Goal: Information Seeking & Learning: Learn about a topic

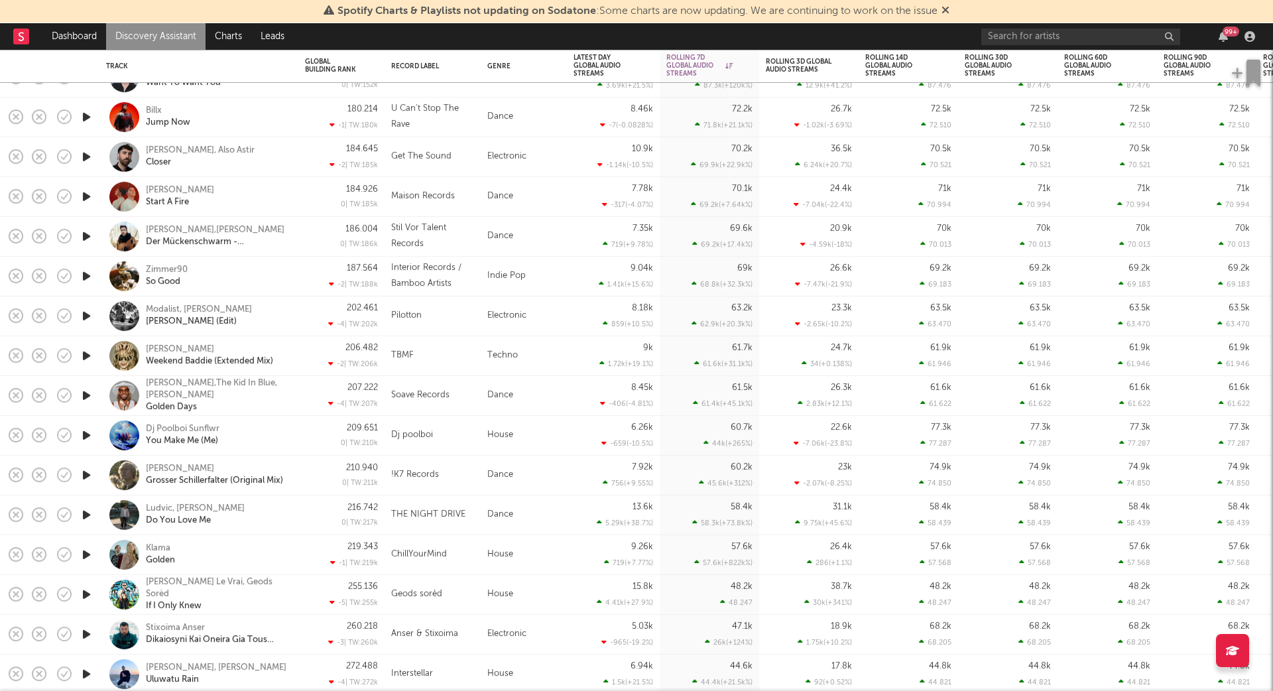
click at [88, 192] on icon "button" at bounding box center [87, 196] width 14 height 17
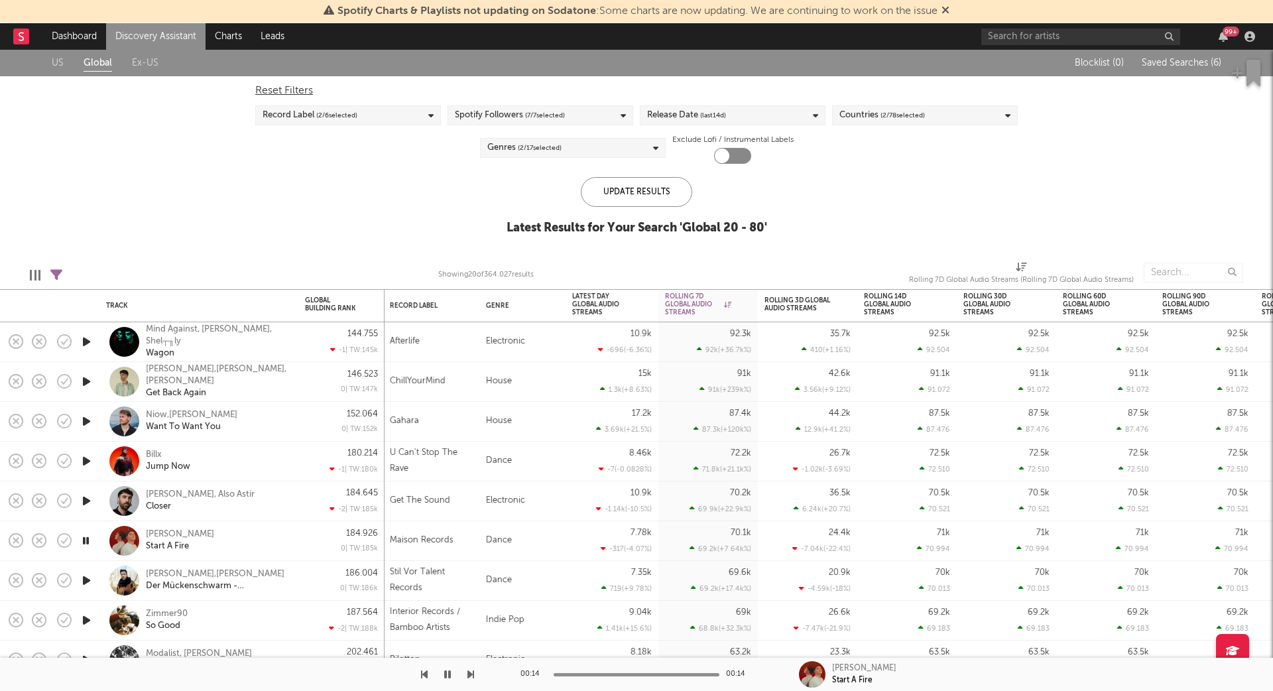
select select "between"
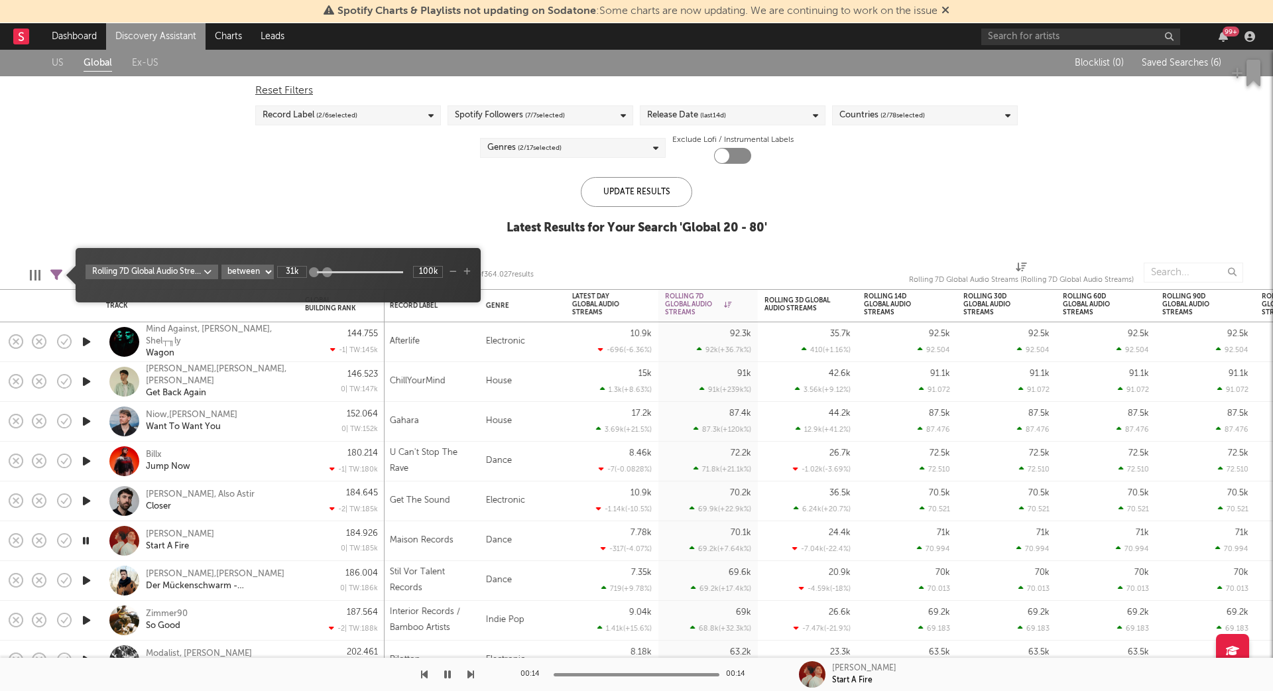
click at [56, 270] on icon at bounding box center [56, 275] width 12 height 12
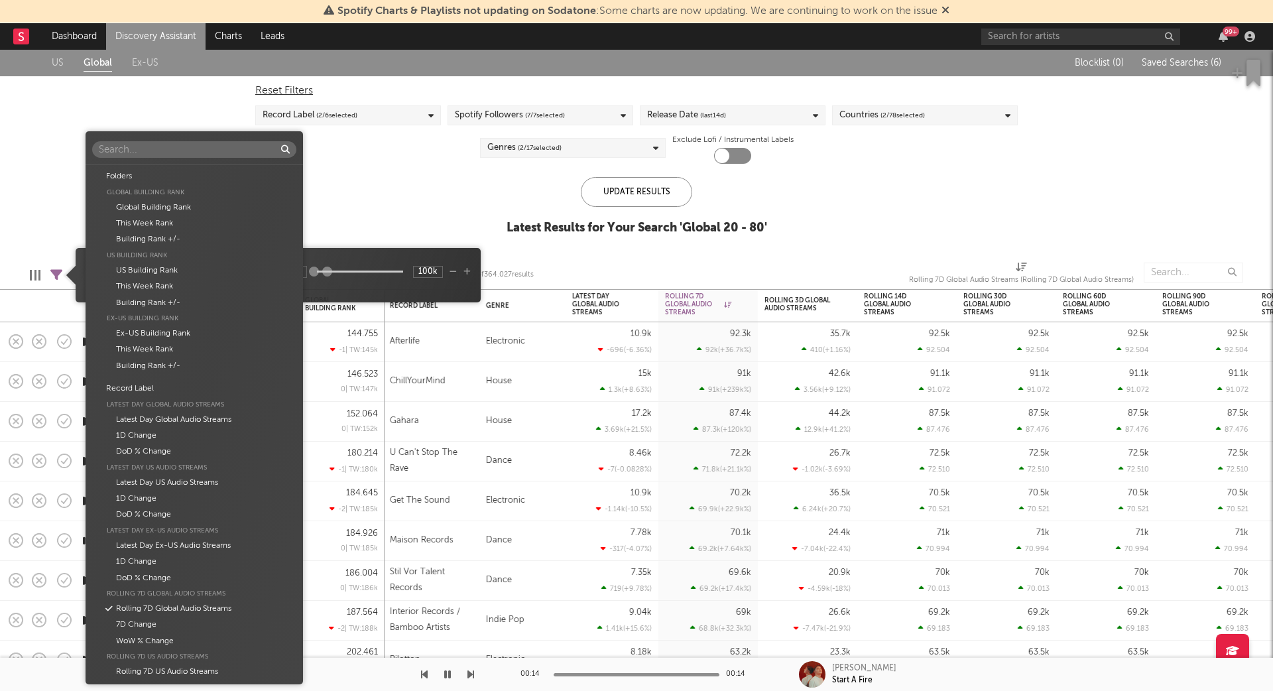
click at [190, 276] on body "Spotify Charts & Playlists not updating on Sodatone : Some charts are now updat…" at bounding box center [636, 345] width 1273 height 691
click at [230, 420] on div "Latest Day Global Audio Streams" at bounding box center [194, 420] width 204 height 16
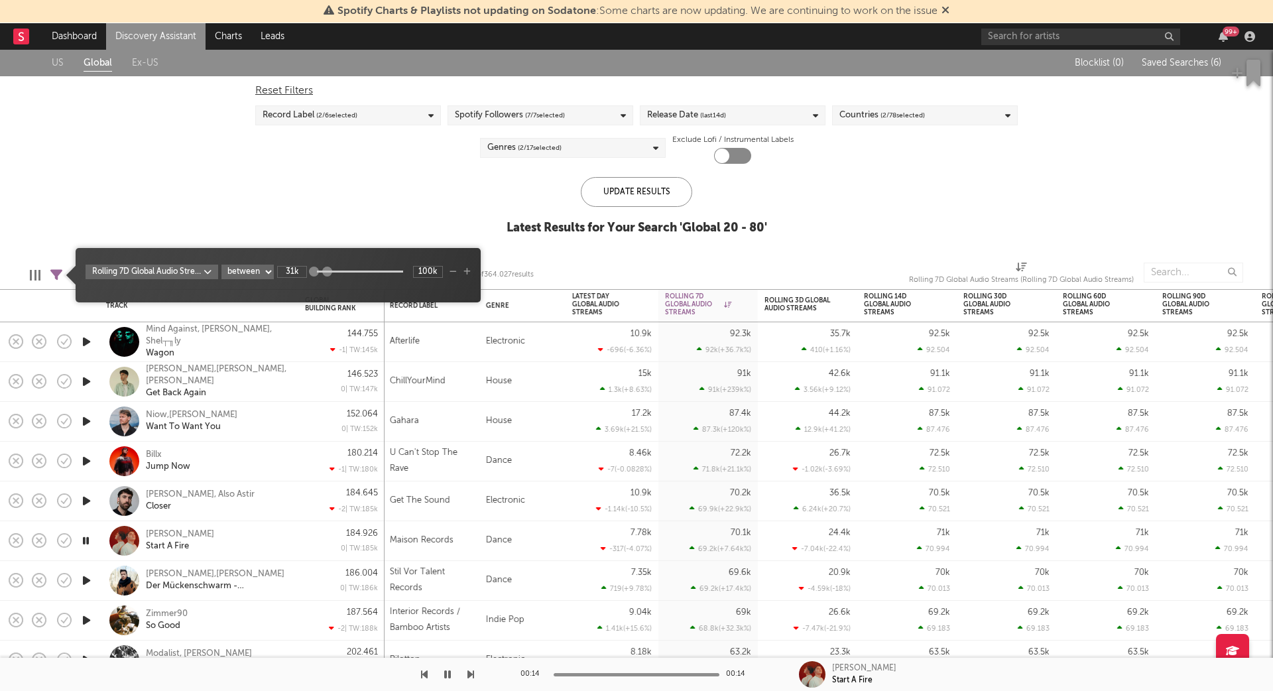
type input "39.8k"
type input "100M"
click at [294, 271] on input "39.8k" at bounding box center [292, 272] width 30 height 12
type input "12k"
type input "1"
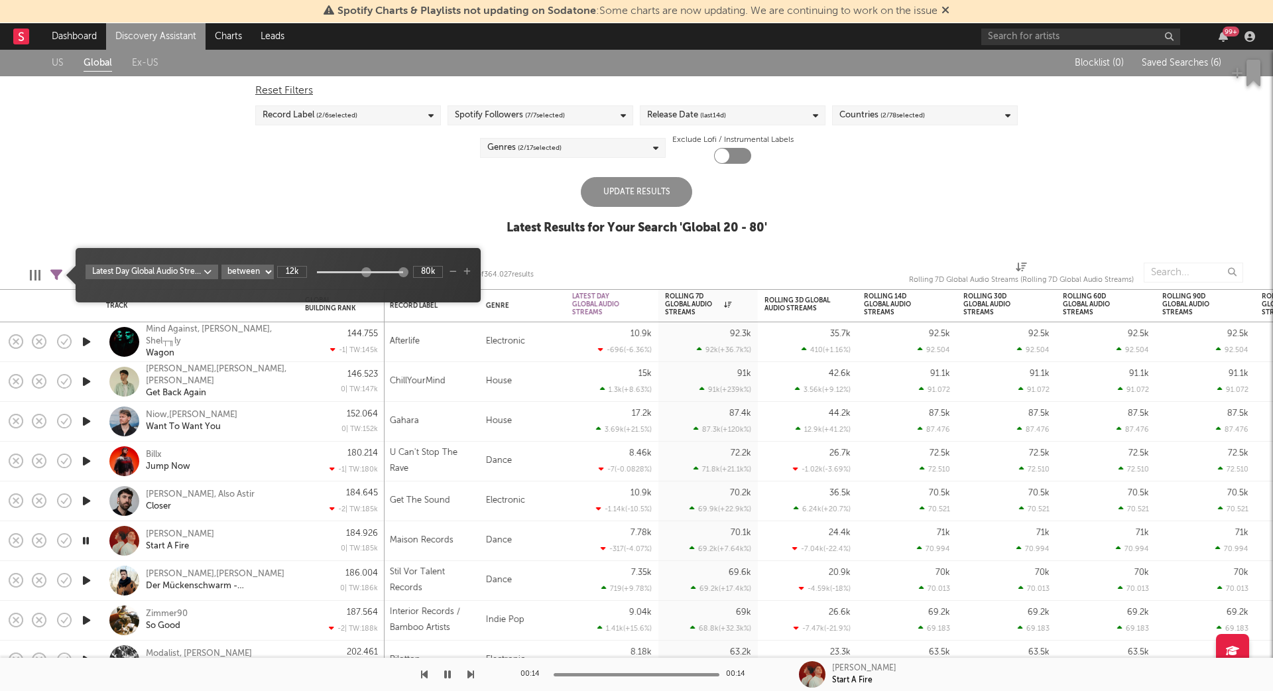
type input "80k"
click at [634, 200] on div "Update Results" at bounding box center [636, 192] width 111 height 30
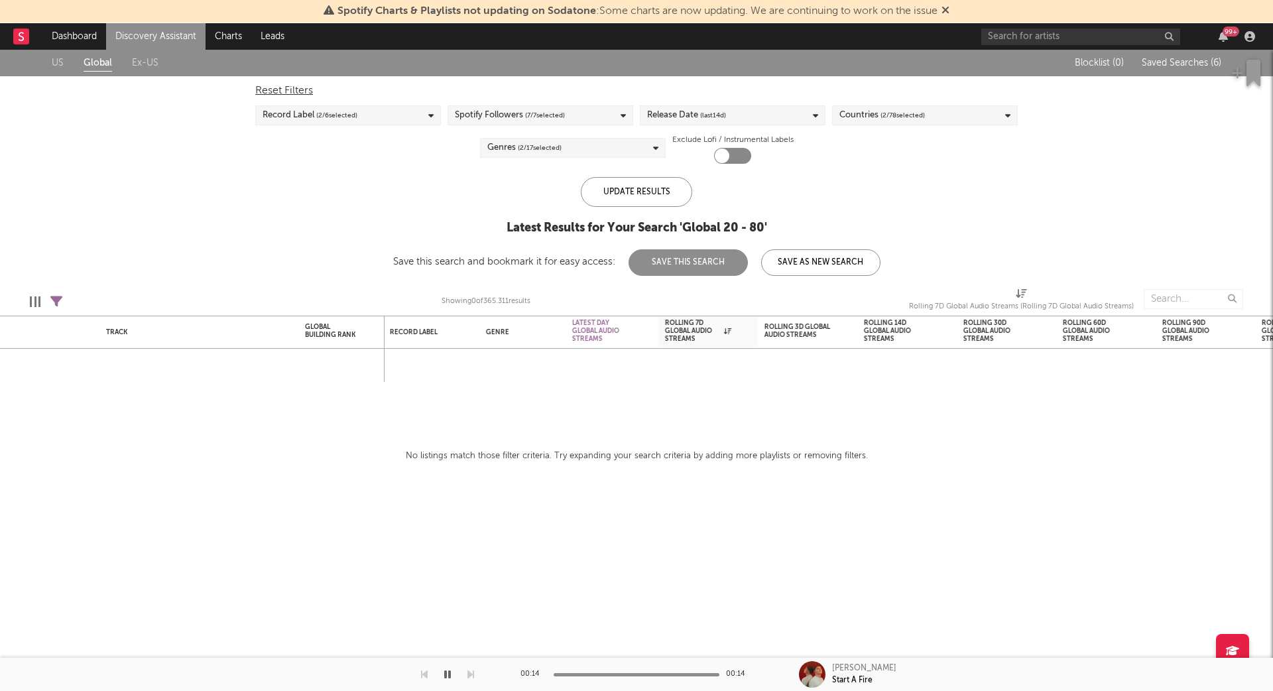
click at [141, 57] on link "Ex-US" at bounding box center [145, 63] width 27 height 17
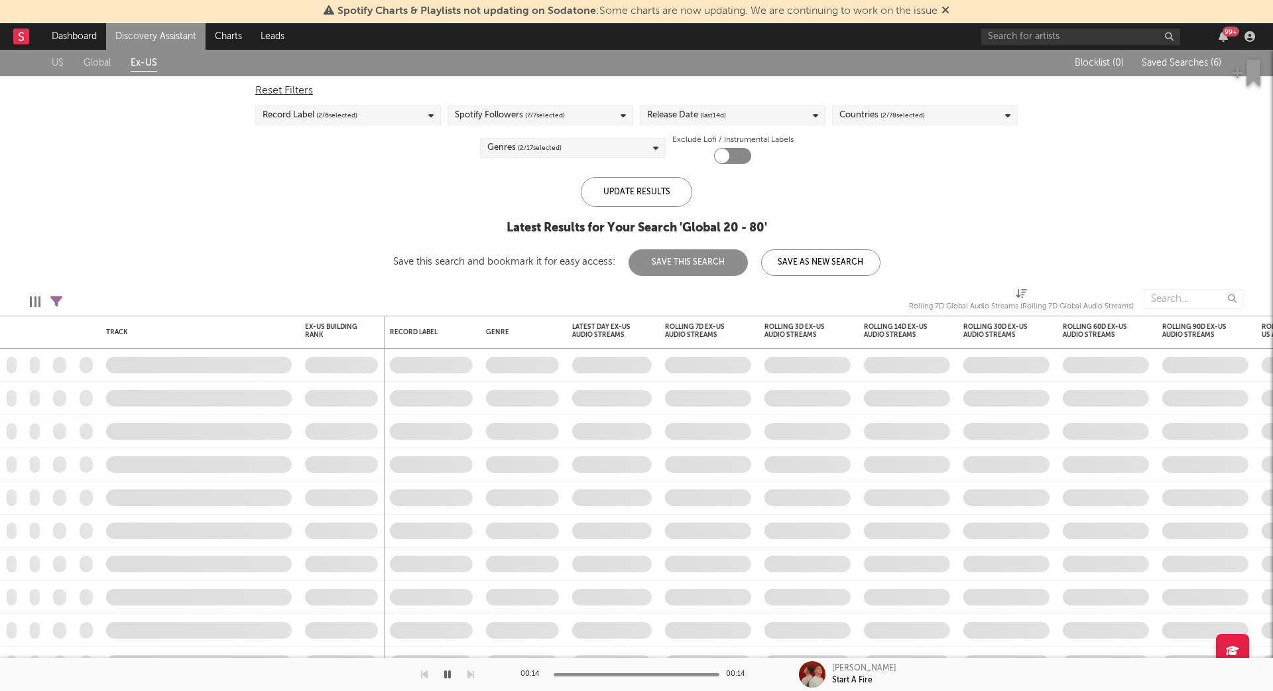
checkbox input "true"
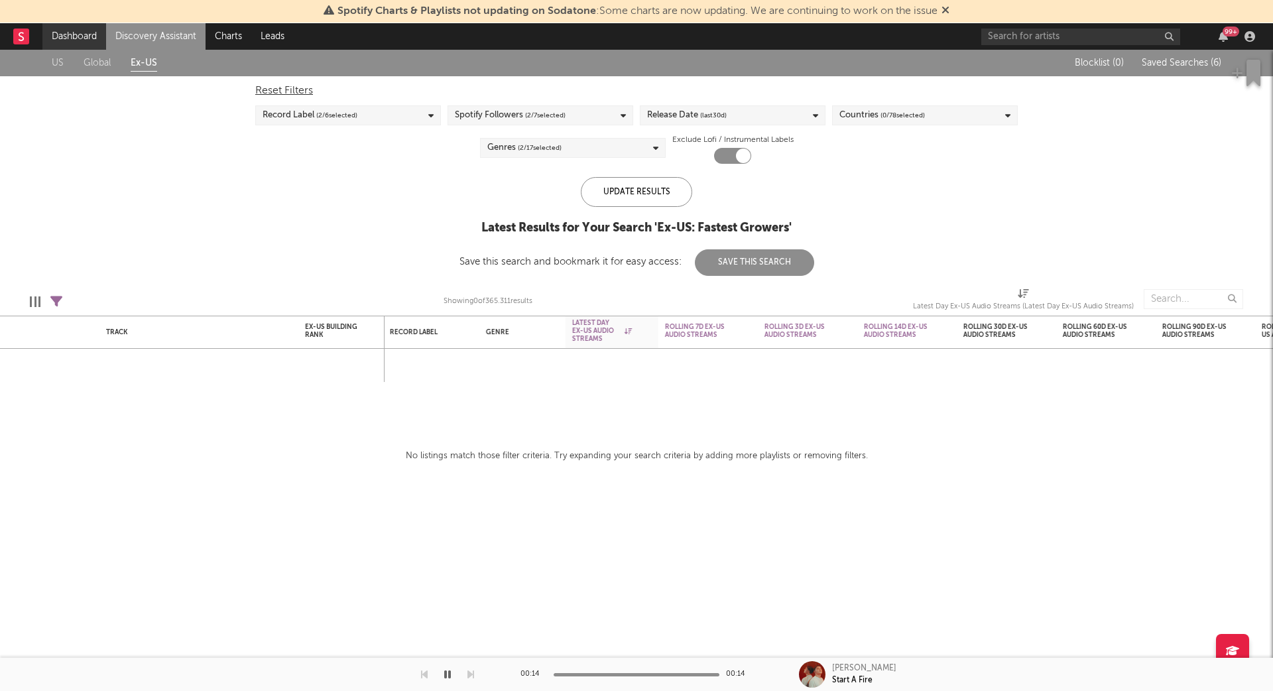
click at [70, 39] on link "Dashboard" at bounding box center [74, 36] width 64 height 27
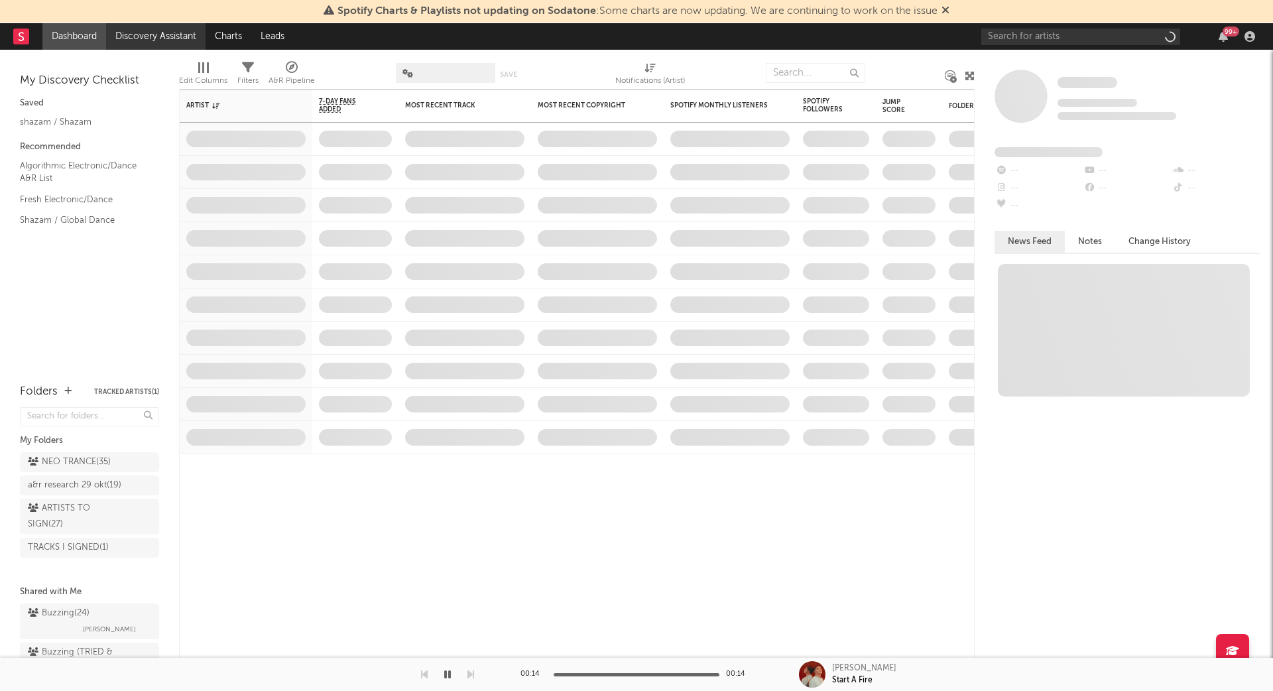
click at [154, 33] on link "Discovery Assistant" at bounding box center [155, 36] width 99 height 27
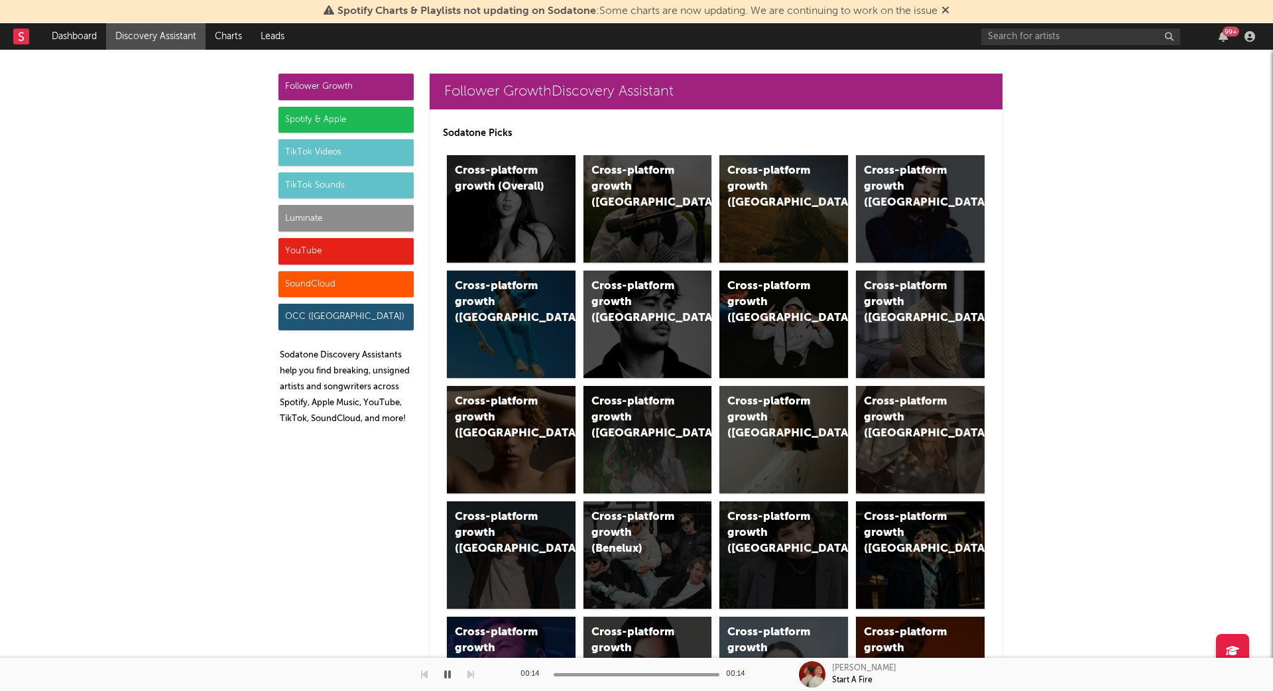
click at [314, 222] on div "Luminate" at bounding box center [345, 218] width 135 height 27
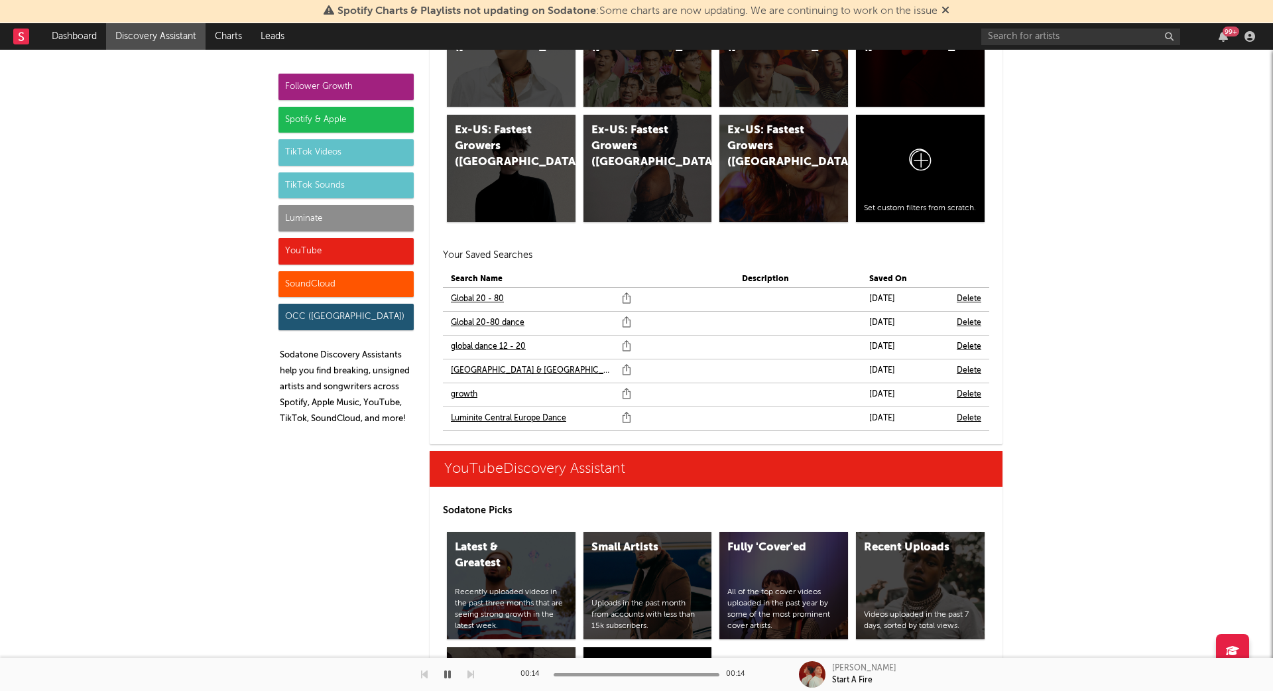
scroll to position [7371, 0]
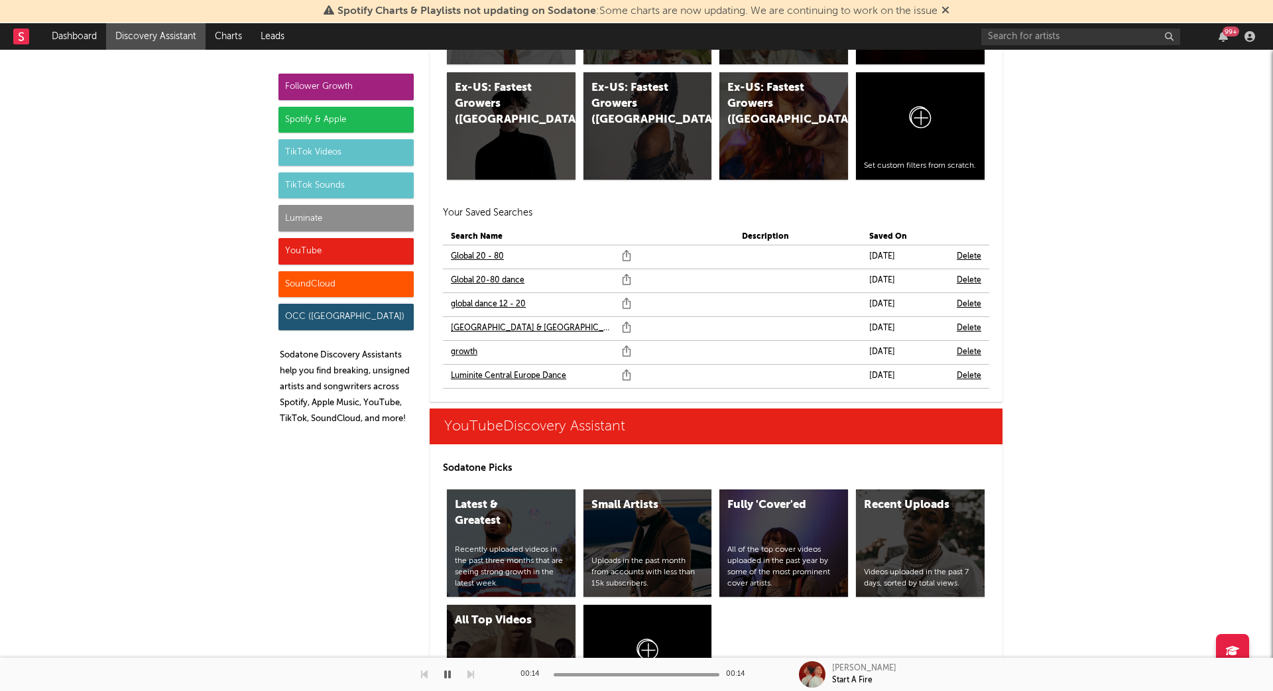
click at [492, 296] on link "global dance 12 - 20" at bounding box center [488, 304] width 75 height 16
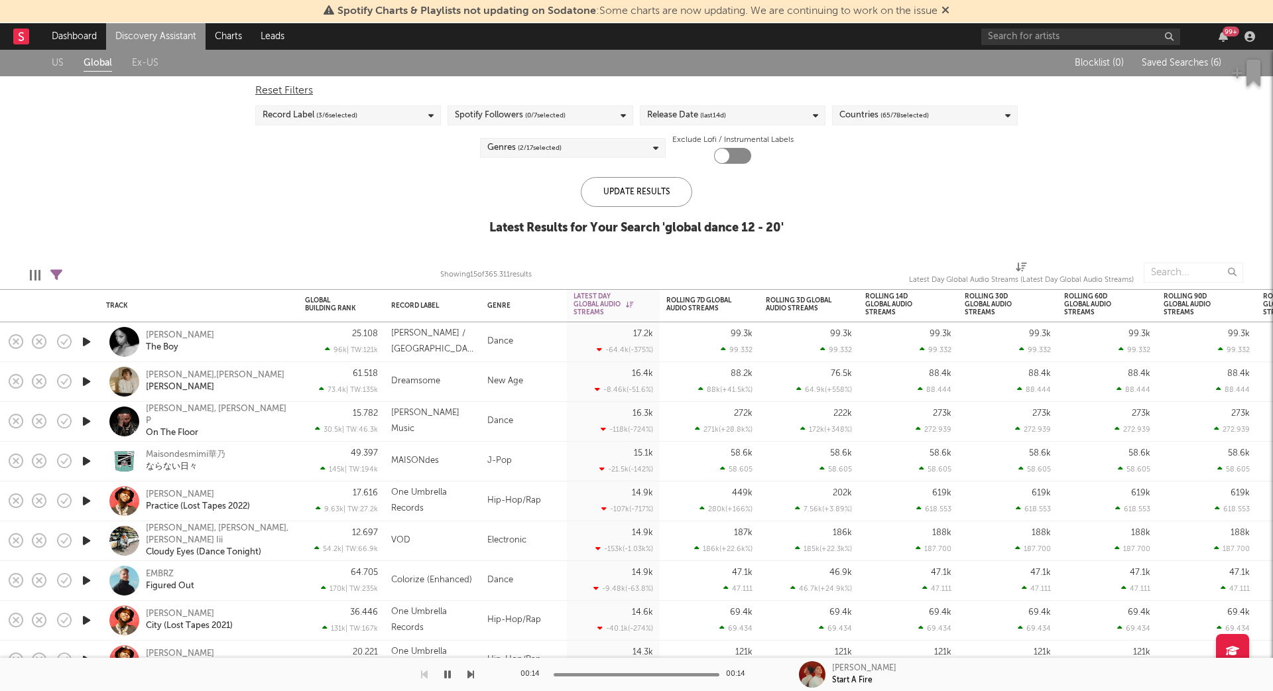
click at [87, 422] on icon "button" at bounding box center [87, 421] width 14 height 17
click at [86, 422] on icon "button" at bounding box center [86, 421] width 13 height 17
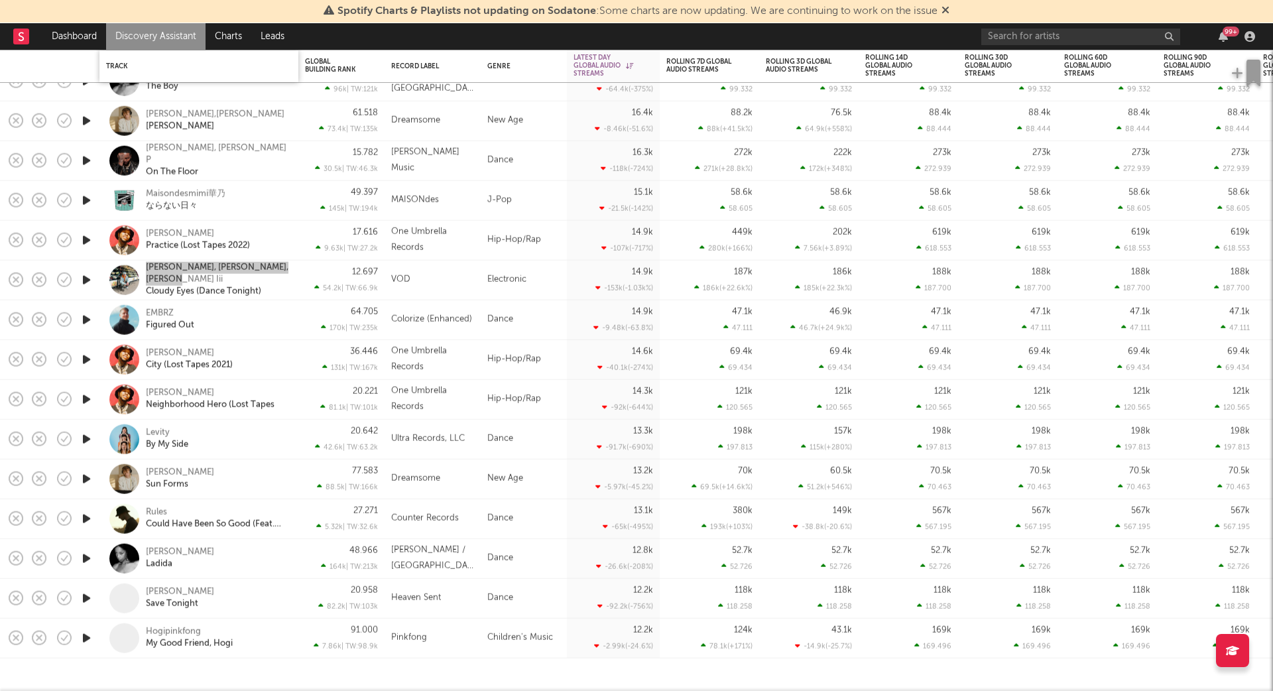
drag, startPoint x: 235, startPoint y: 527, endPoint x: 171, endPoint y: 60, distance: 471.7
click at [0, 0] on div "Spotify Charts & Playlists not updating on Sodatone : Some charts are now updat…" at bounding box center [636, 345] width 1273 height 691
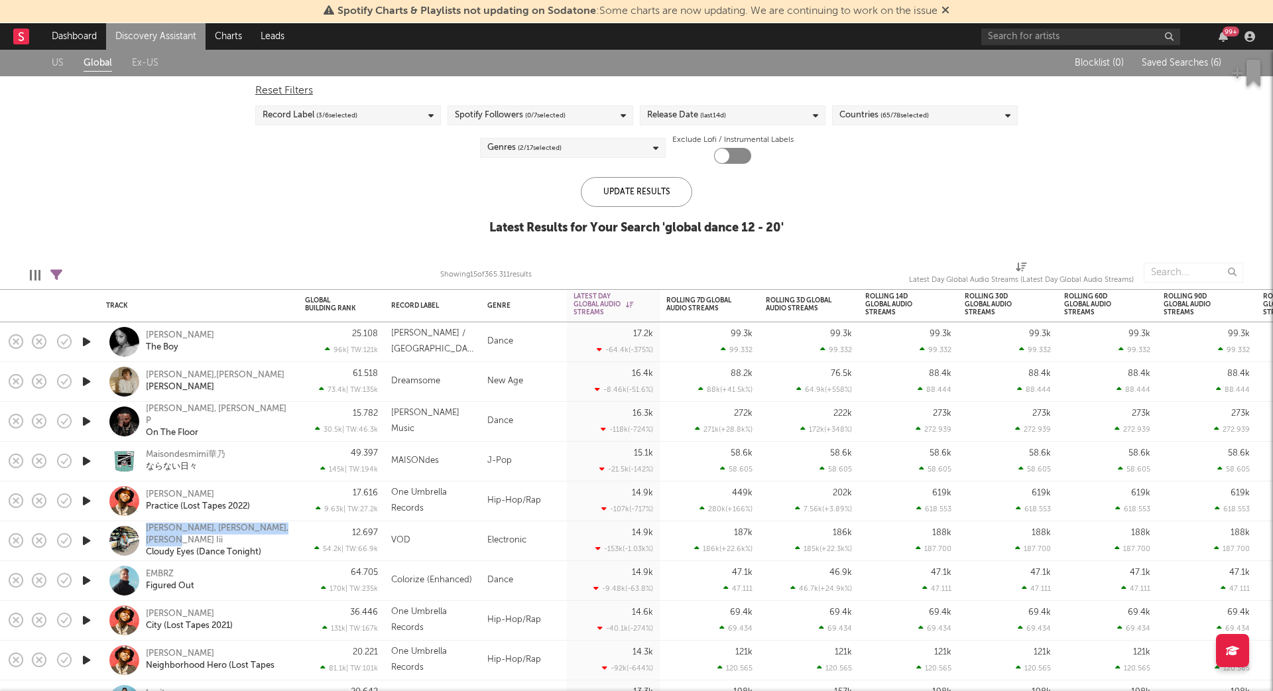
click at [375, 119] on div "Record Label ( 3 / 6 selected)" at bounding box center [348, 115] width 186 height 20
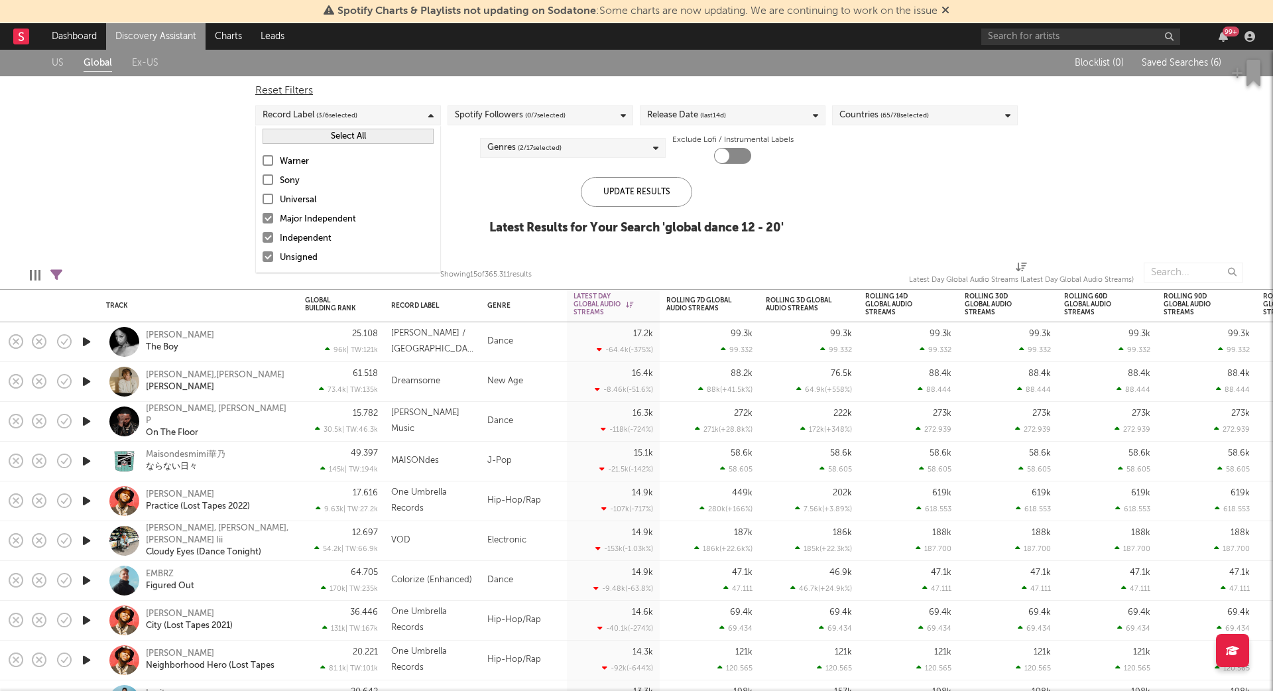
click at [269, 158] on div at bounding box center [268, 160] width 11 height 11
click at [263, 158] on input "Warner" at bounding box center [263, 162] width 0 height 16
click at [644, 195] on div "Update Results" at bounding box center [636, 192] width 111 height 30
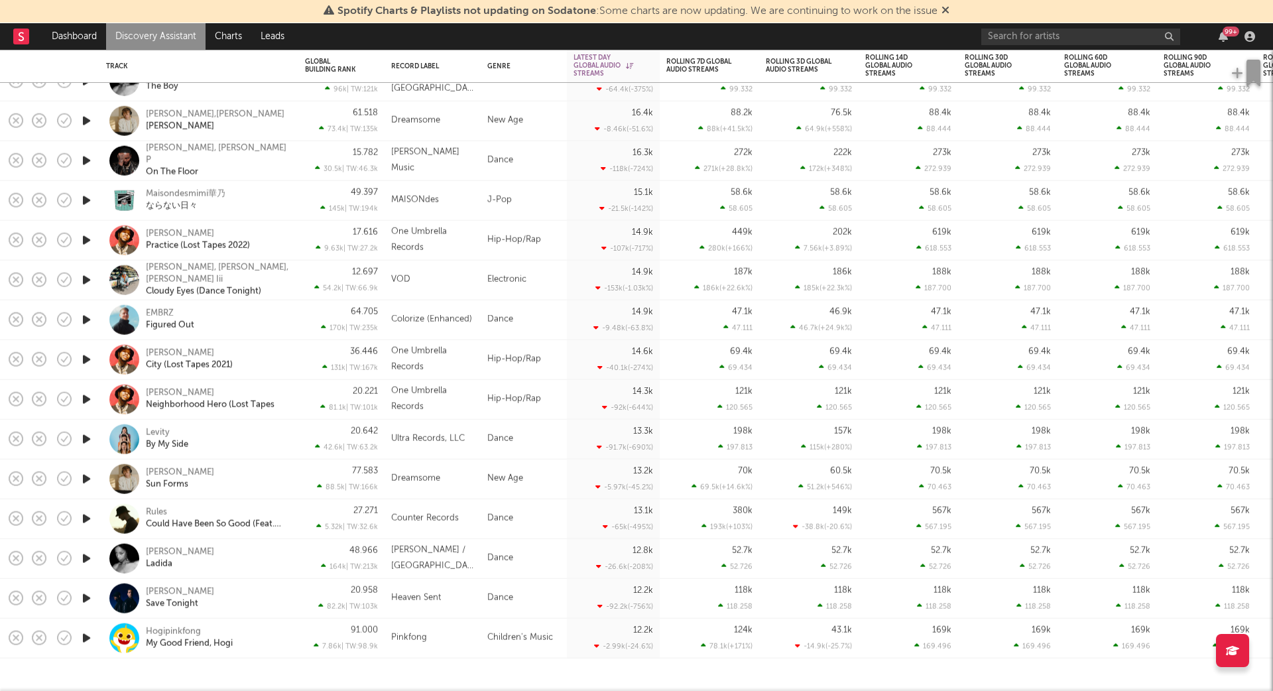
click at [88, 158] on icon "button" at bounding box center [87, 160] width 14 height 17
click at [88, 158] on icon "button" at bounding box center [86, 160] width 13 height 17
click at [91, 278] on icon "button" at bounding box center [87, 280] width 14 height 17
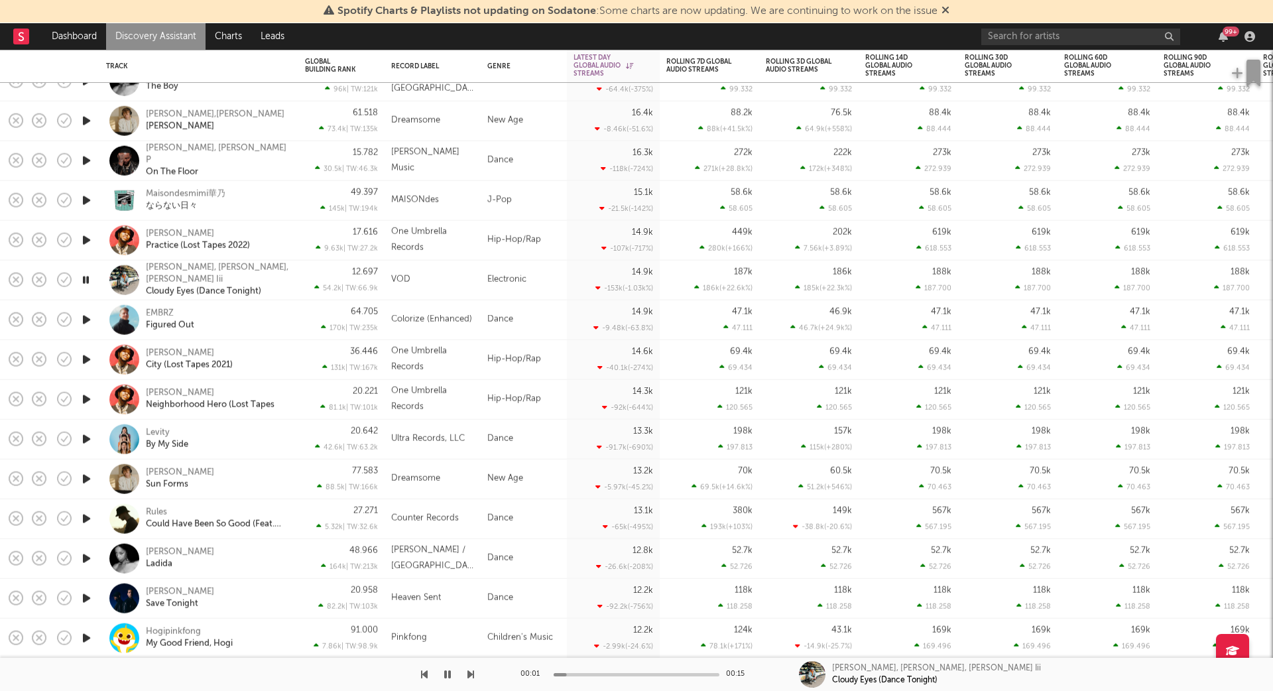
click at [91, 278] on icon "button" at bounding box center [86, 280] width 13 height 17
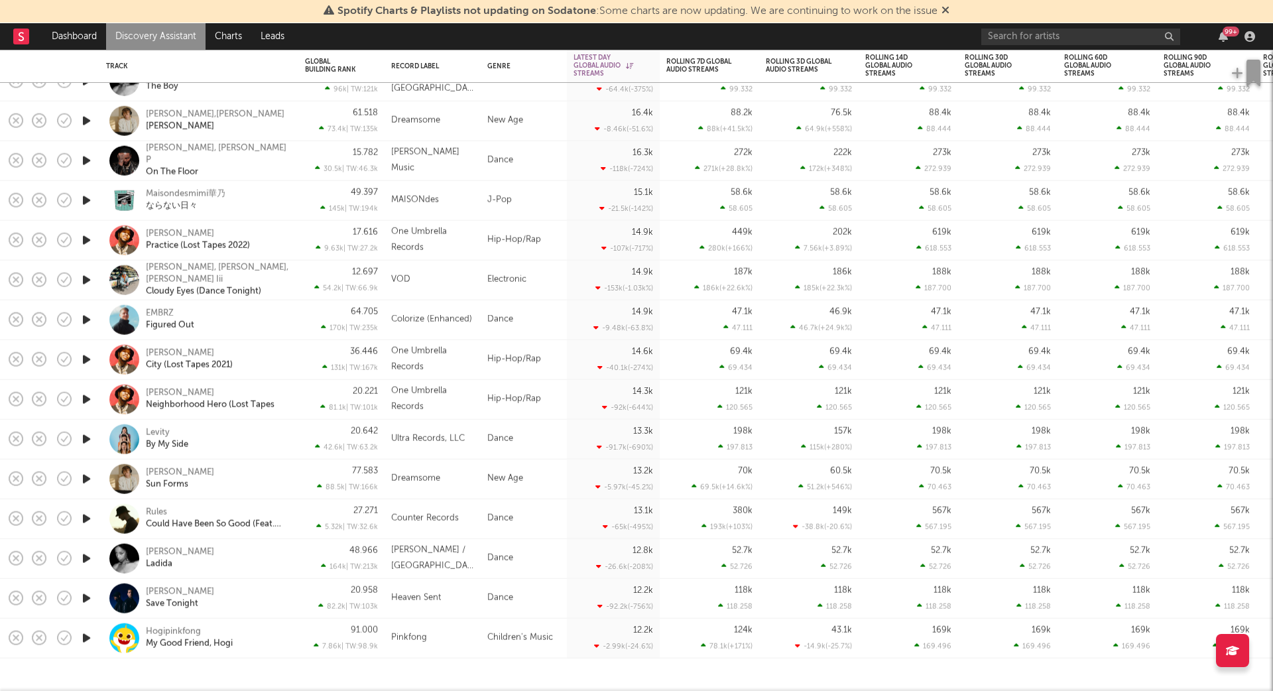
click at [84, 318] on icon "button" at bounding box center [87, 320] width 14 height 17
click at [84, 318] on icon "button" at bounding box center [86, 320] width 13 height 17
click at [86, 517] on icon "button" at bounding box center [87, 518] width 14 height 17
click at [86, 517] on icon "button" at bounding box center [86, 518] width 13 height 17
click at [86, 517] on icon "button" at bounding box center [87, 518] width 14 height 17
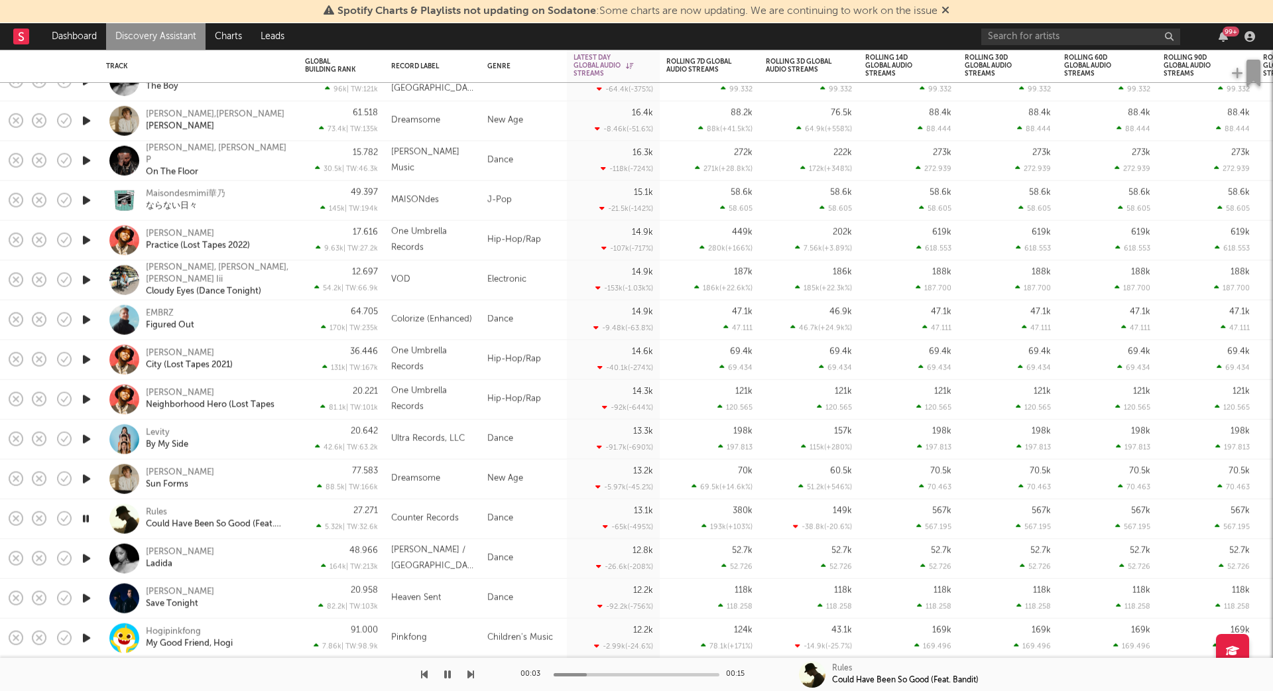
click at [85, 517] on icon "button" at bounding box center [86, 518] width 13 height 17
drag, startPoint x: 152, startPoint y: 510, endPoint x: 414, endPoint y: 0, distance: 573.4
click at [0, 0] on div "Spotify Charts & Playlists not updating on Sodatone : Some charts are now updat…" at bounding box center [636, 345] width 1273 height 691
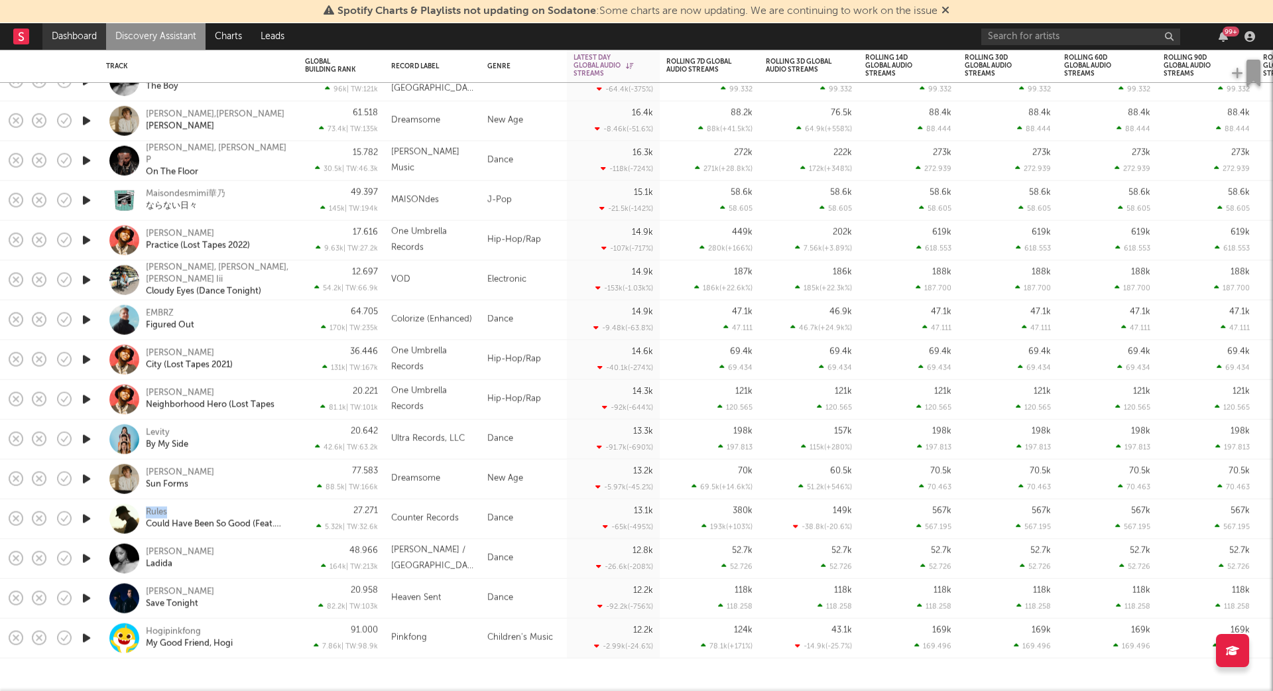
click at [65, 38] on link "Dashboard" at bounding box center [74, 36] width 64 height 27
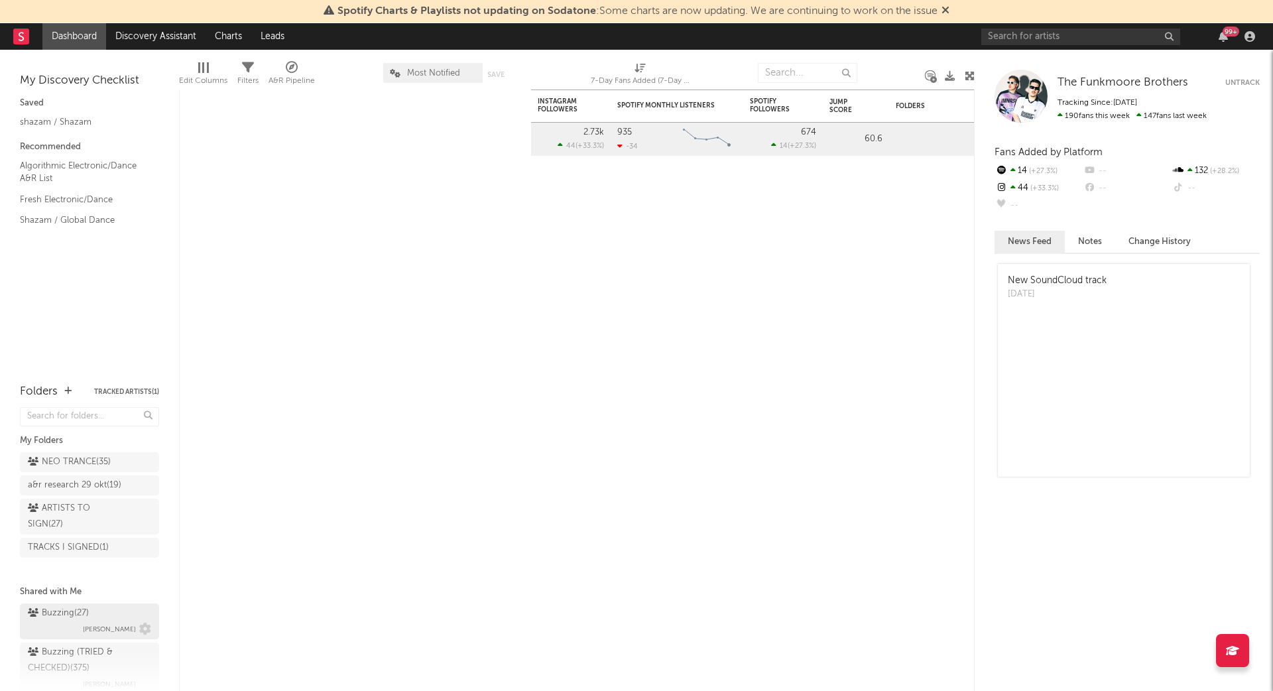
click at [68, 613] on div "Buzzing ( 27 )" at bounding box center [58, 613] width 61 height 16
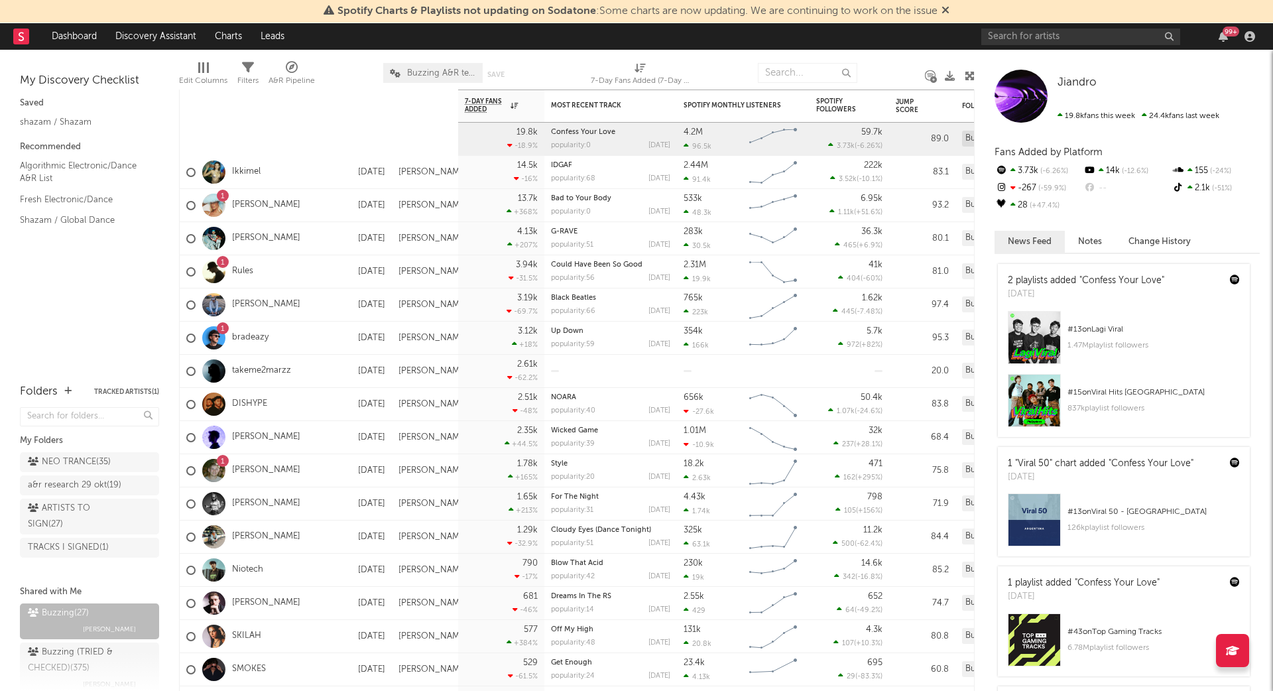
click at [432, 82] on span "Buzzing A&R team" at bounding box center [432, 73] width 99 height 20
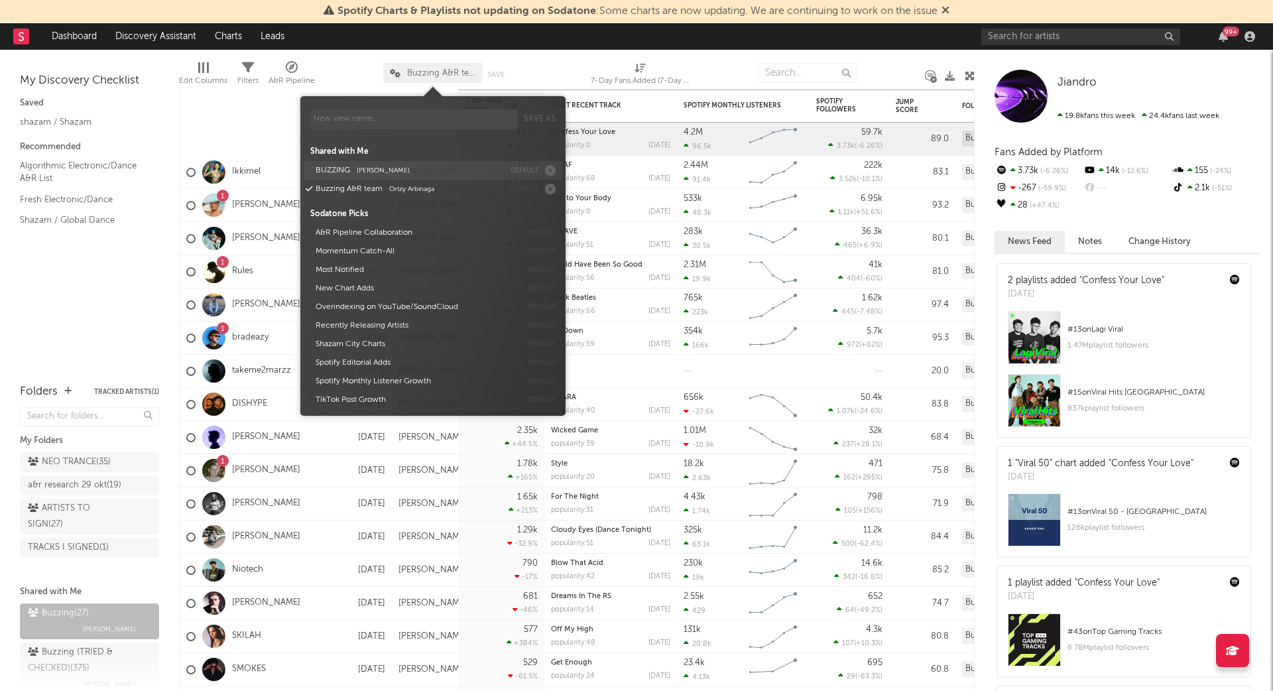
click at [374, 163] on button "BUZZING Jorn Heringa" at bounding box center [407, 170] width 193 height 19
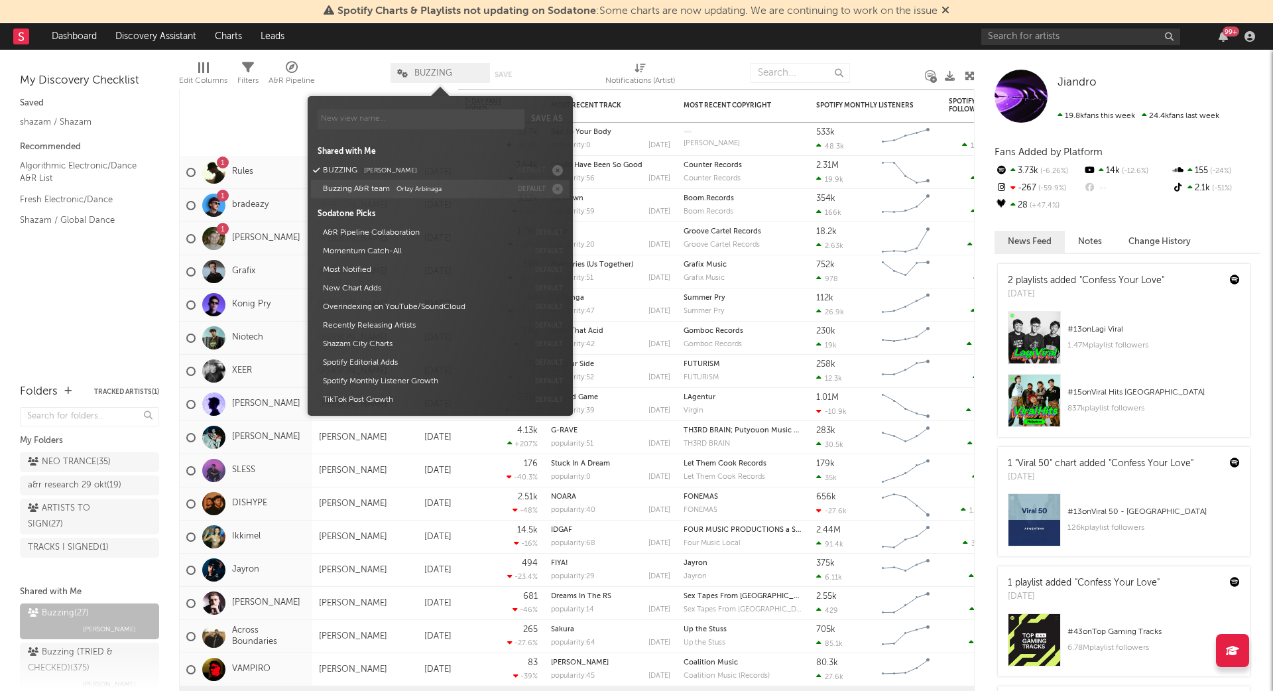
click at [378, 186] on button "Buzzing A&R team Ortzy Arbinaga" at bounding box center [414, 189] width 193 height 19
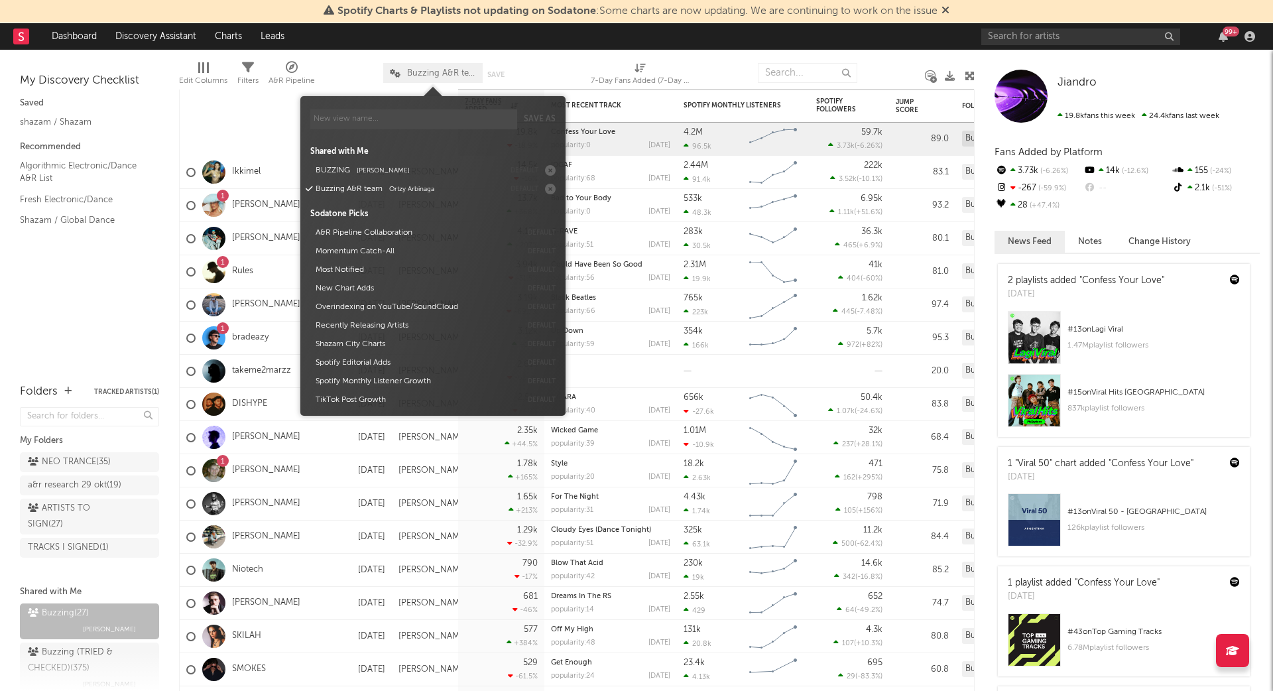
click at [525, 76] on div "Edit Columns Filters A&R Pipeline Buzzing A&R team Save Save as 7-Day Fans Adde…" at bounding box center [577, 70] width 796 height 40
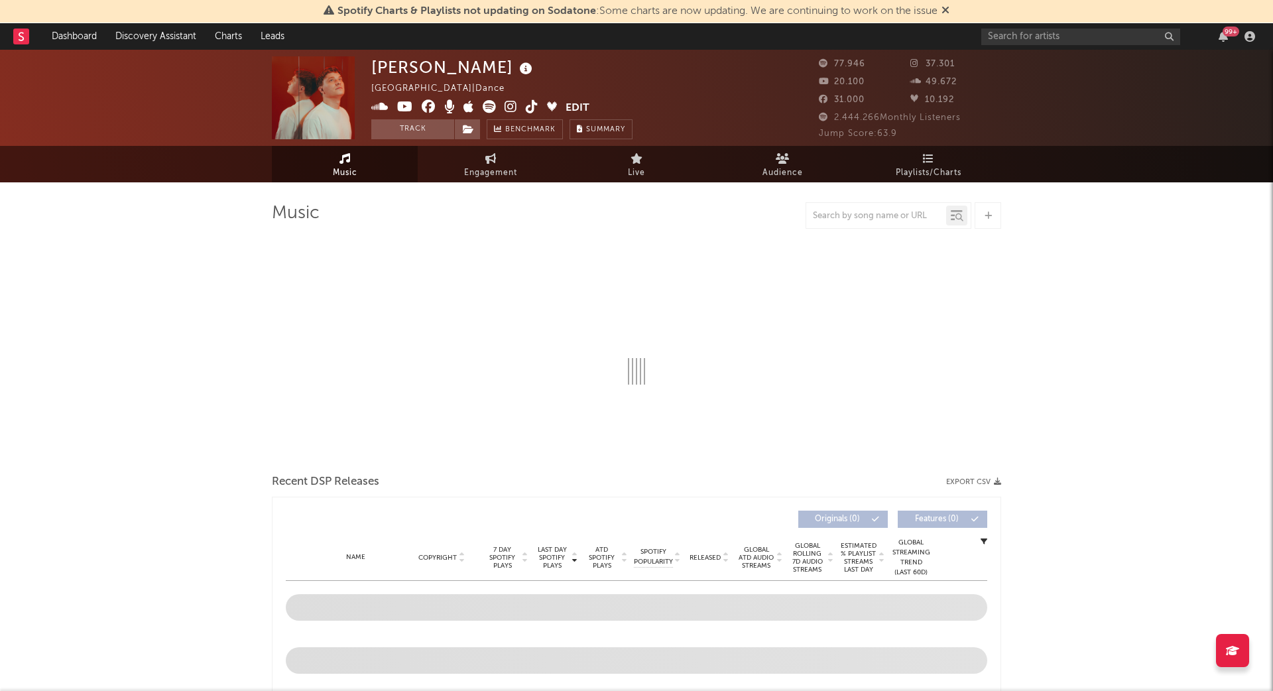
select select "6m"
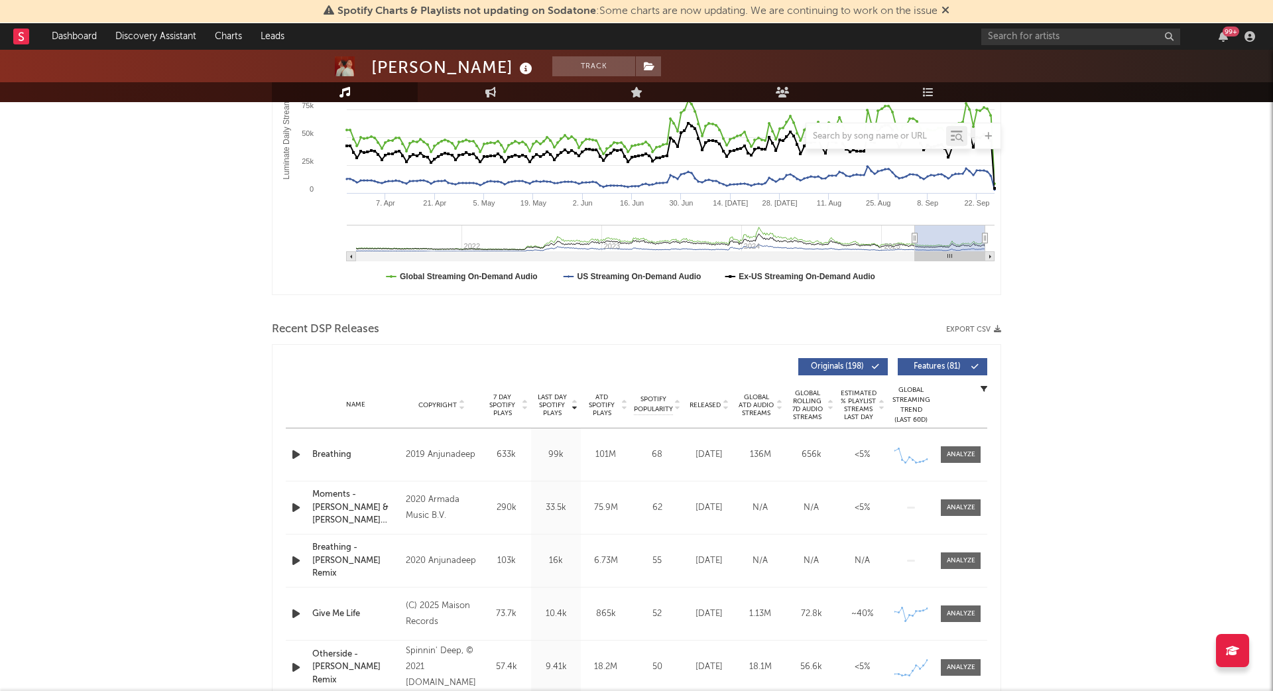
scroll to position [257, 0]
click at [703, 405] on span "Released" at bounding box center [704, 406] width 31 height 8
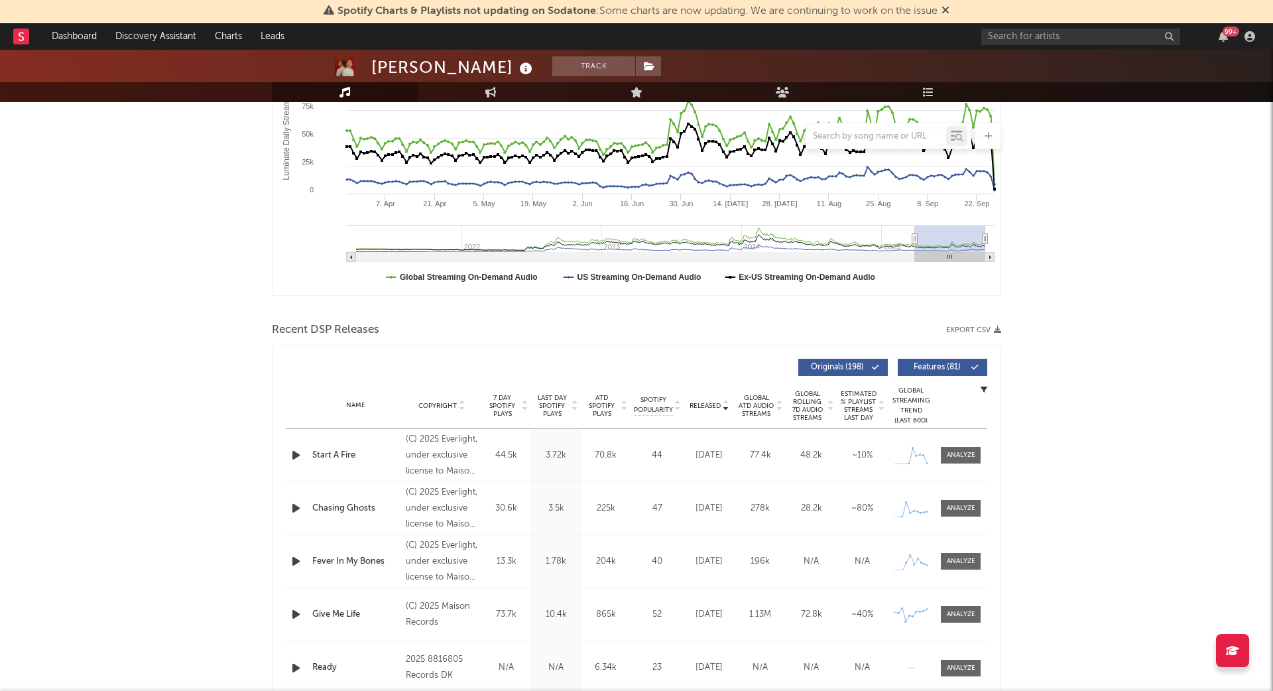
click at [295, 453] on icon "button" at bounding box center [296, 455] width 14 height 17
click at [66, 35] on link "Dashboard" at bounding box center [74, 36] width 64 height 27
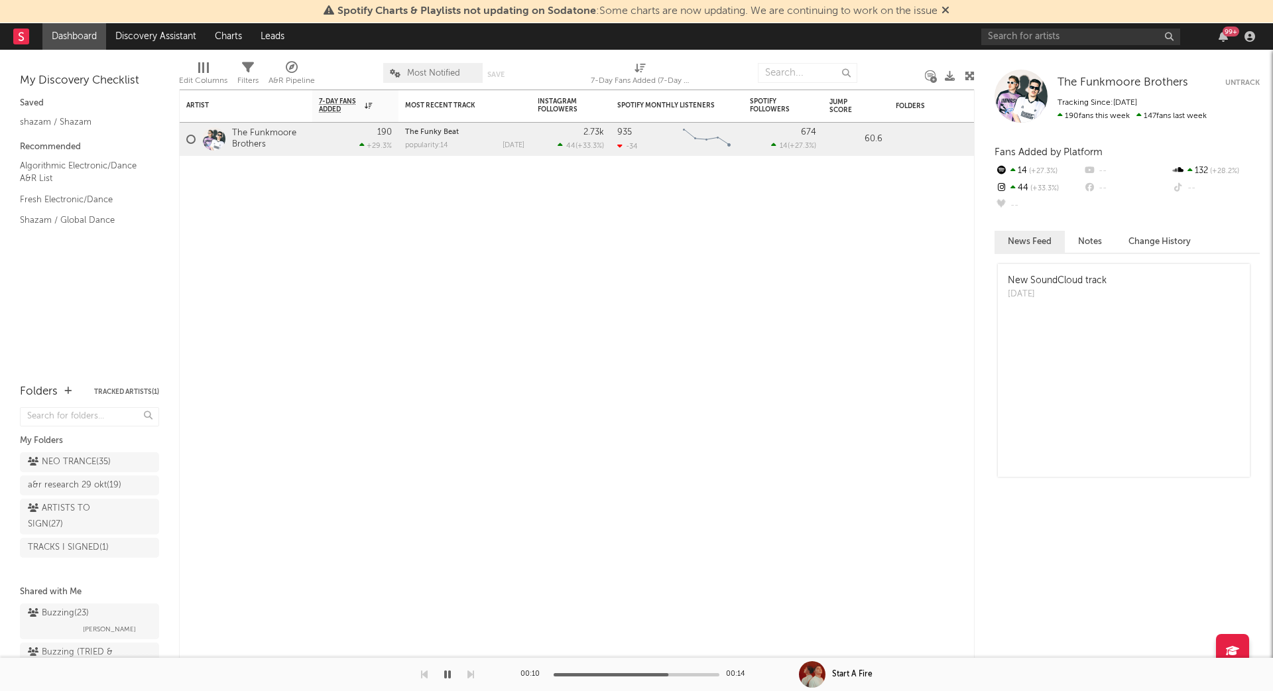
click at [67, 600] on div "Buzzing ( 23 ) Jorn Heringa Buzzing (TRIED & CHECKED) ( 375 ) Jorn Heringa" at bounding box center [89, 660] width 139 height 121
click at [66, 615] on div "Buzzing ( 23 )" at bounding box center [58, 613] width 61 height 16
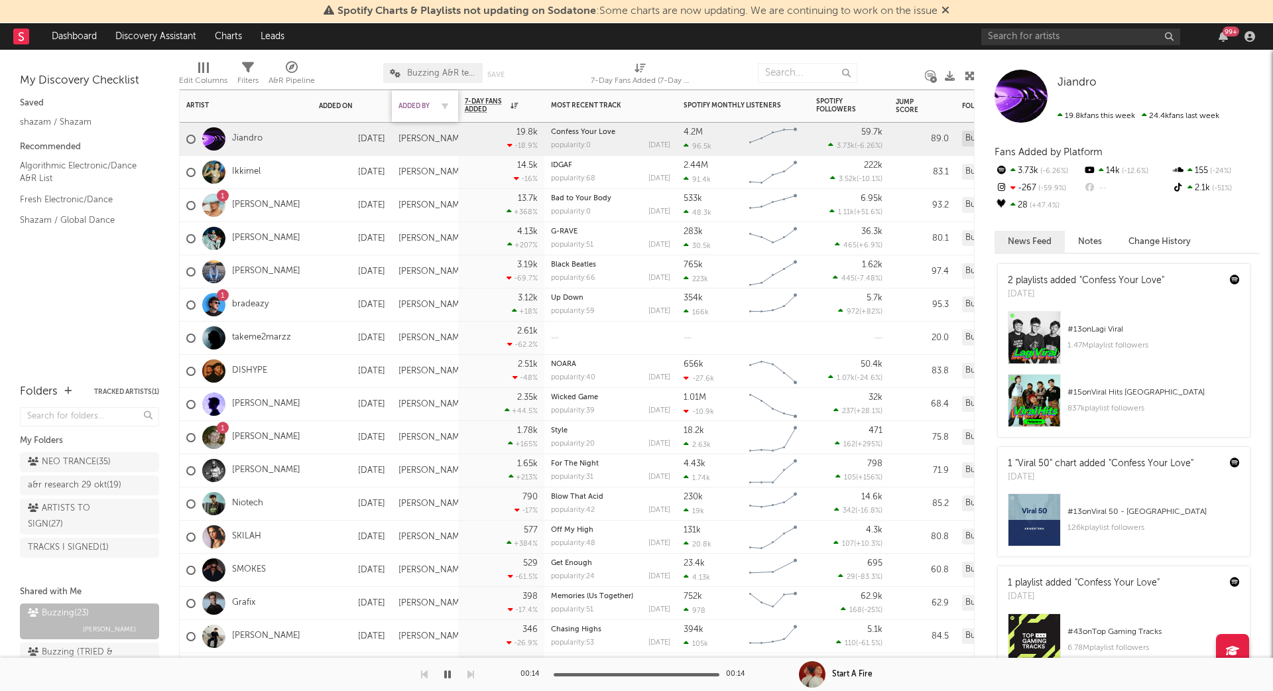
click at [408, 106] on div "Added By" at bounding box center [414, 106] width 33 height 8
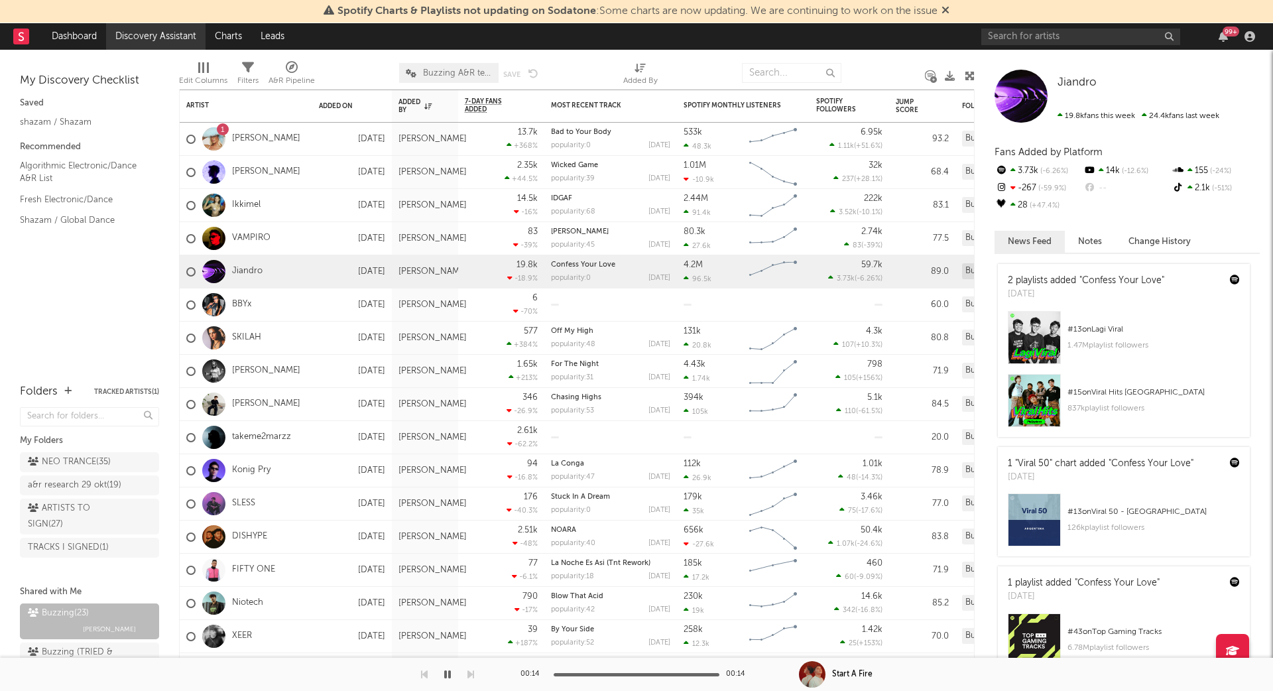
click at [141, 34] on link "Discovery Assistant" at bounding box center [155, 36] width 99 height 27
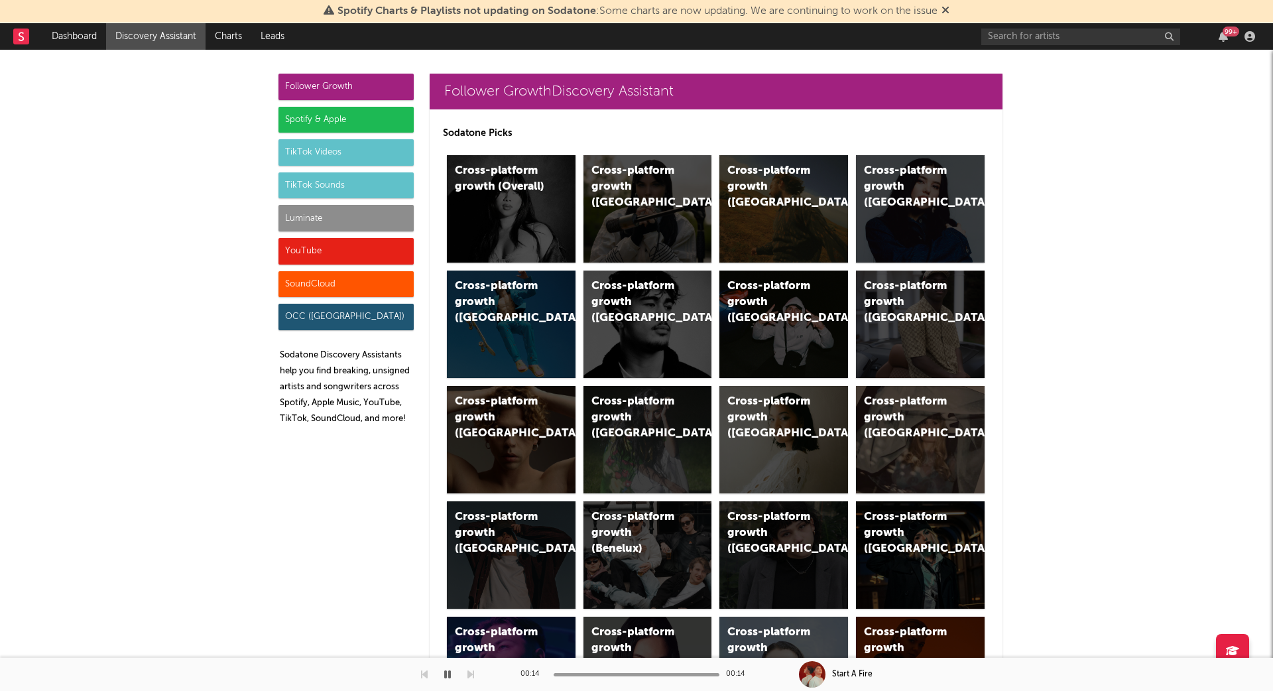
click at [352, 86] on div "Follower Growth" at bounding box center [345, 87] width 135 height 27
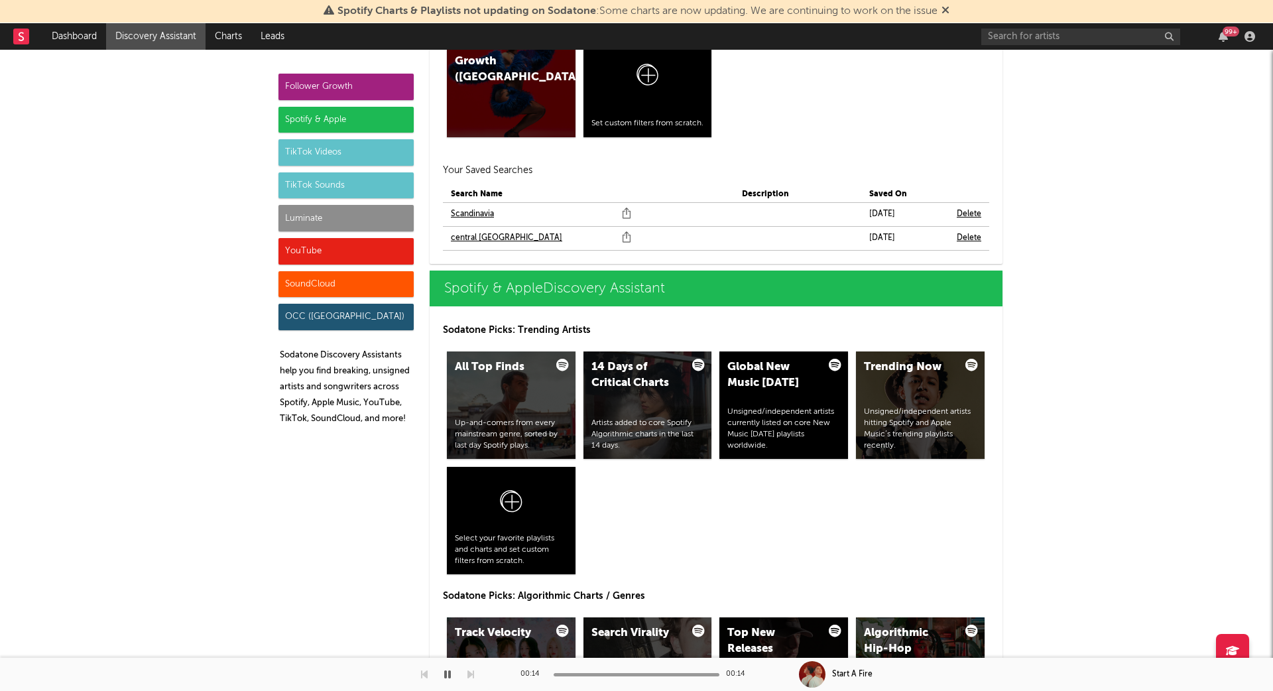
scroll to position [1158, 0]
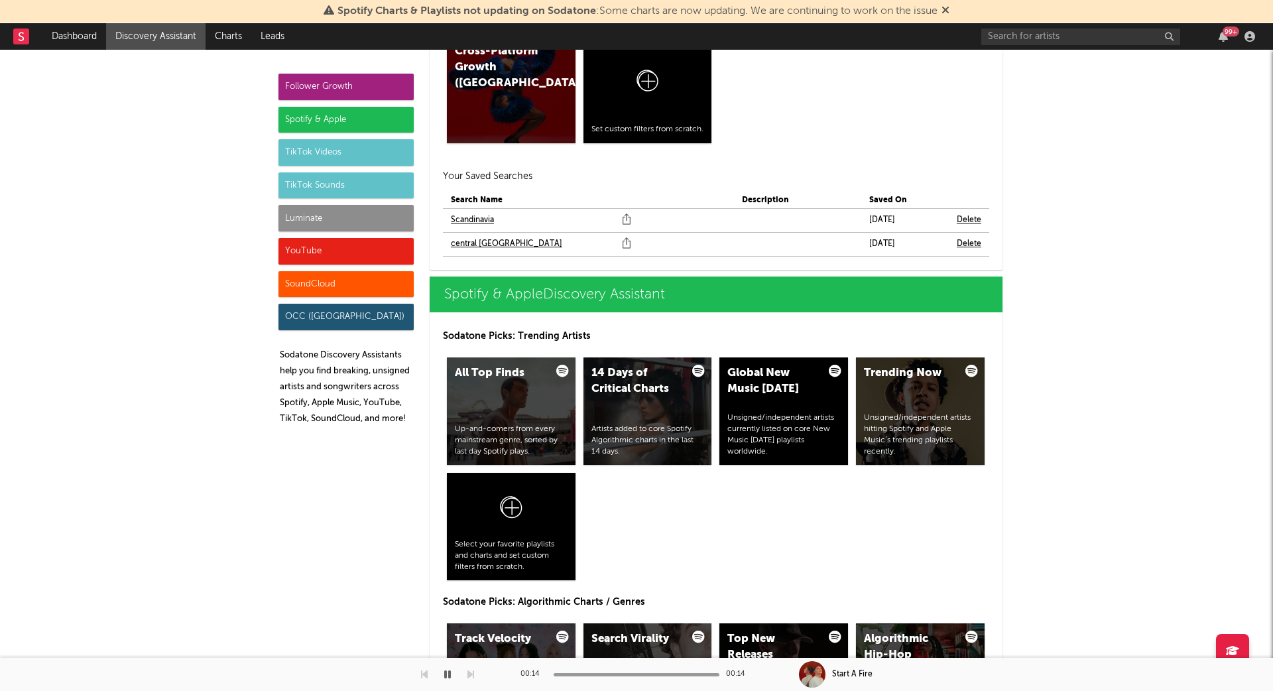
click at [481, 241] on link "central europe" at bounding box center [506, 244] width 111 height 16
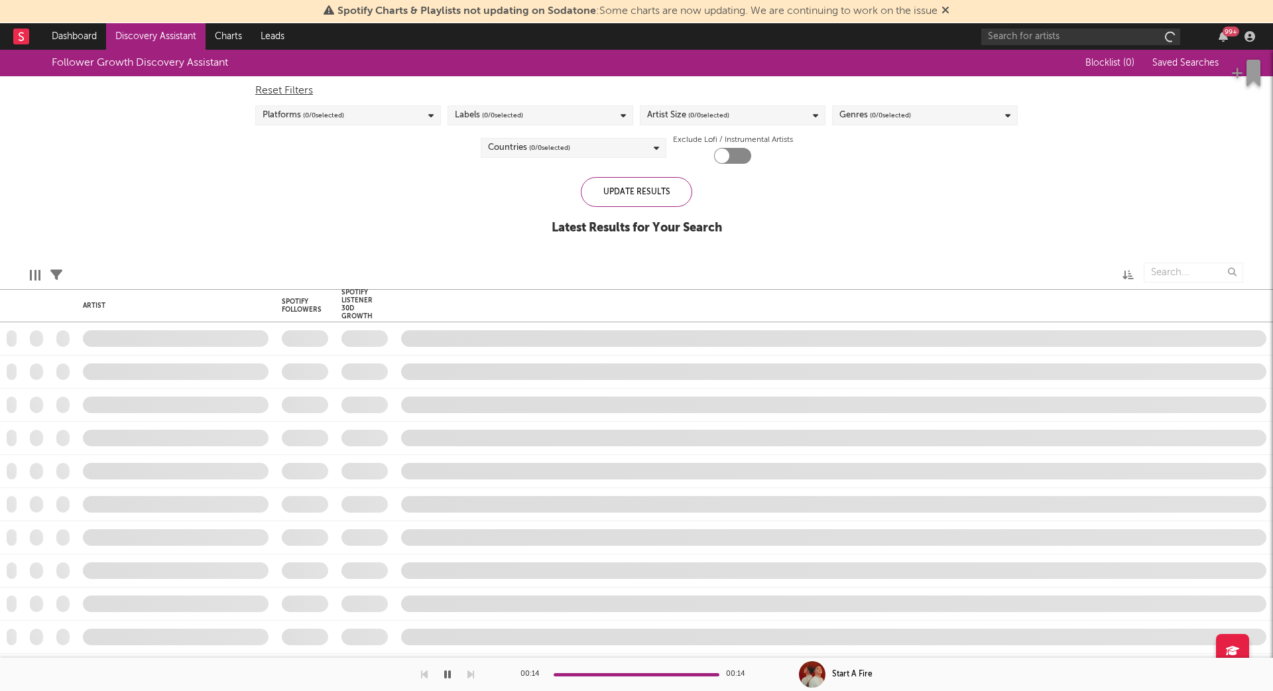
checkbox input "true"
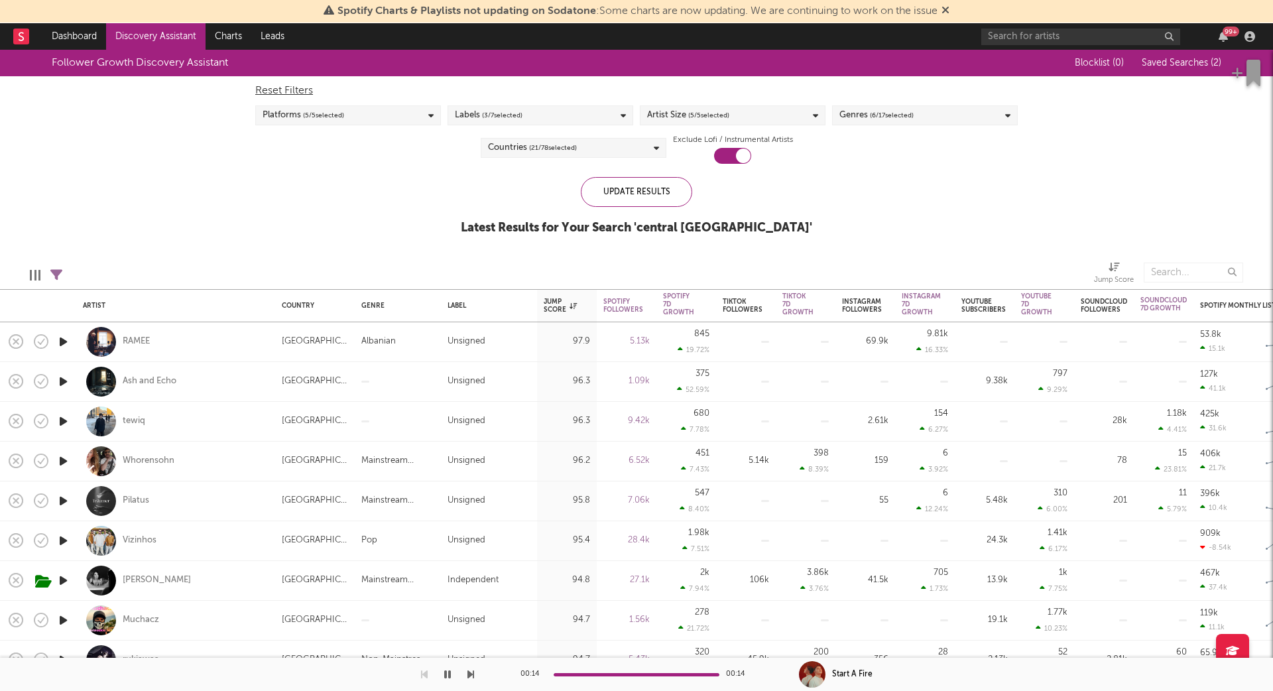
click at [65, 337] on icon "button" at bounding box center [63, 341] width 14 height 17
click at [64, 377] on icon "button" at bounding box center [63, 381] width 14 height 17
click at [62, 418] on icon "button" at bounding box center [63, 421] width 14 height 17
click at [63, 461] on icon "button" at bounding box center [63, 461] width 14 height 17
click at [65, 496] on icon "button" at bounding box center [63, 501] width 14 height 17
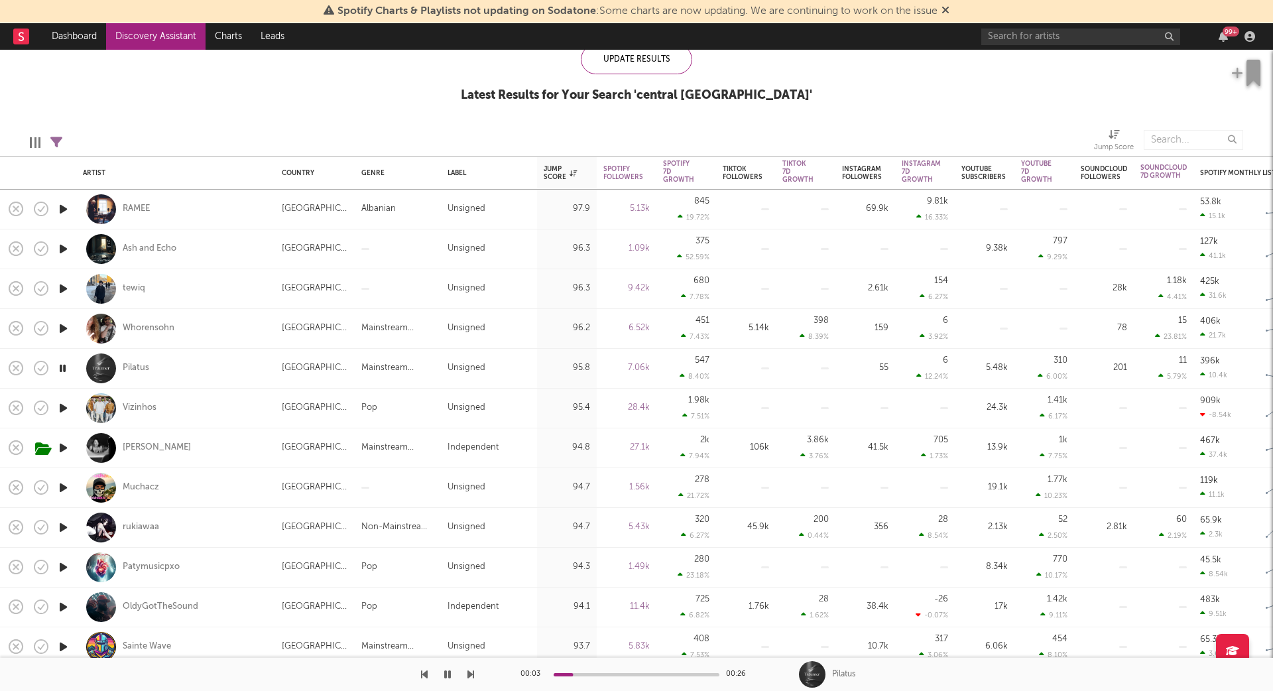
click at [62, 402] on icon "button" at bounding box center [63, 408] width 14 height 17
click at [65, 486] on icon "button" at bounding box center [63, 487] width 14 height 17
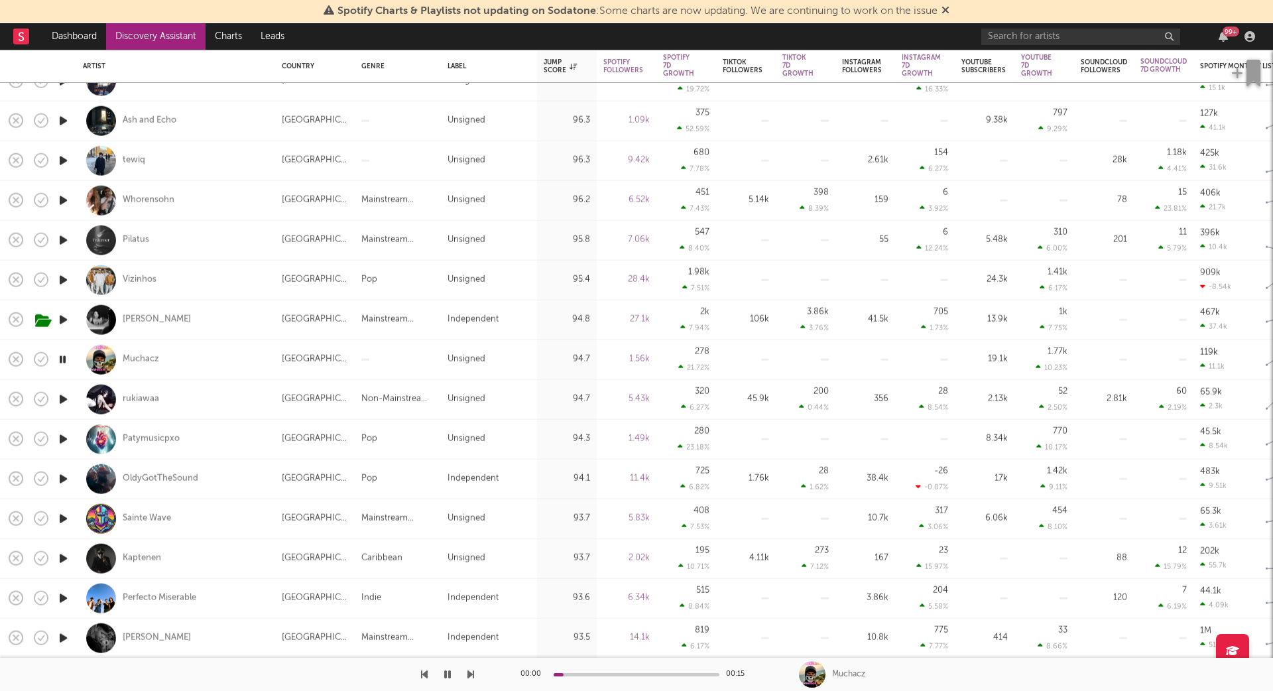
click at [65, 396] on icon "button" at bounding box center [63, 399] width 14 height 17
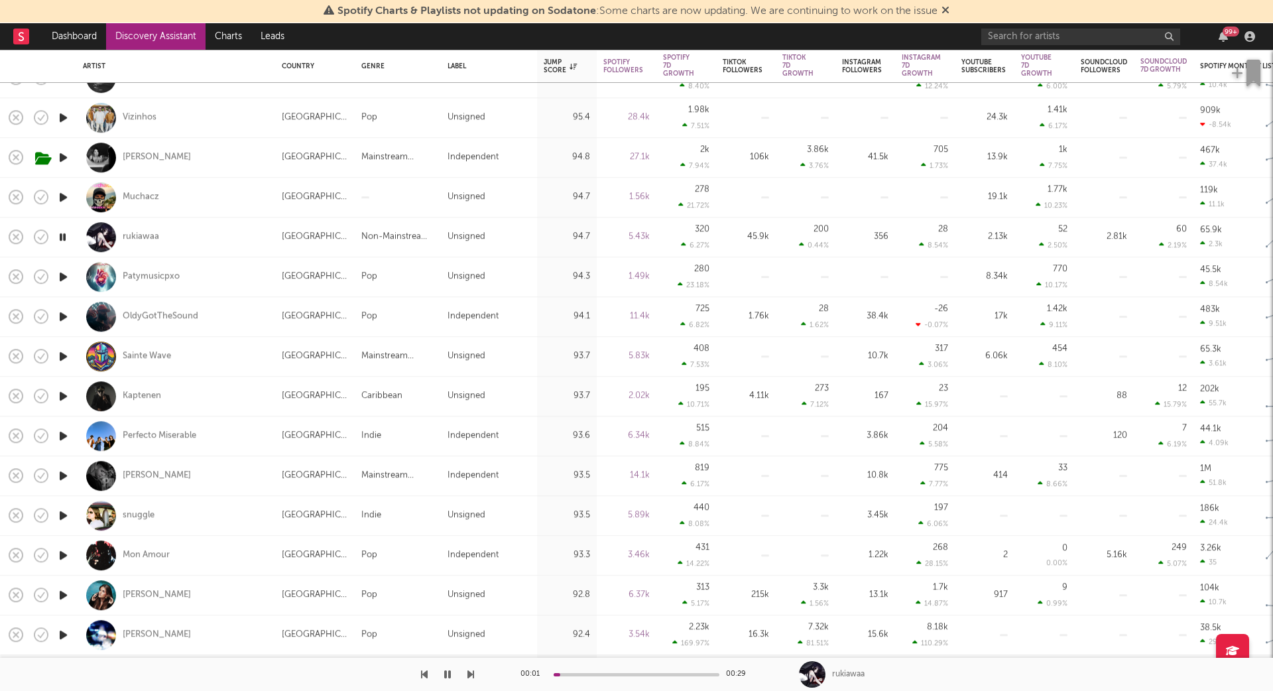
click at [57, 274] on icon "button" at bounding box center [63, 277] width 14 height 17
click at [66, 305] on div at bounding box center [63, 317] width 27 height 40
select select "1w"
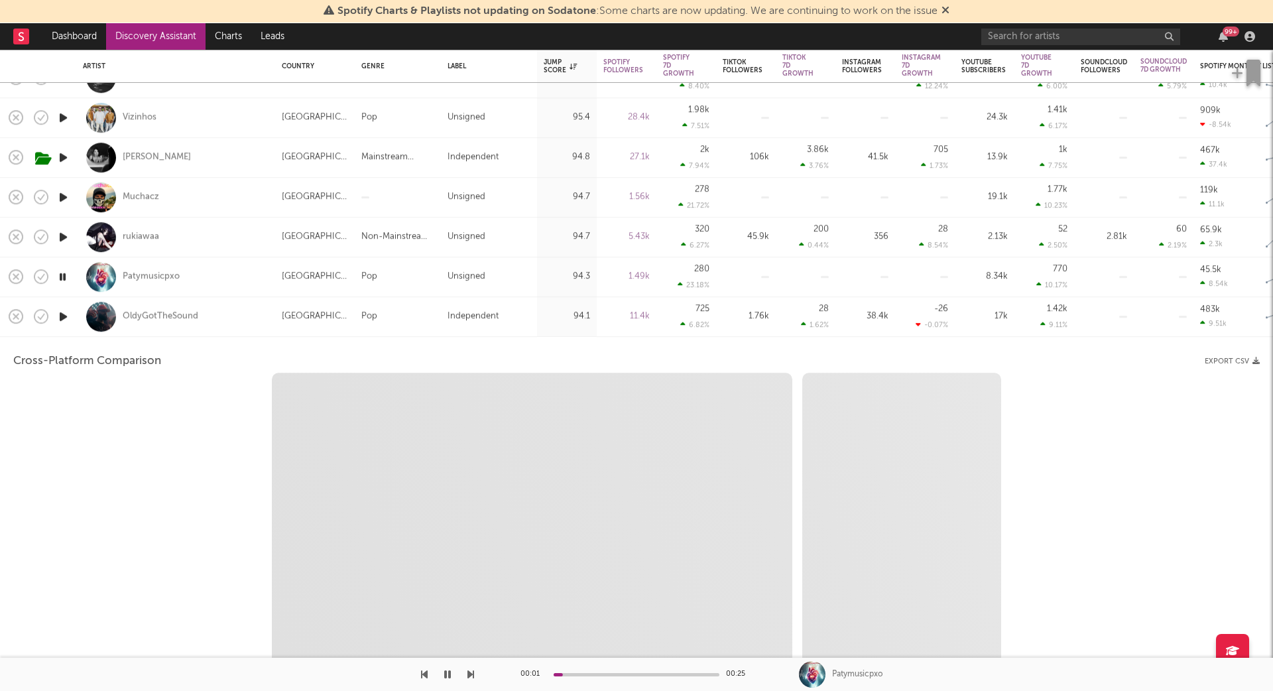
click at [64, 316] on icon "button" at bounding box center [63, 316] width 14 height 17
select select "1w"
click at [226, 326] on div "OldyGotTheSound" at bounding box center [176, 316] width 186 height 39
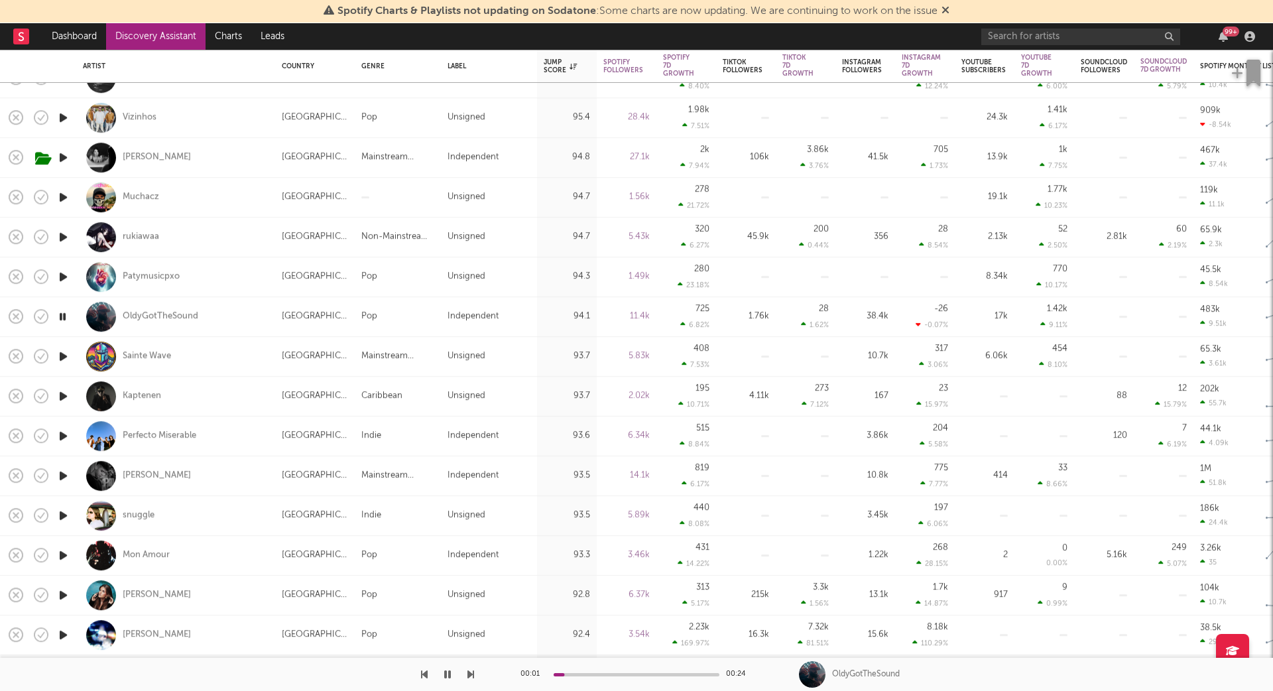
click at [64, 353] on icon "button" at bounding box center [63, 356] width 14 height 17
click at [63, 392] on icon "button" at bounding box center [63, 396] width 14 height 17
click at [67, 436] on icon "button" at bounding box center [63, 436] width 14 height 17
click at [66, 474] on icon "button" at bounding box center [63, 475] width 14 height 17
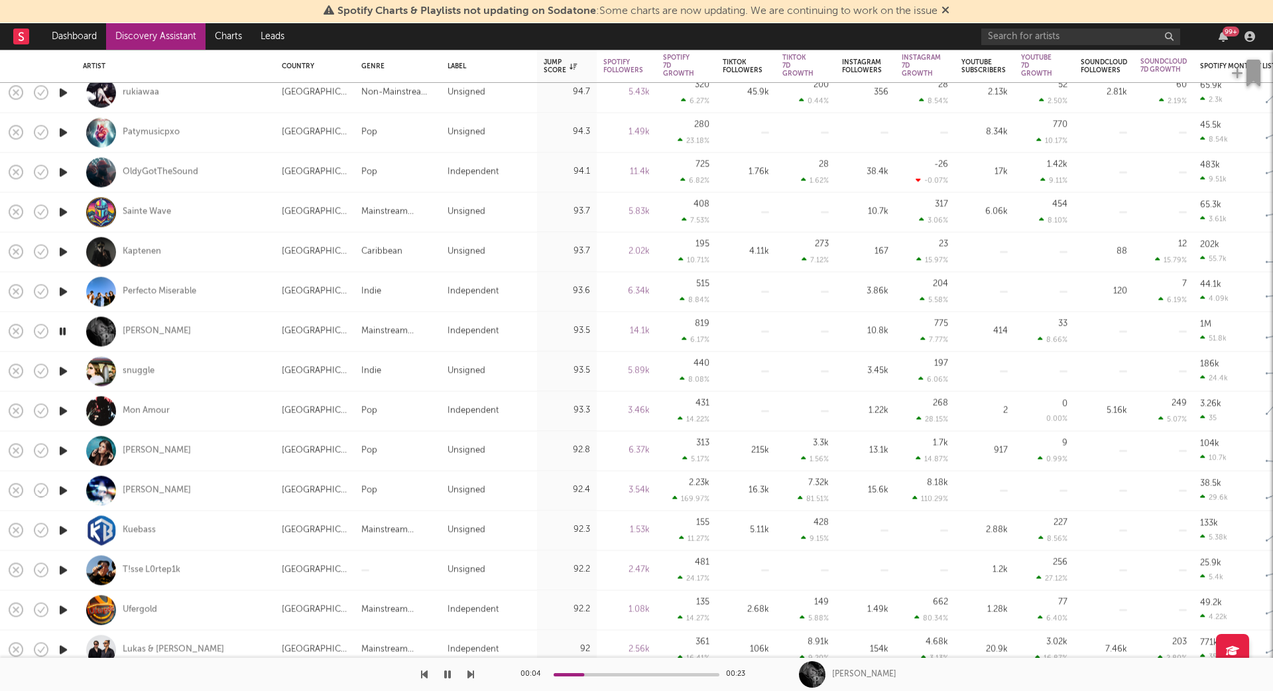
click at [63, 370] on icon "button" at bounding box center [63, 371] width 14 height 17
click at [62, 410] on icon "button" at bounding box center [63, 410] width 14 height 17
click at [56, 446] on icon "button" at bounding box center [63, 450] width 14 height 17
click at [59, 489] on icon "button" at bounding box center [63, 490] width 14 height 17
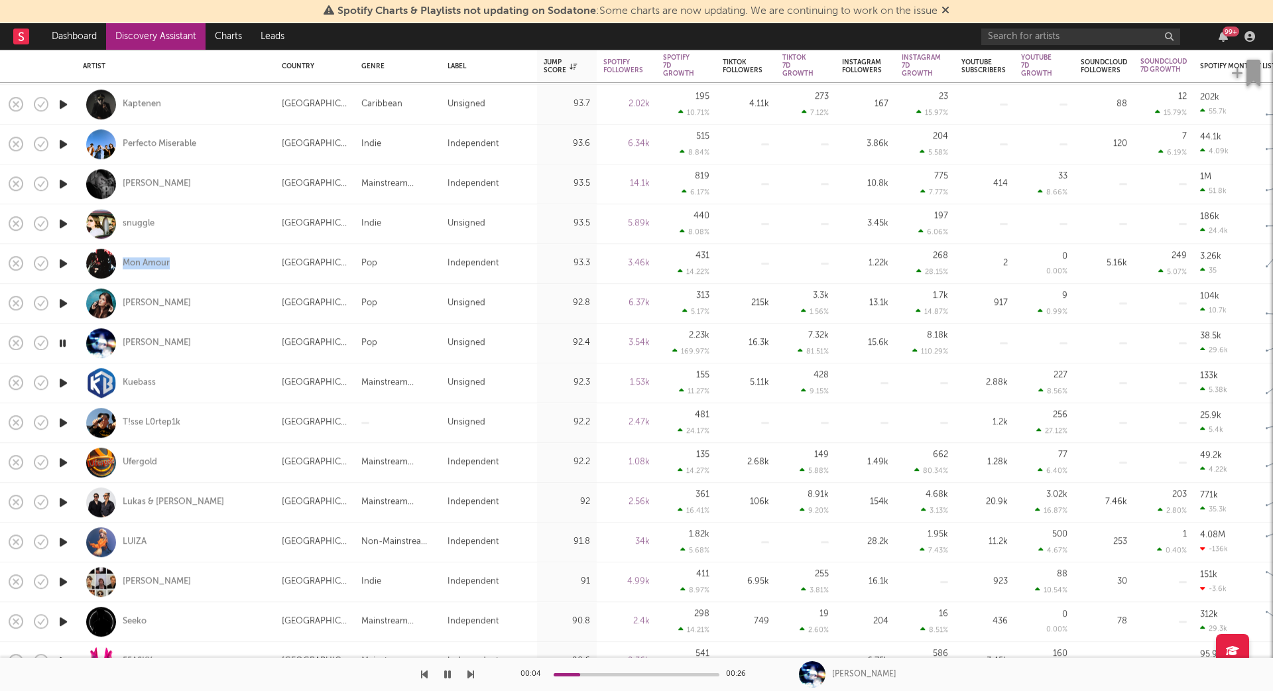
click at [62, 375] on icon "button" at bounding box center [63, 383] width 14 height 17
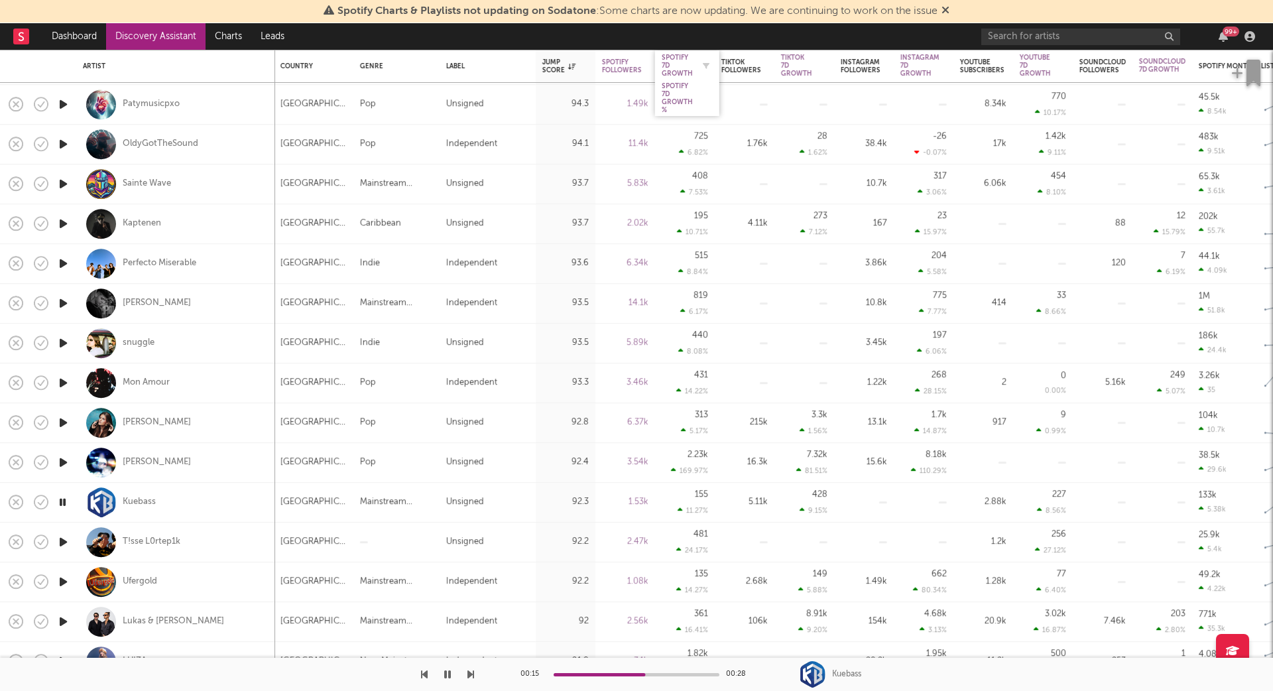
click at [675, 66] on div "Spotify 7D Growth" at bounding box center [677, 66] width 31 height 24
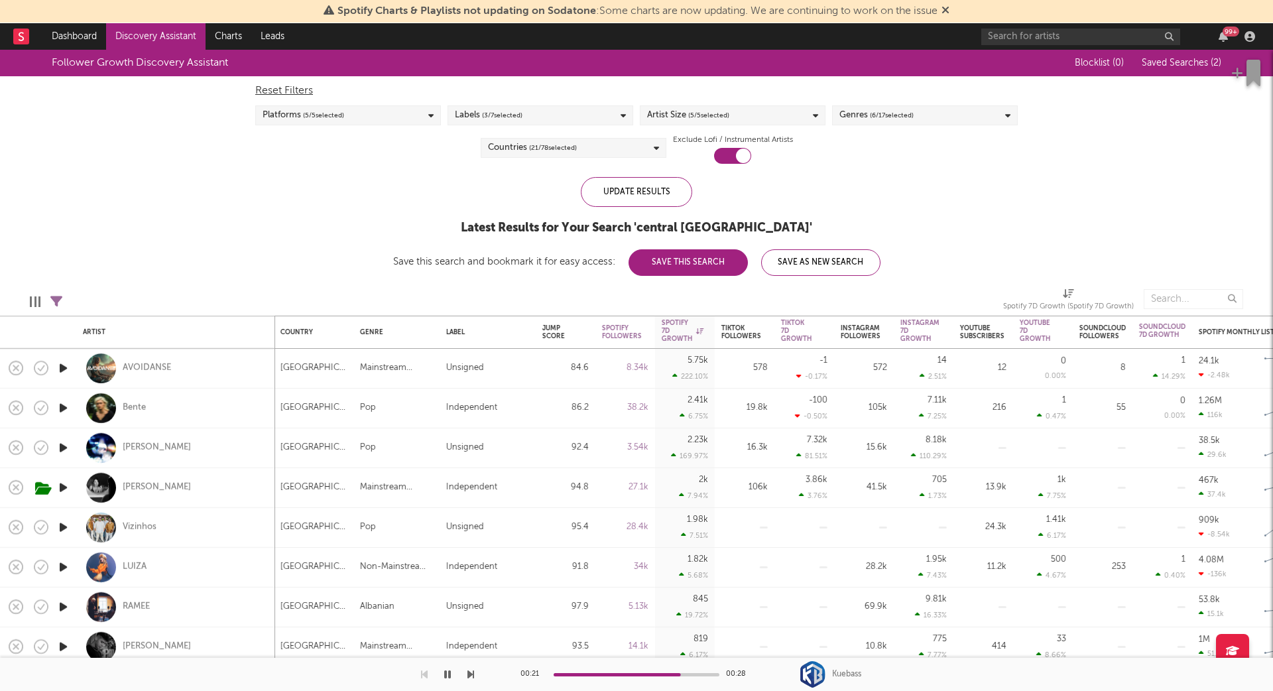
click at [58, 367] on icon "button" at bounding box center [63, 368] width 14 height 17
drag, startPoint x: 149, startPoint y: 369, endPoint x: 357, endPoint y: 4, distance: 420.2
click at [0, 0] on div "Spotify Charts & Playlists not updating on Sodatone : Some charts are now updat…" at bounding box center [636, 345] width 1273 height 691
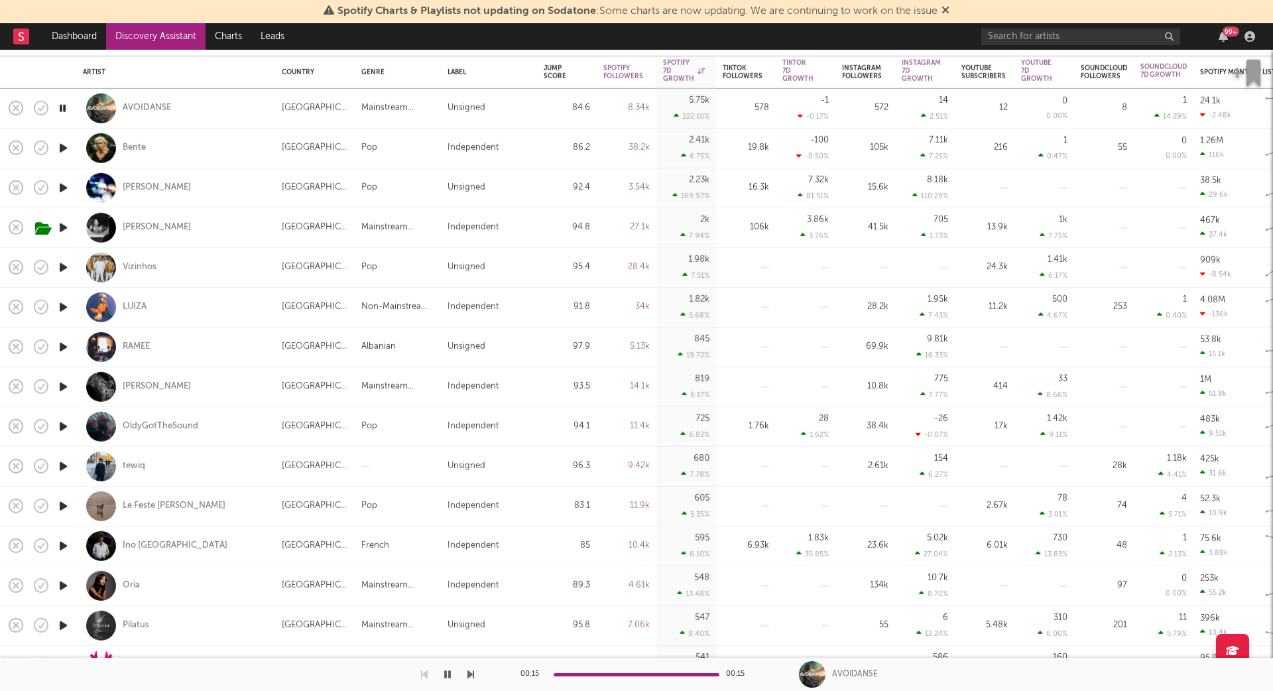
click at [66, 184] on icon "button" at bounding box center [63, 188] width 14 height 17
click at [68, 261] on icon "button" at bounding box center [63, 267] width 14 height 17
click at [65, 301] on icon "button" at bounding box center [63, 307] width 14 height 17
click at [68, 343] on icon "button" at bounding box center [63, 347] width 14 height 17
click at [68, 383] on icon "button" at bounding box center [63, 387] width 14 height 17
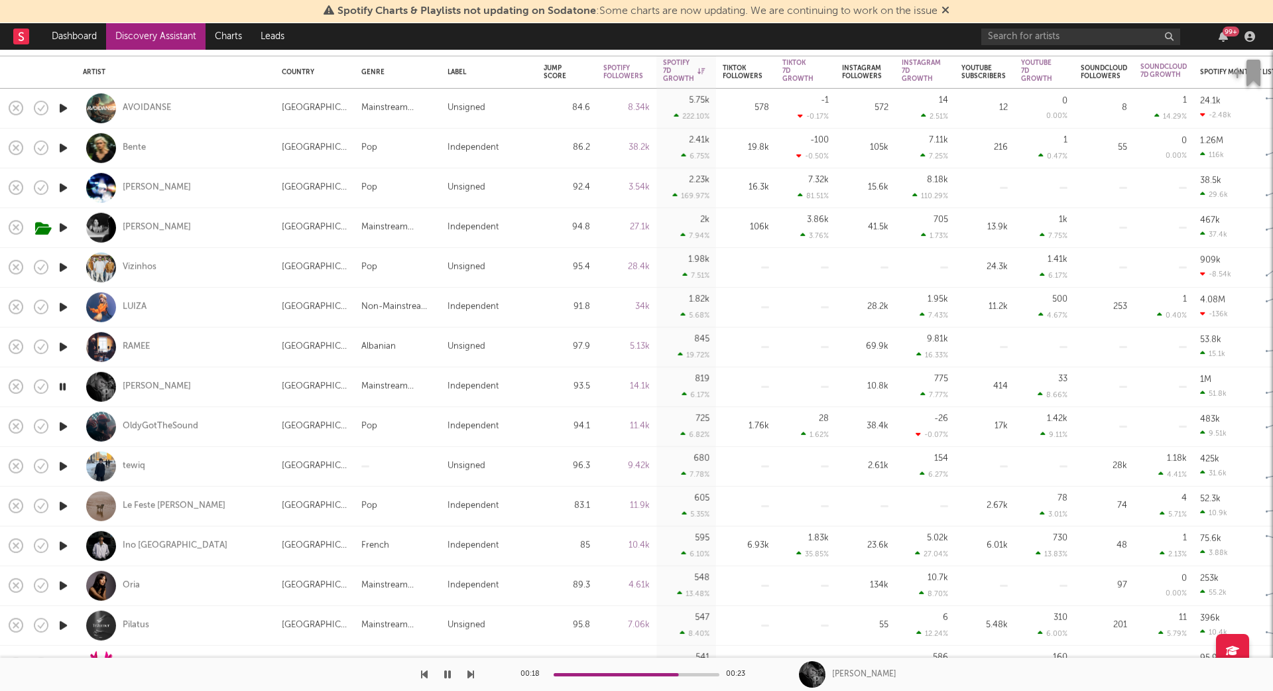
click at [61, 425] on icon "button" at bounding box center [63, 426] width 14 height 17
click at [66, 459] on icon "button" at bounding box center [63, 466] width 14 height 17
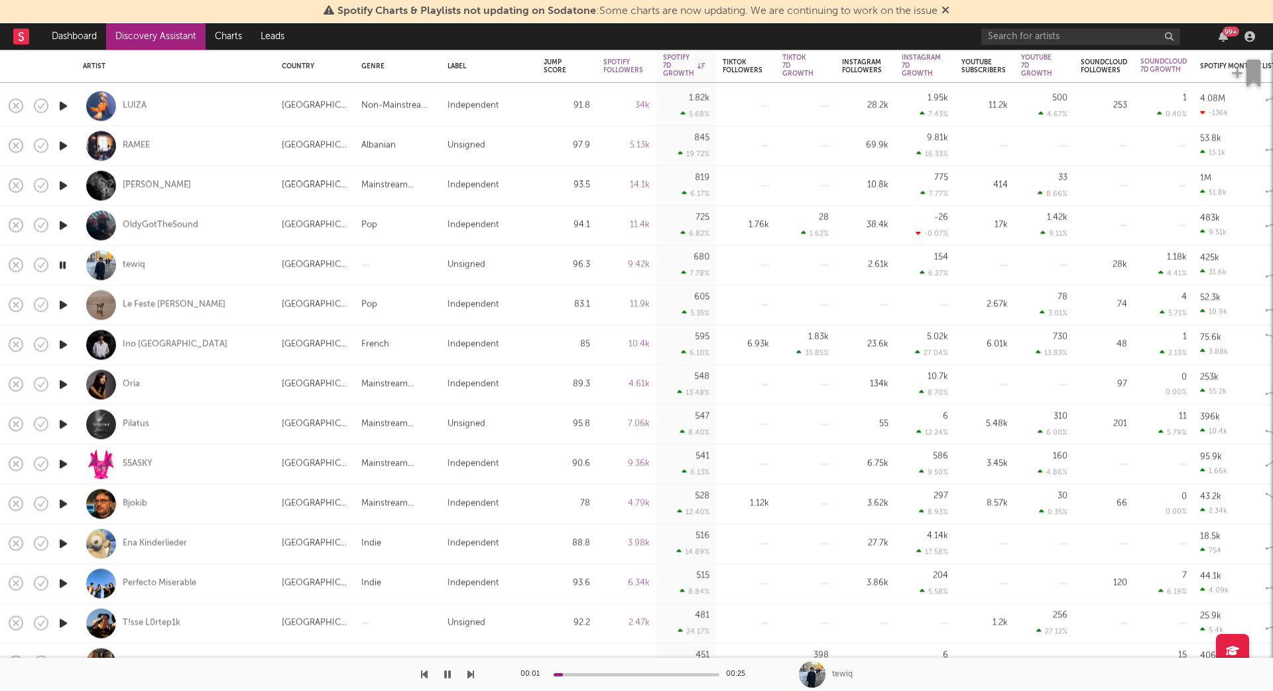
click at [63, 297] on icon "button" at bounding box center [63, 304] width 14 height 17
click at [68, 347] on icon "button" at bounding box center [63, 344] width 14 height 17
click at [66, 381] on icon "button" at bounding box center [63, 384] width 14 height 17
click at [70, 426] on icon "button" at bounding box center [63, 424] width 14 height 17
click at [64, 464] on icon "button" at bounding box center [63, 463] width 14 height 17
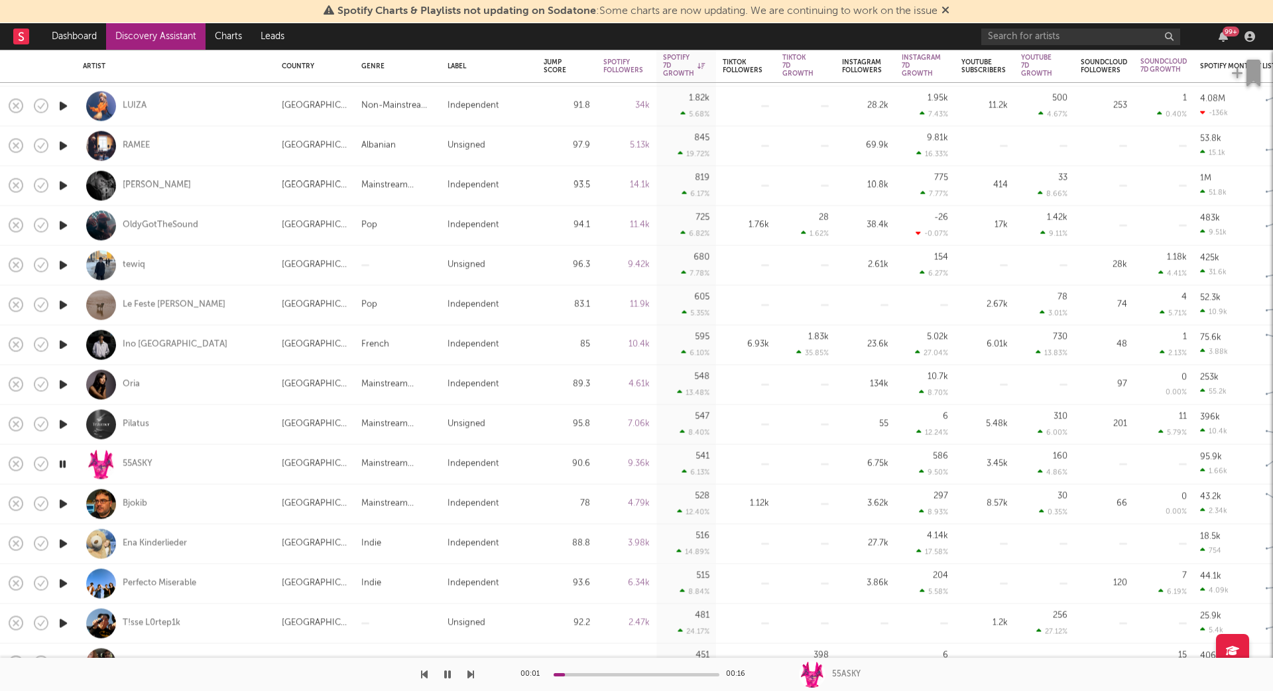
click at [59, 487] on div at bounding box center [63, 504] width 27 height 40
select select "1w"
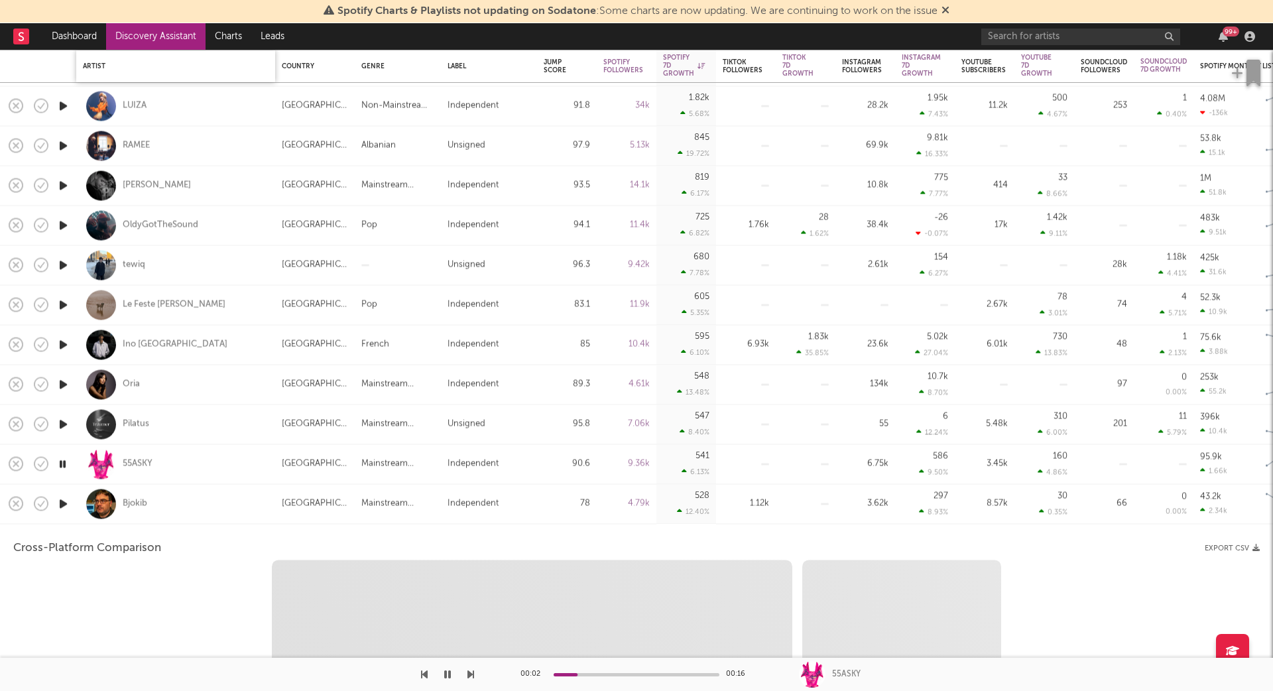
select select "1w"
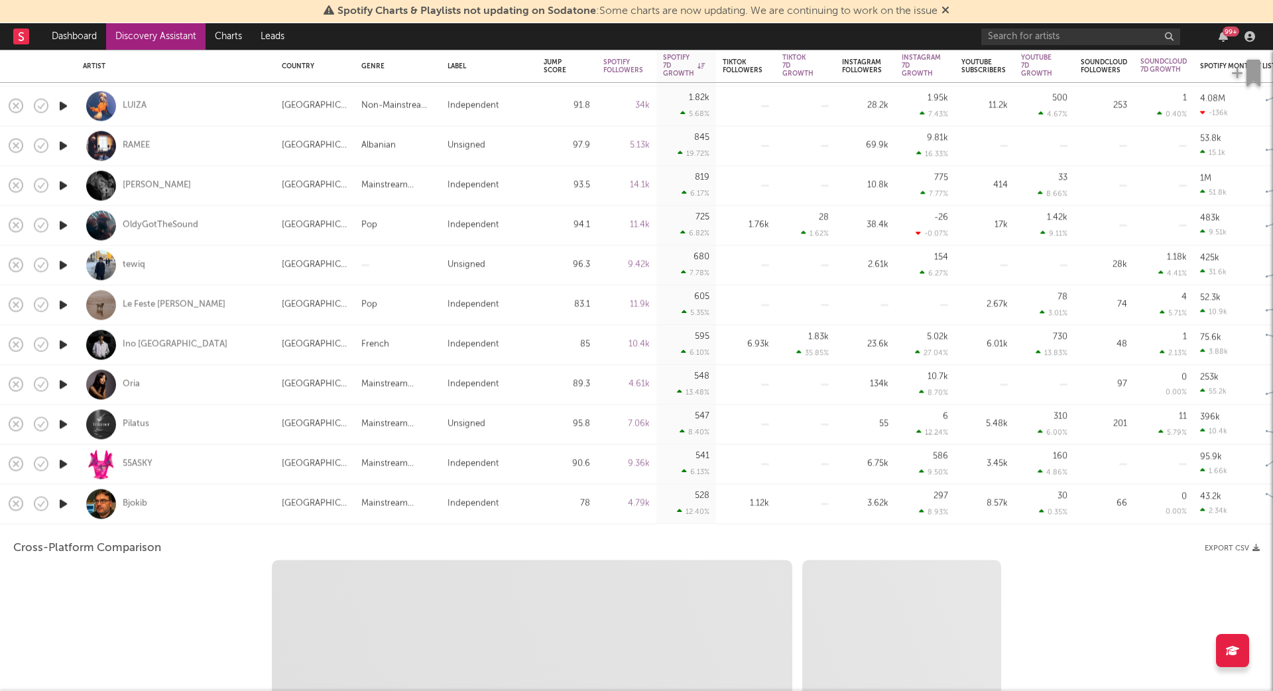
select select "1m"
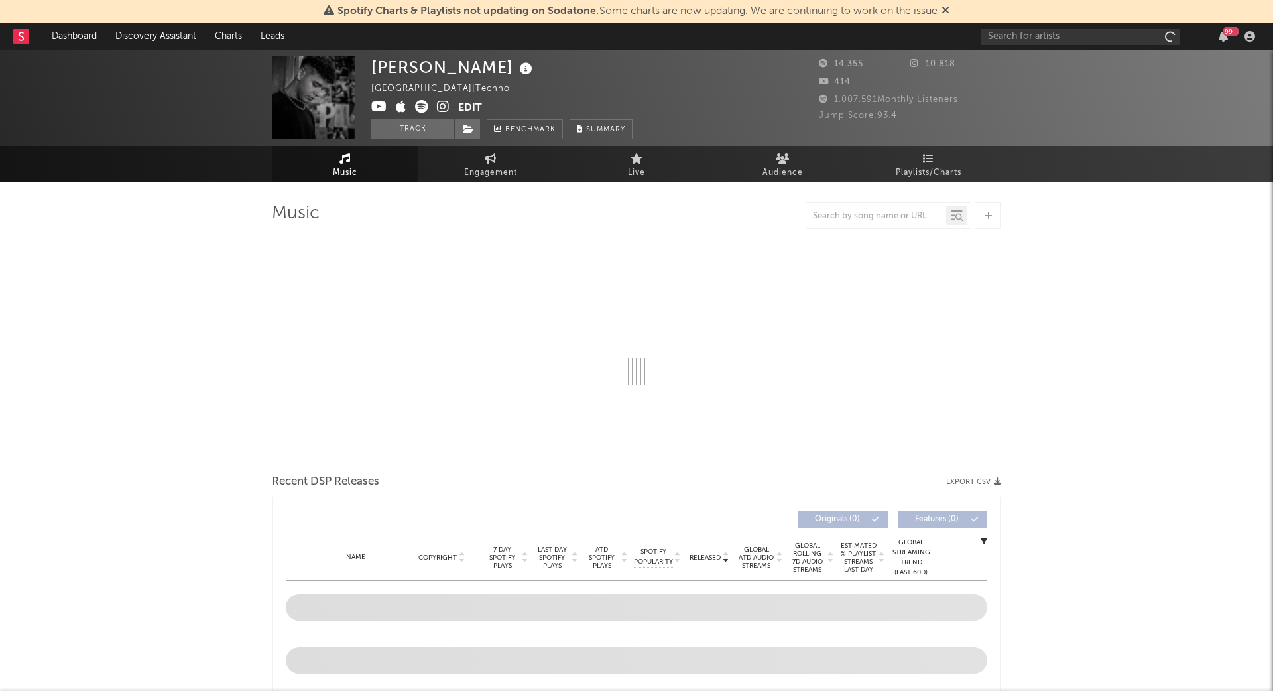
select select "1w"
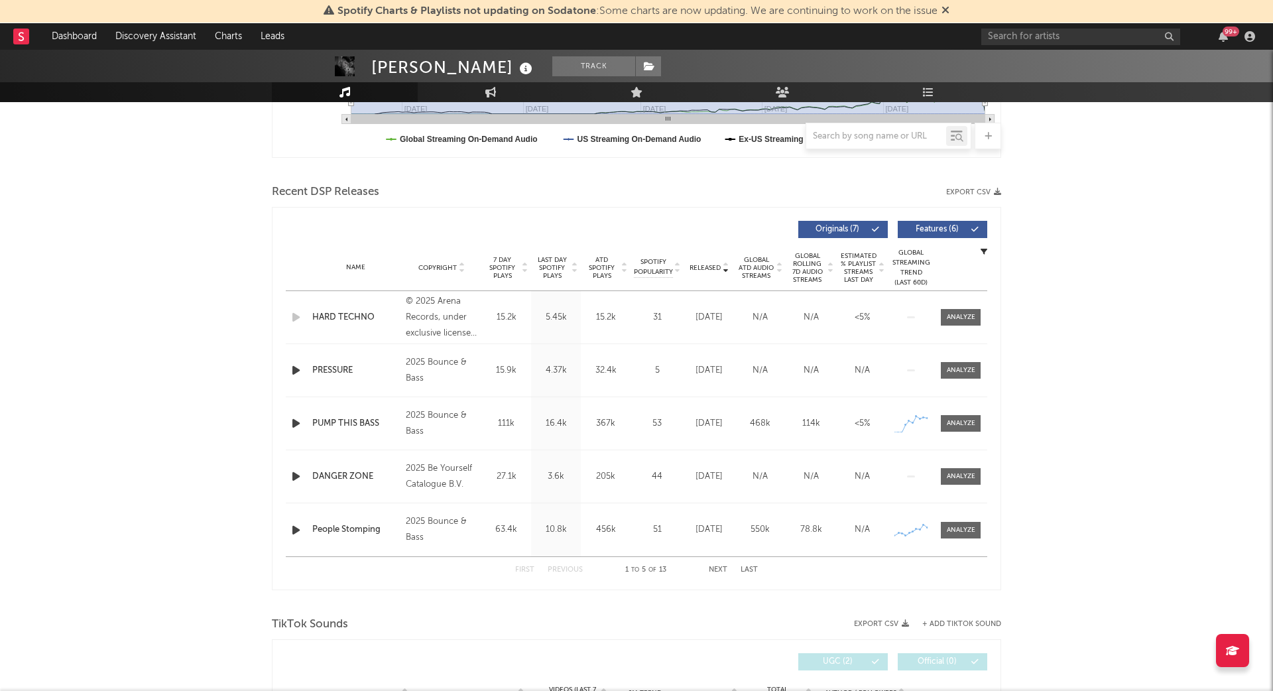
scroll to position [385, 0]
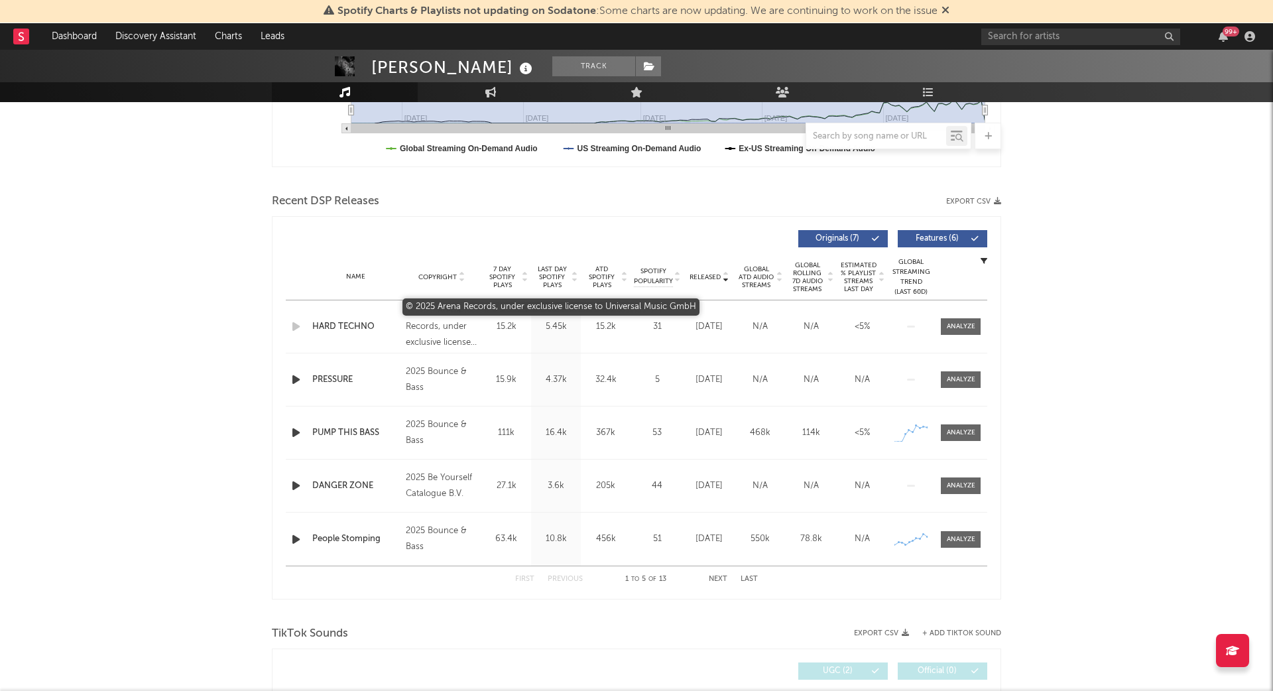
click at [449, 331] on div "© 2025 Arena Records, under exclusive license to Universal Music GmbH" at bounding box center [442, 327] width 72 height 48
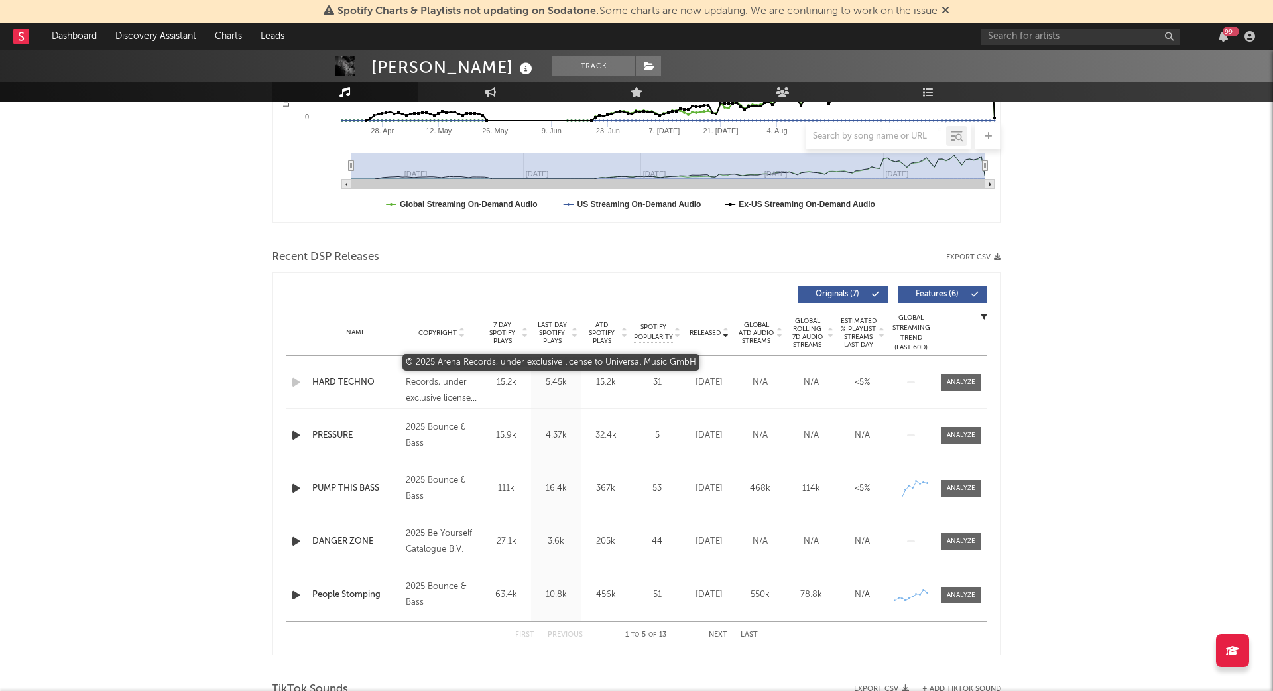
scroll to position [0, 0]
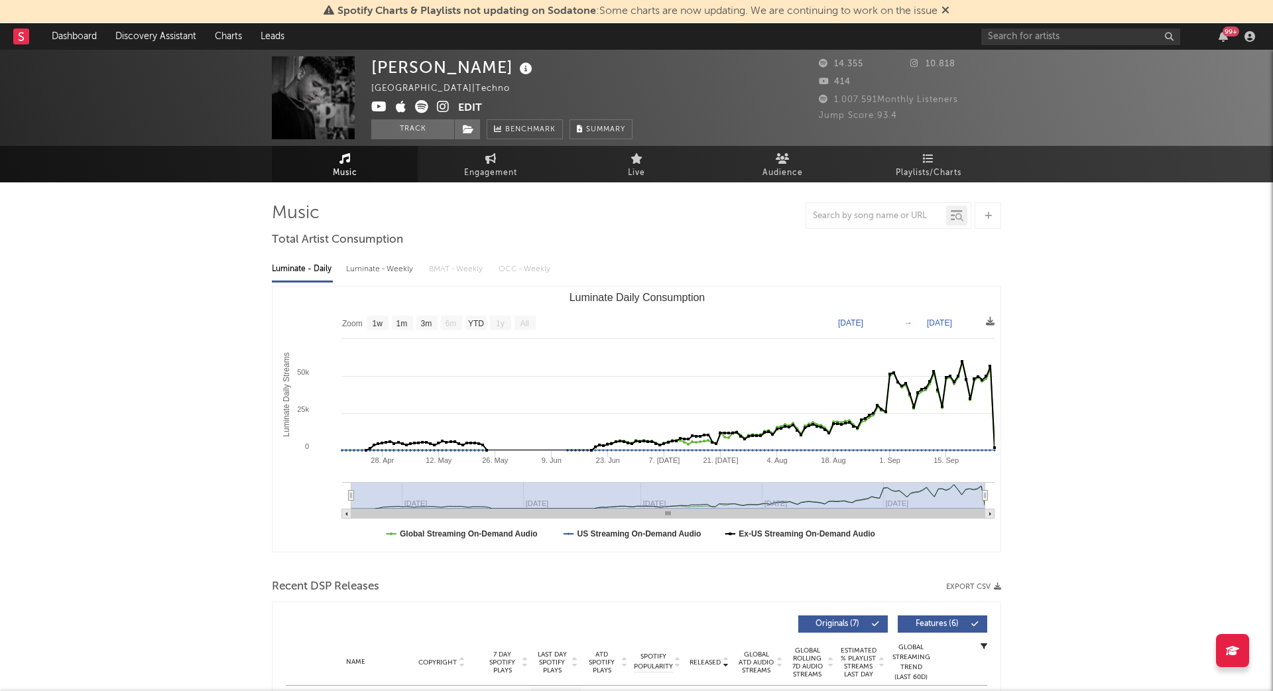
click at [441, 103] on icon at bounding box center [443, 106] width 13 height 13
click at [469, 137] on span at bounding box center [467, 129] width 27 height 20
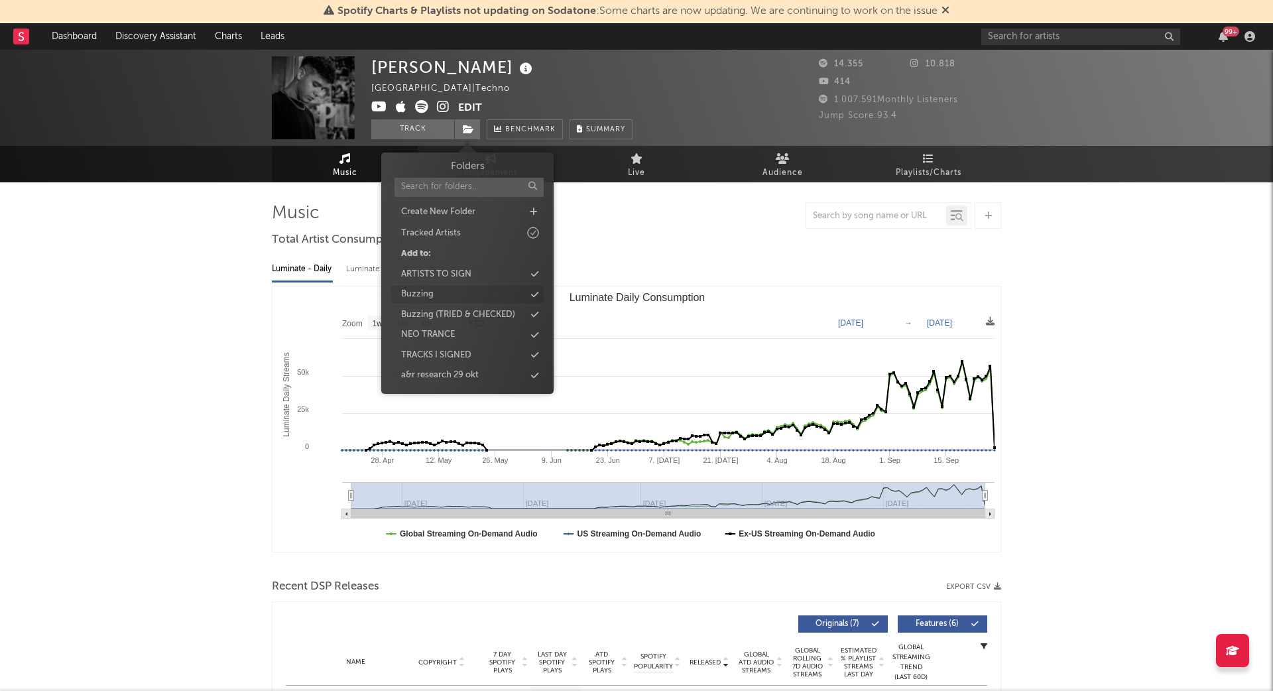
click at [435, 288] on div "Buzzing" at bounding box center [467, 294] width 152 height 17
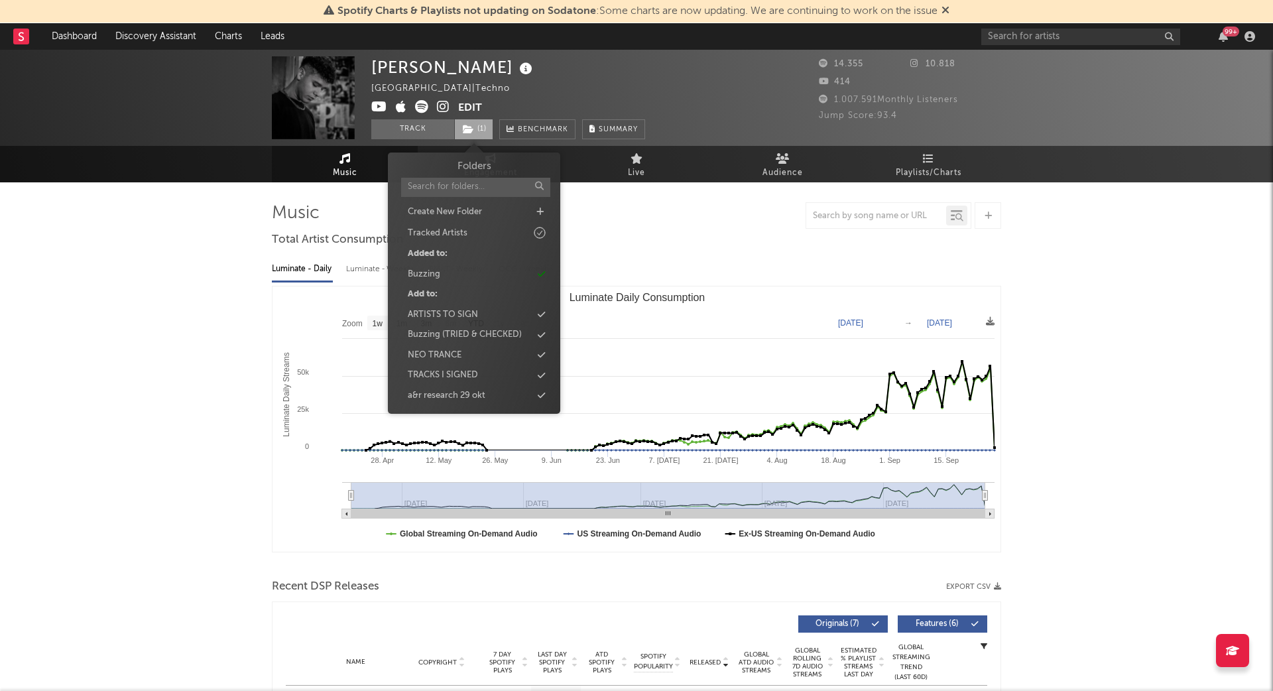
click at [479, 127] on span "( 1 )" at bounding box center [473, 129] width 39 height 20
click at [452, 276] on div "Buzzing" at bounding box center [474, 274] width 152 height 17
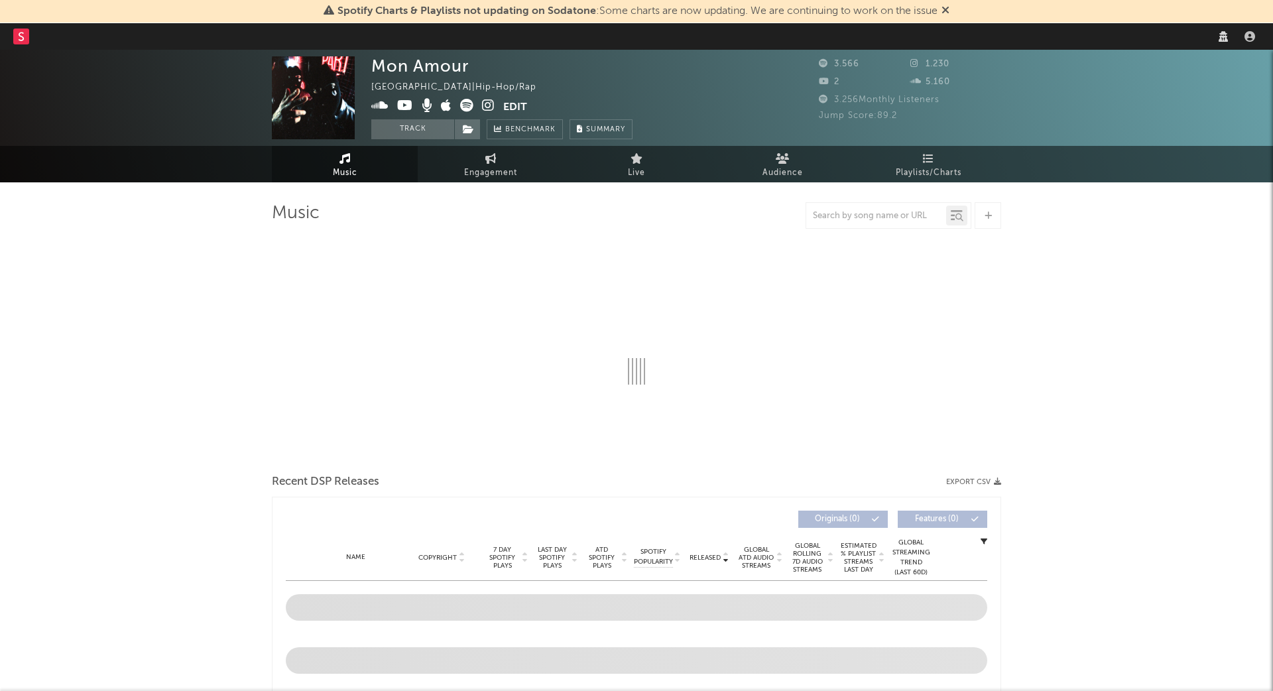
select select "1w"
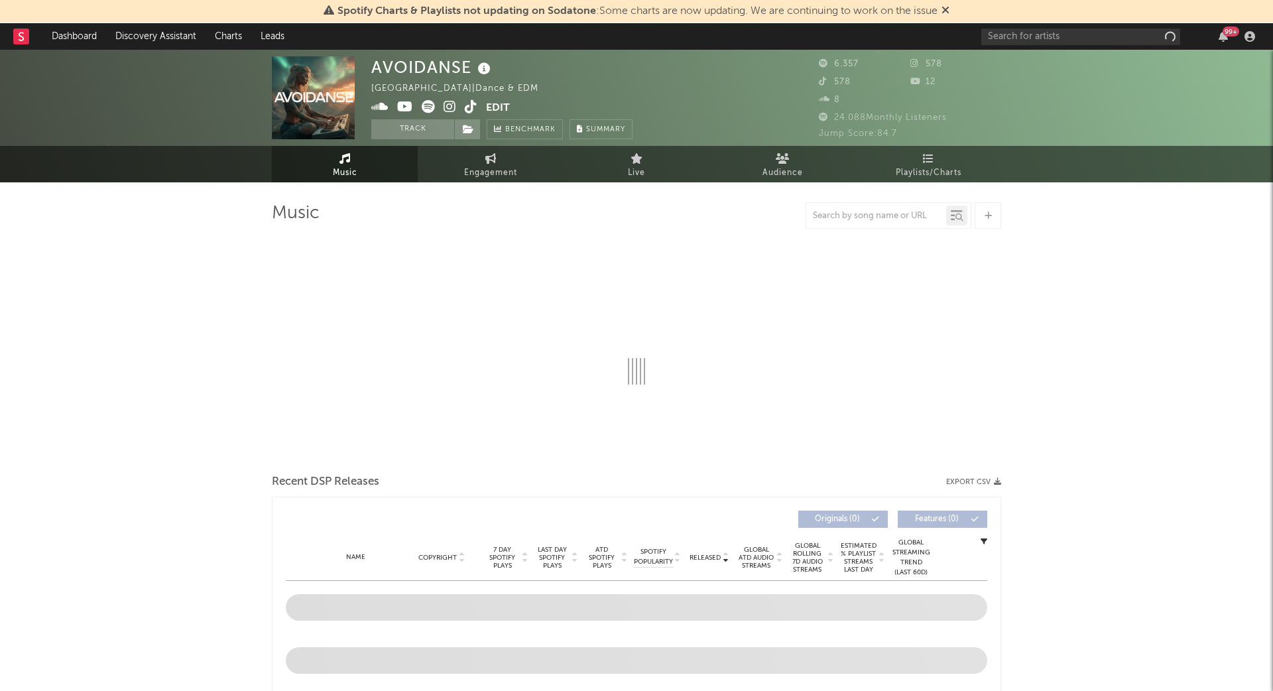
select select "1w"
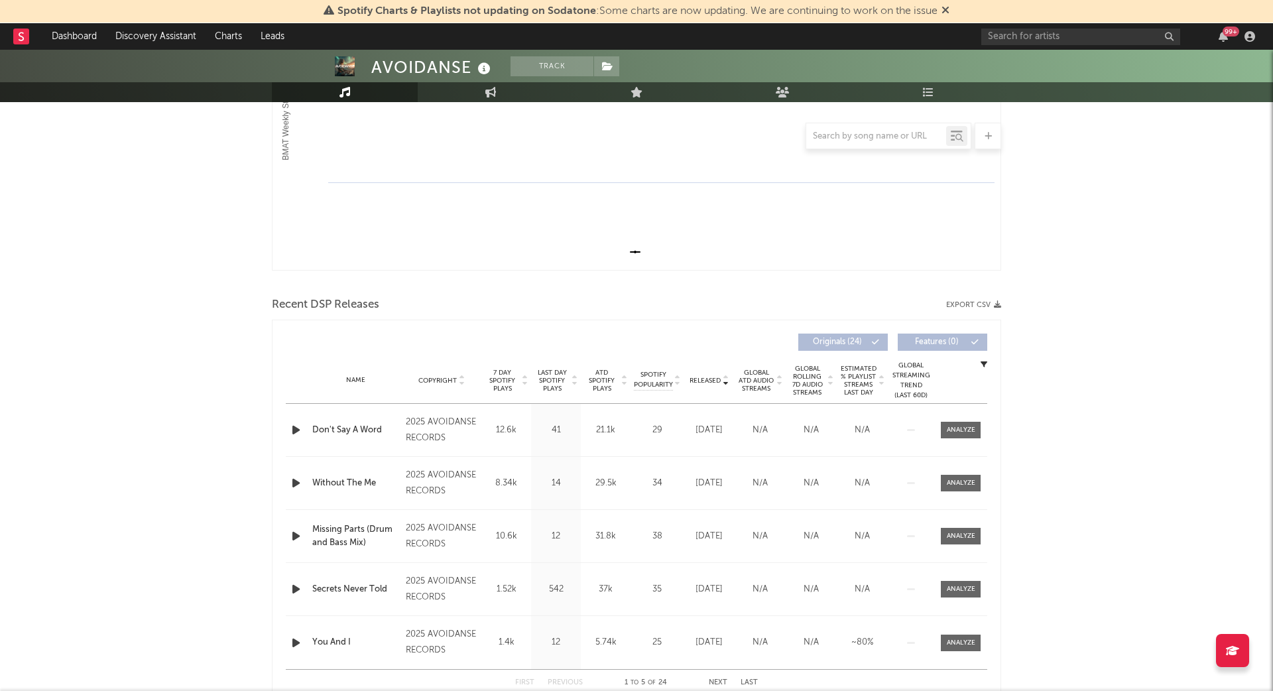
scroll to position [310, 0]
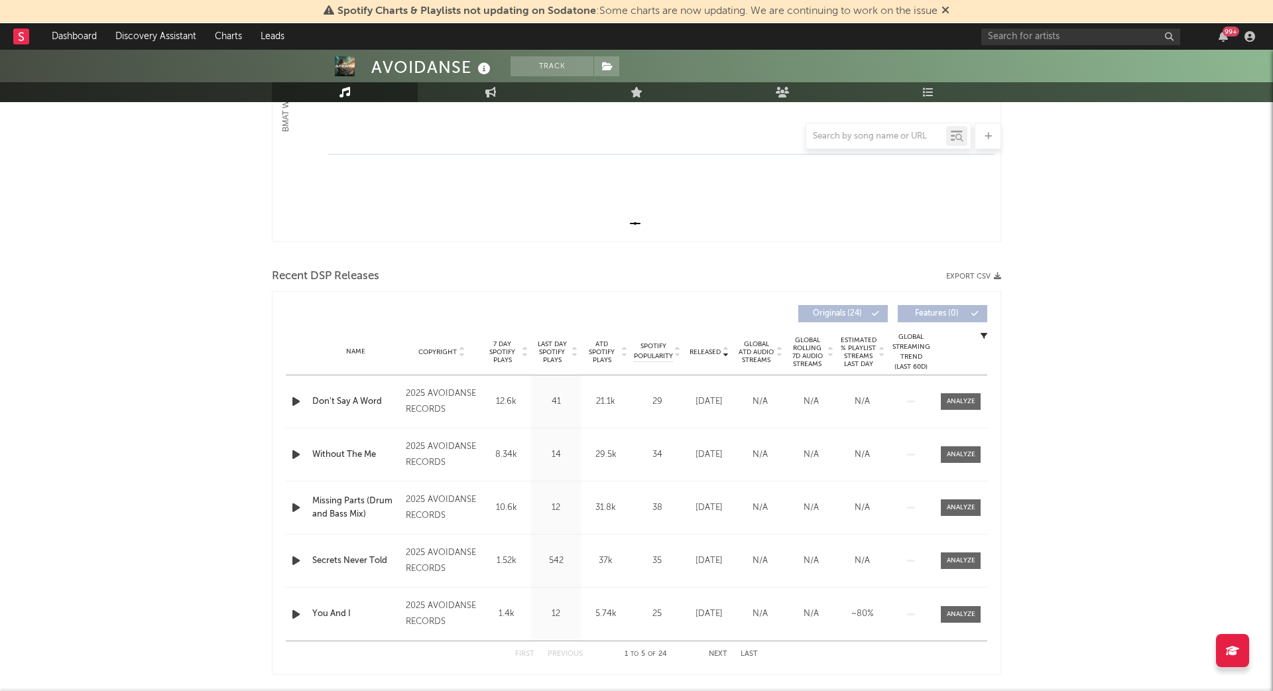
click at [295, 402] on icon "button" at bounding box center [296, 401] width 14 height 17
click at [713, 347] on div "Released" at bounding box center [709, 352] width 44 height 10
click at [304, 446] on div at bounding box center [297, 454] width 17 height 17
click at [296, 451] on icon "button" at bounding box center [296, 454] width 14 height 17
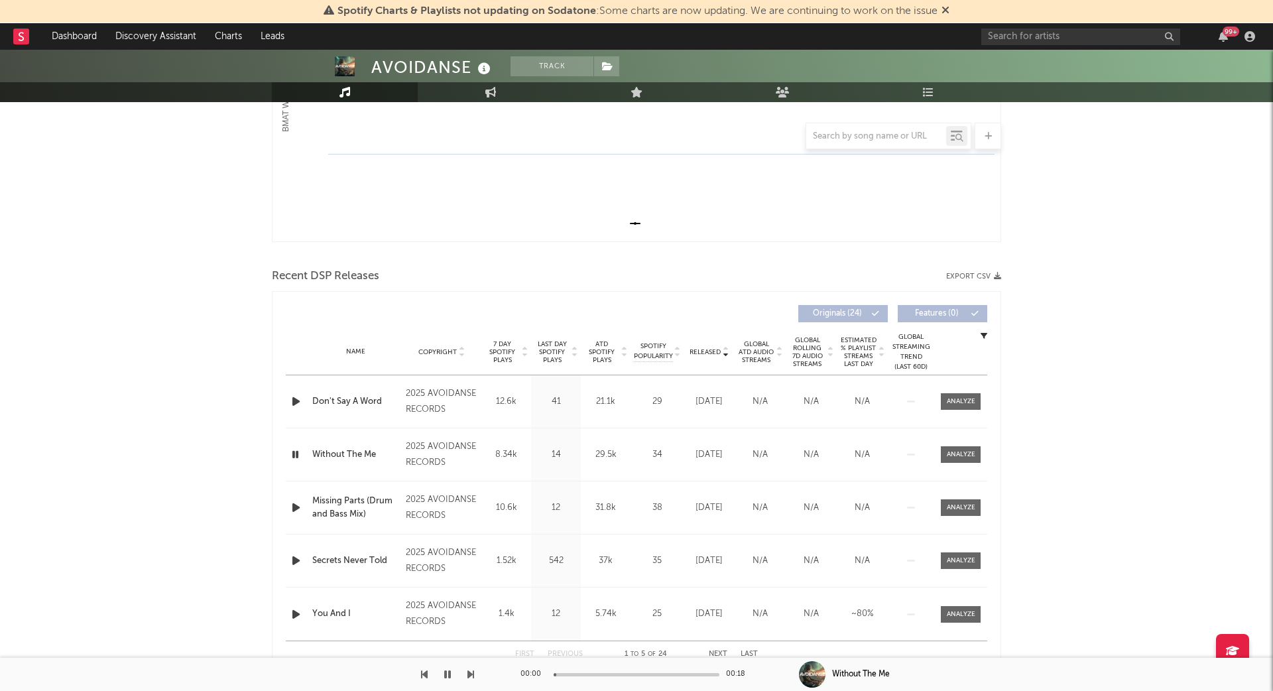
click at [292, 503] on icon "button" at bounding box center [296, 507] width 14 height 17
click at [292, 559] on icon "button" at bounding box center [296, 560] width 14 height 17
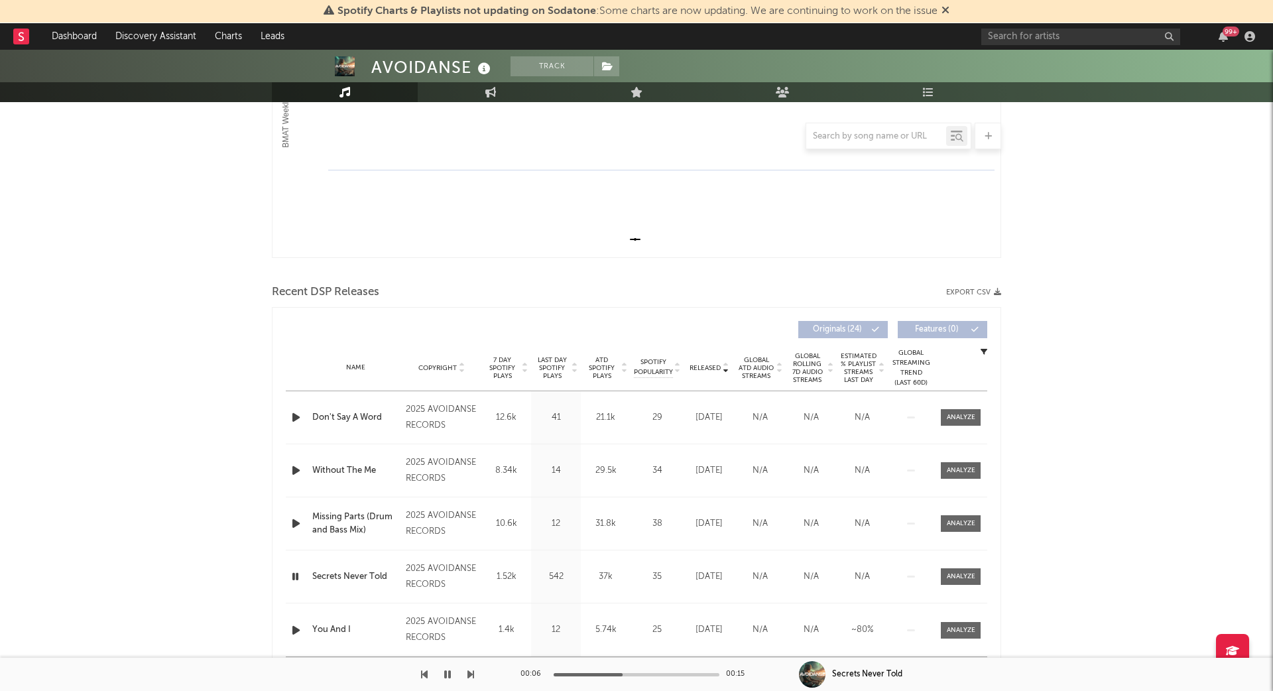
scroll to position [297, 0]
click at [443, 676] on button "button" at bounding box center [447, 674] width 13 height 33
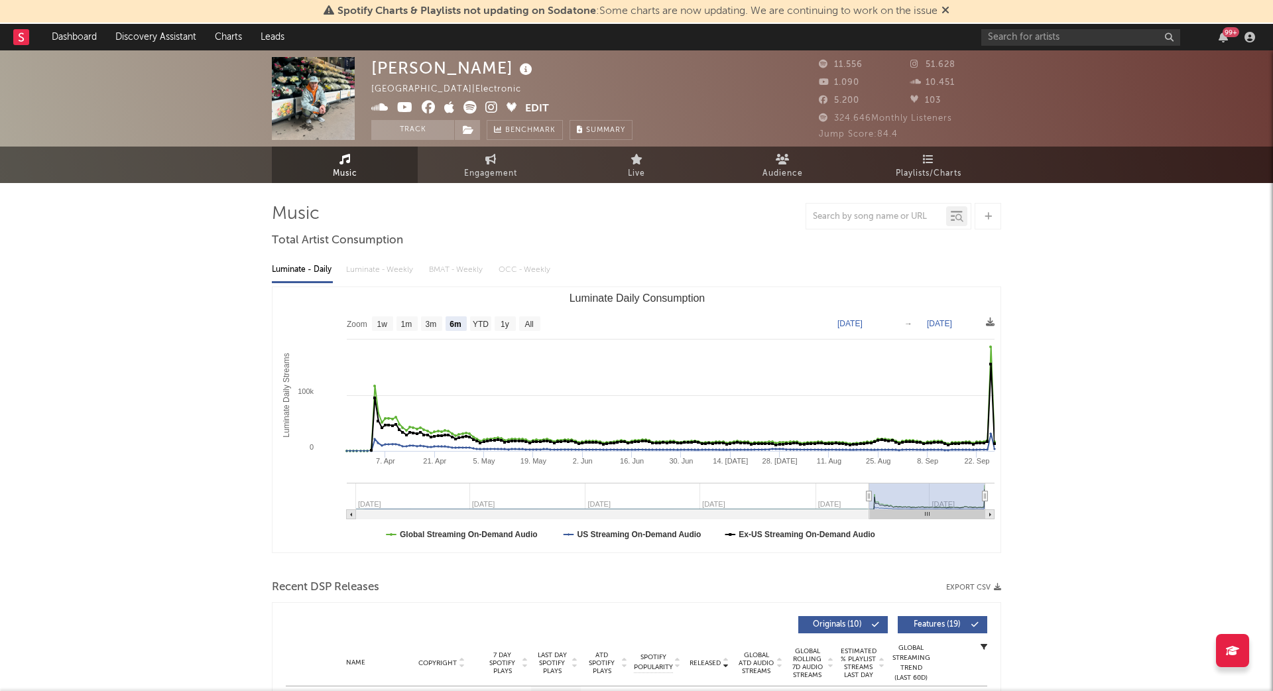
select select "6m"
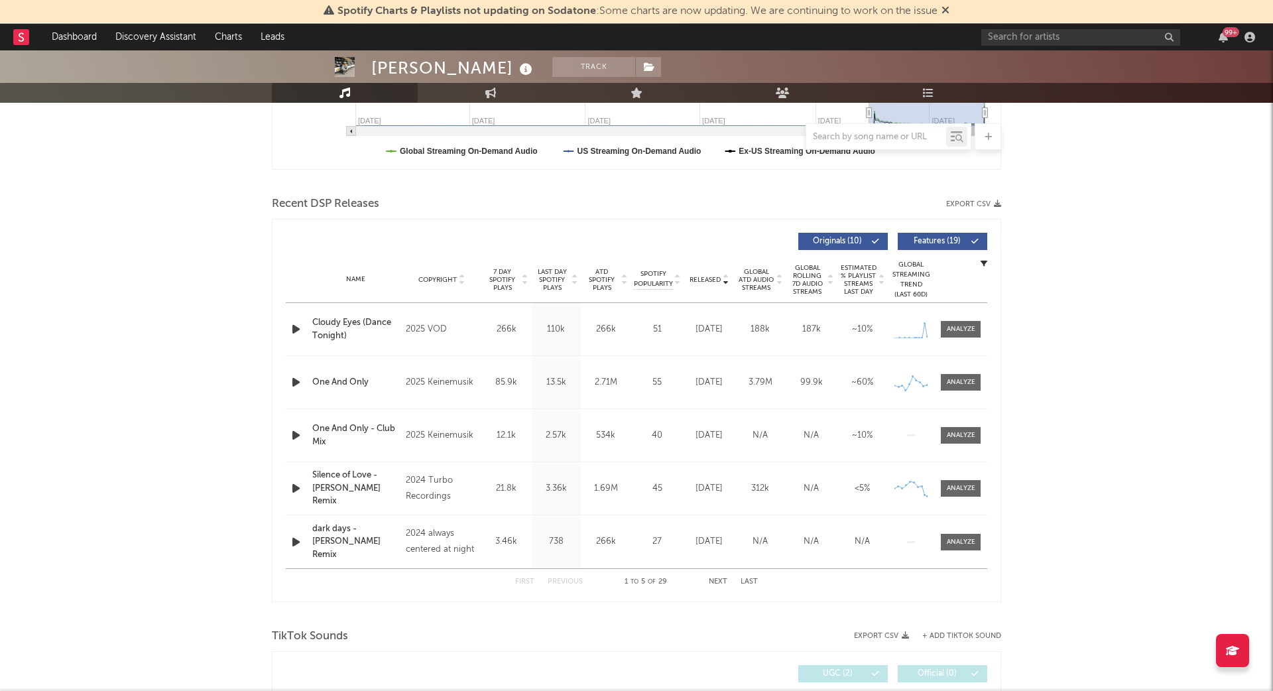
scroll to position [385, 0]
click at [949, 326] on div at bounding box center [961, 327] width 29 height 10
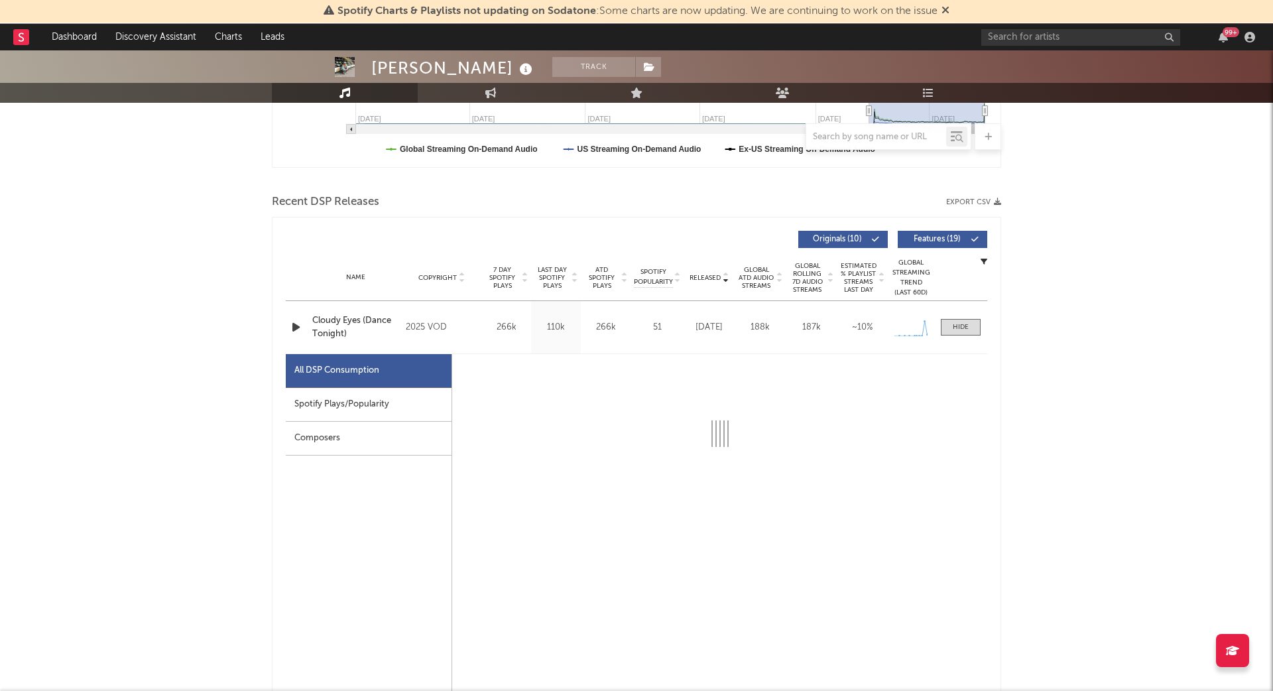
select select "1w"
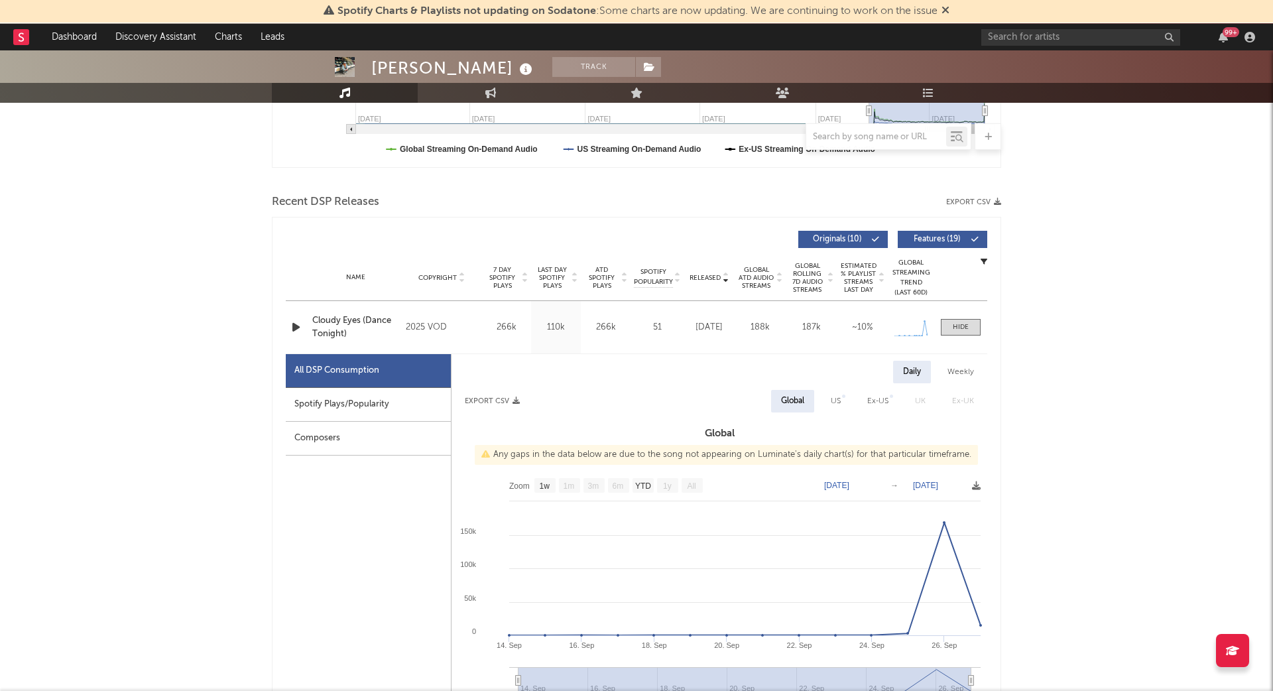
click at [372, 395] on div "Spotify Plays/Popularity" at bounding box center [368, 405] width 165 height 34
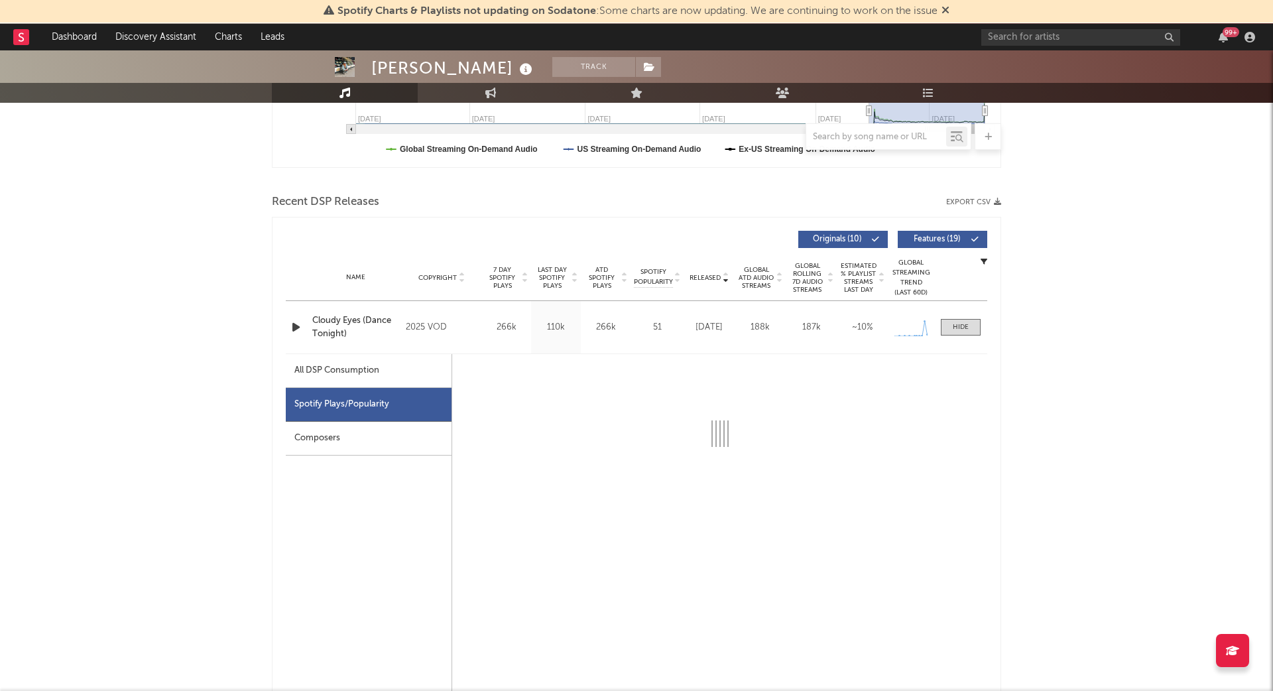
select select "1w"
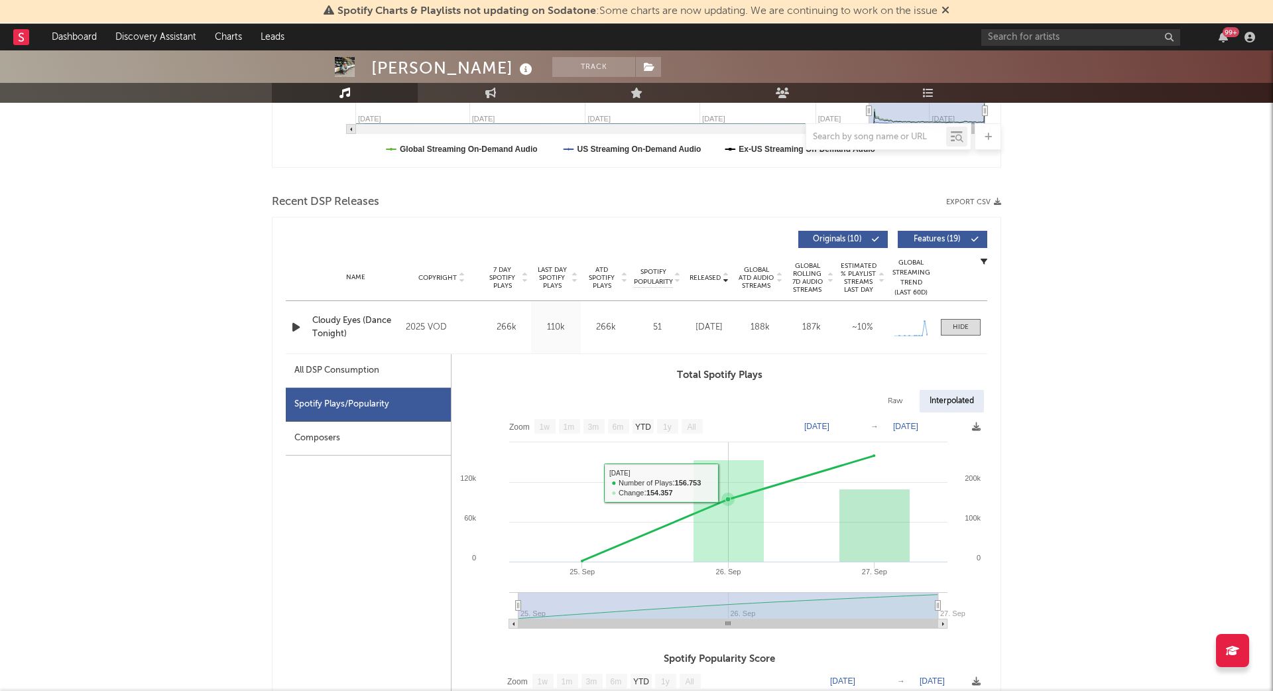
scroll to position [0, 0]
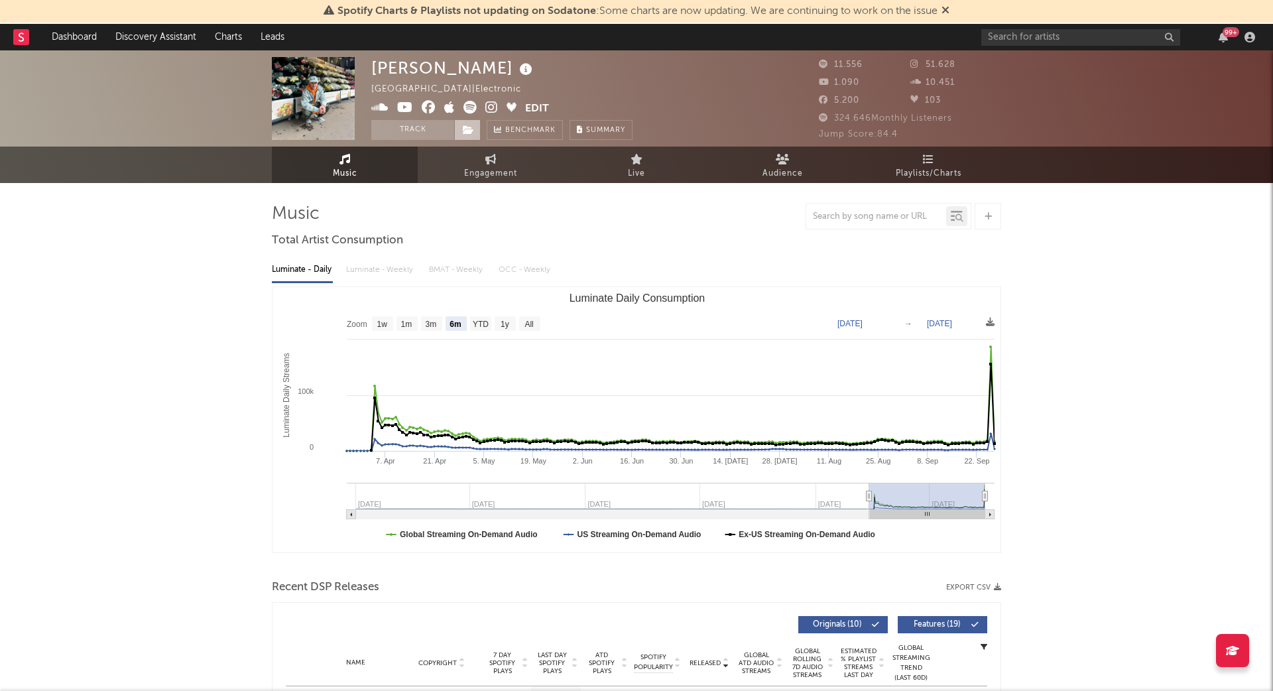
click at [475, 121] on span at bounding box center [467, 130] width 27 height 20
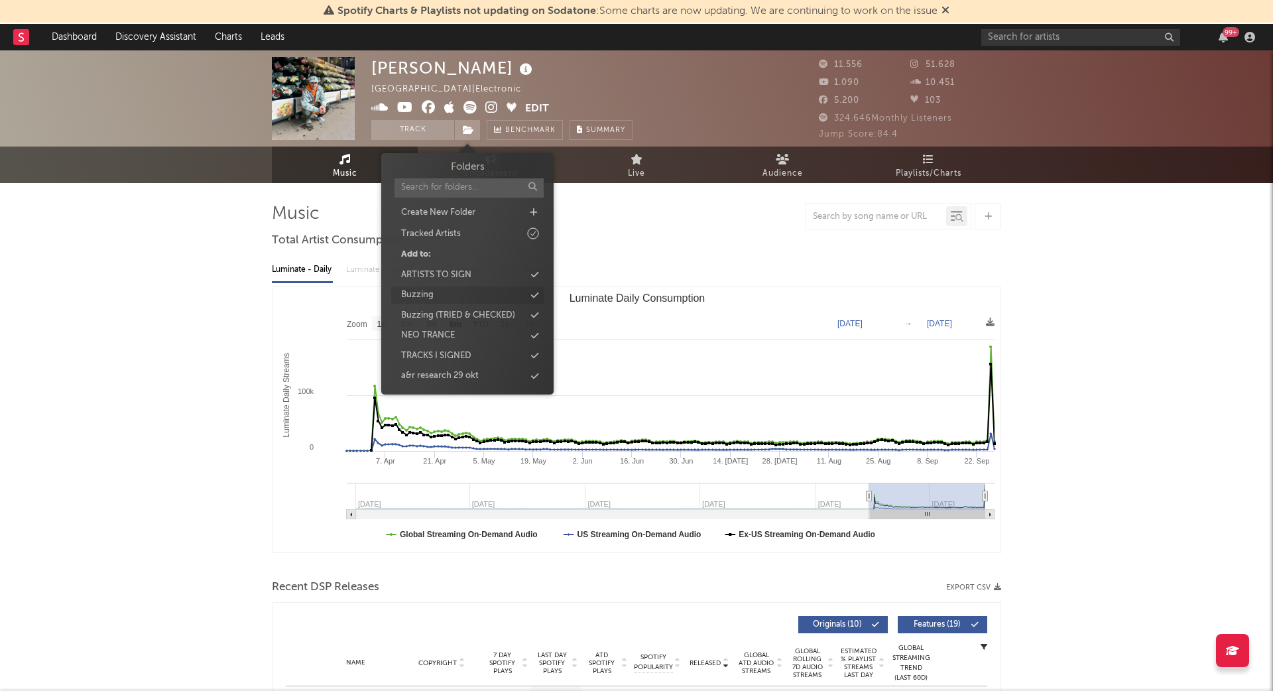
click at [428, 292] on div "Buzzing" at bounding box center [417, 294] width 32 height 13
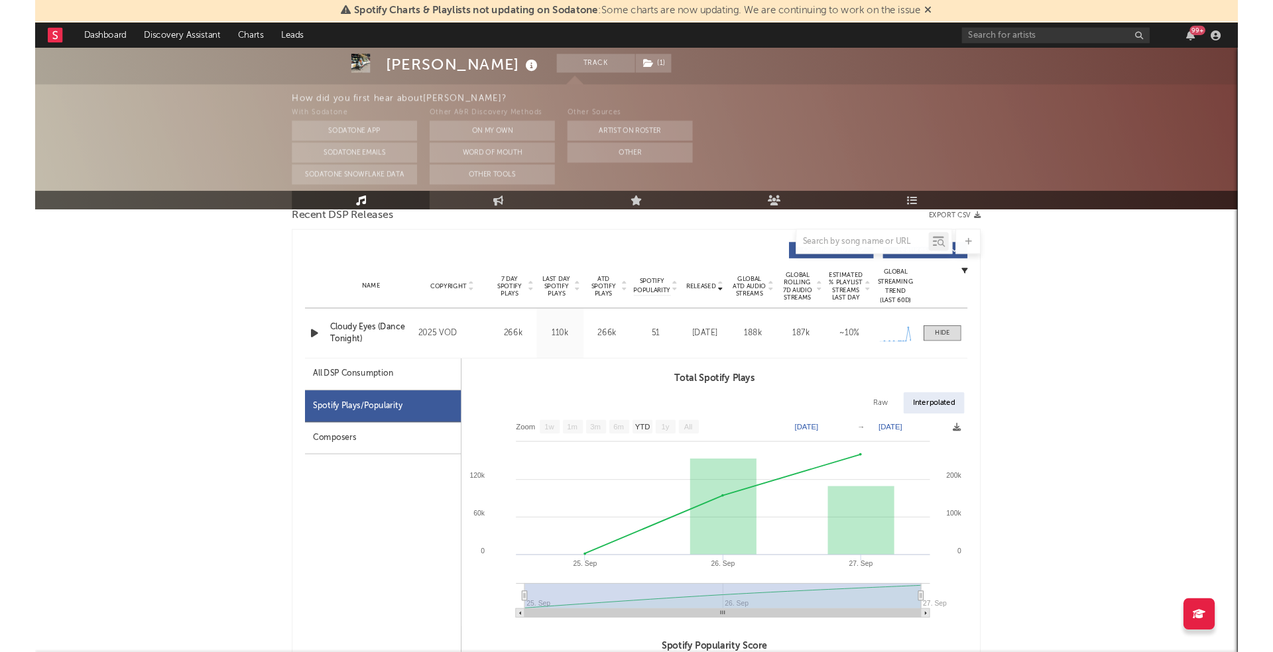
scroll to position [481, 0]
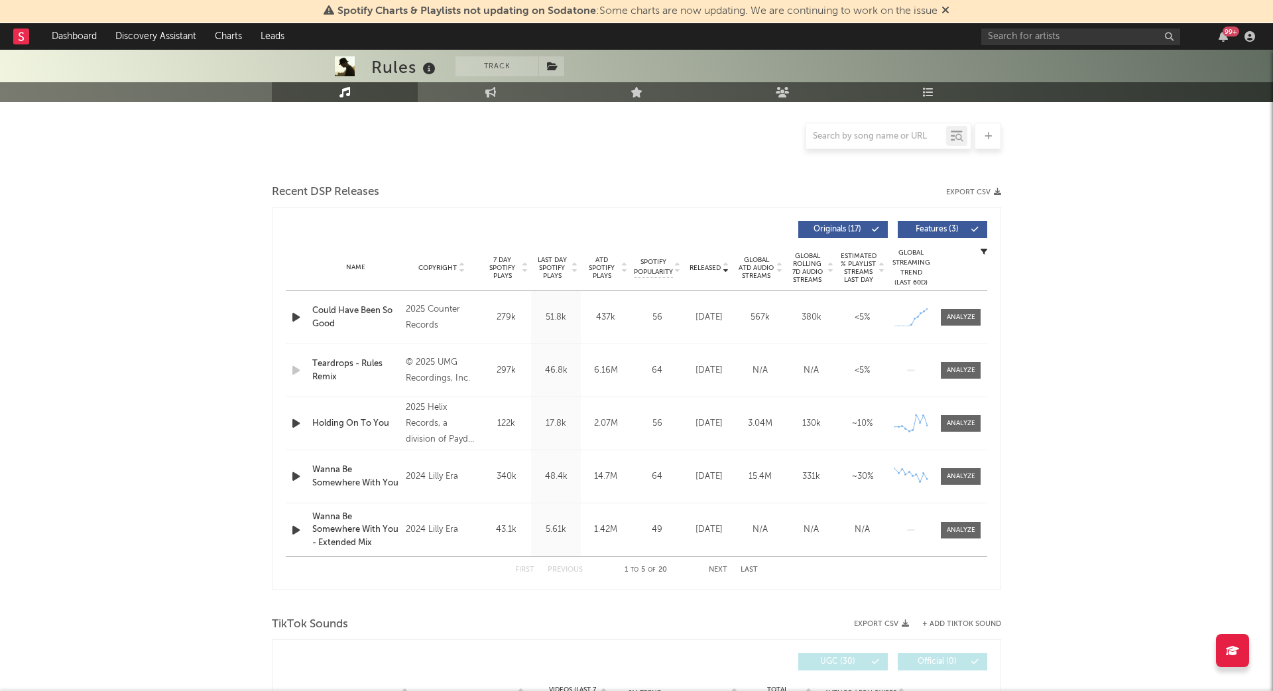
select select "6m"
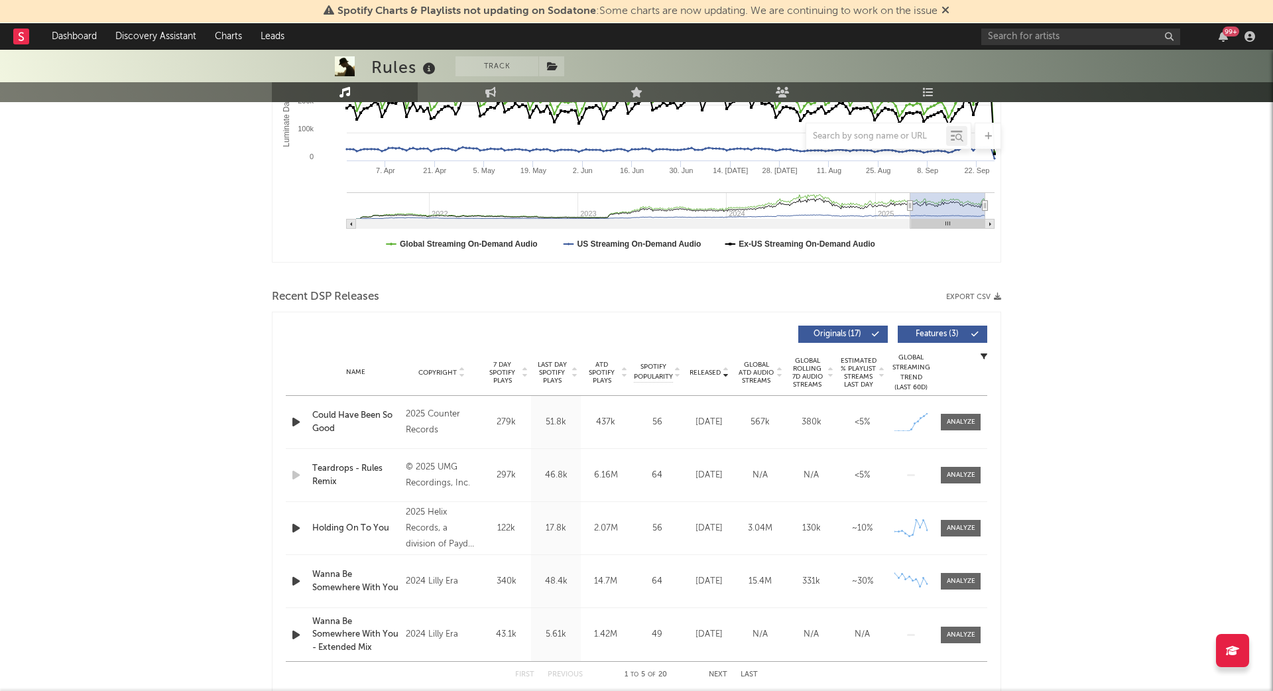
scroll to position [394, 0]
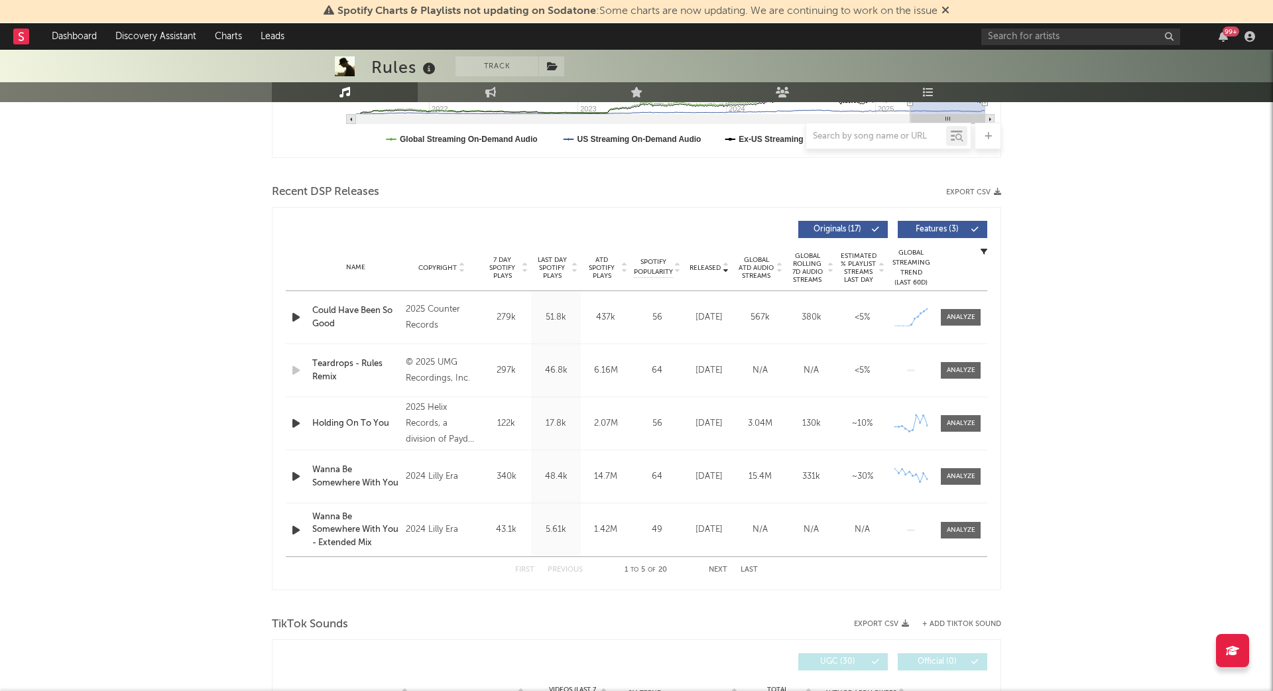
click at [973, 304] on div "Name Could Have Been So Good Copyright 2025 Counter Records Label Counter Recor…" at bounding box center [636, 317] width 701 height 52
click at [969, 310] on span at bounding box center [961, 317] width 40 height 17
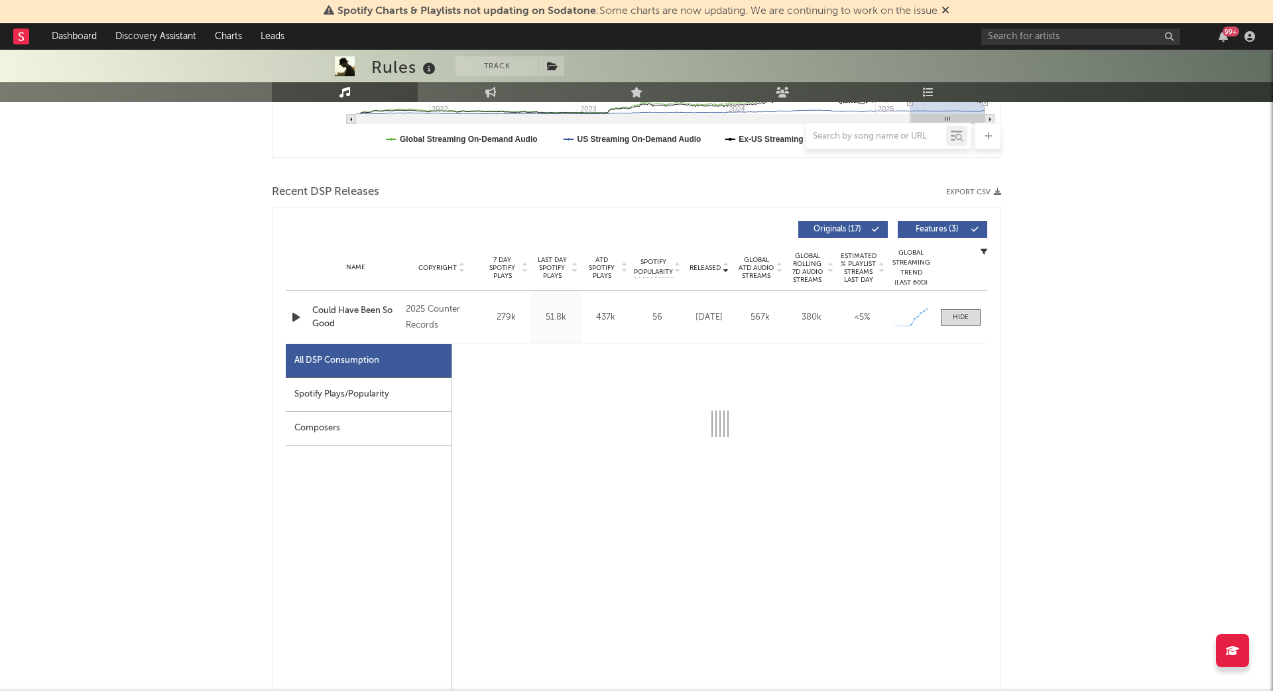
select select "1w"
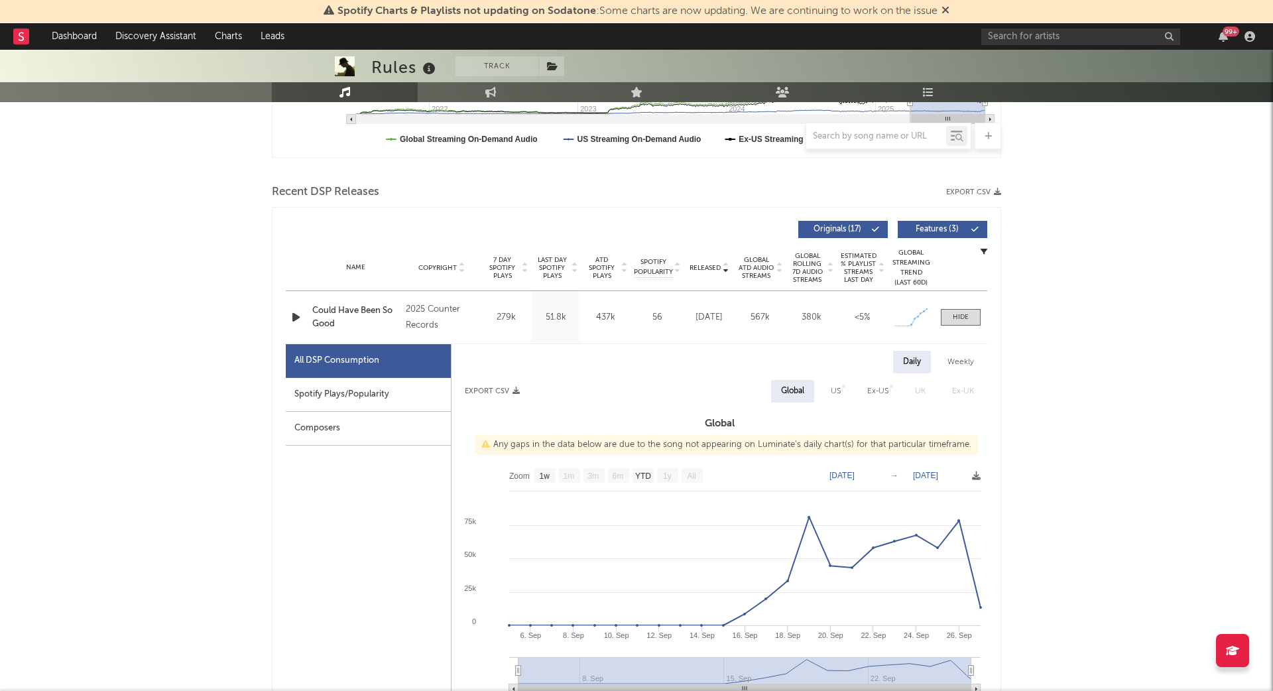
click at [333, 394] on div "Spotify Plays/Popularity" at bounding box center [368, 395] width 165 height 34
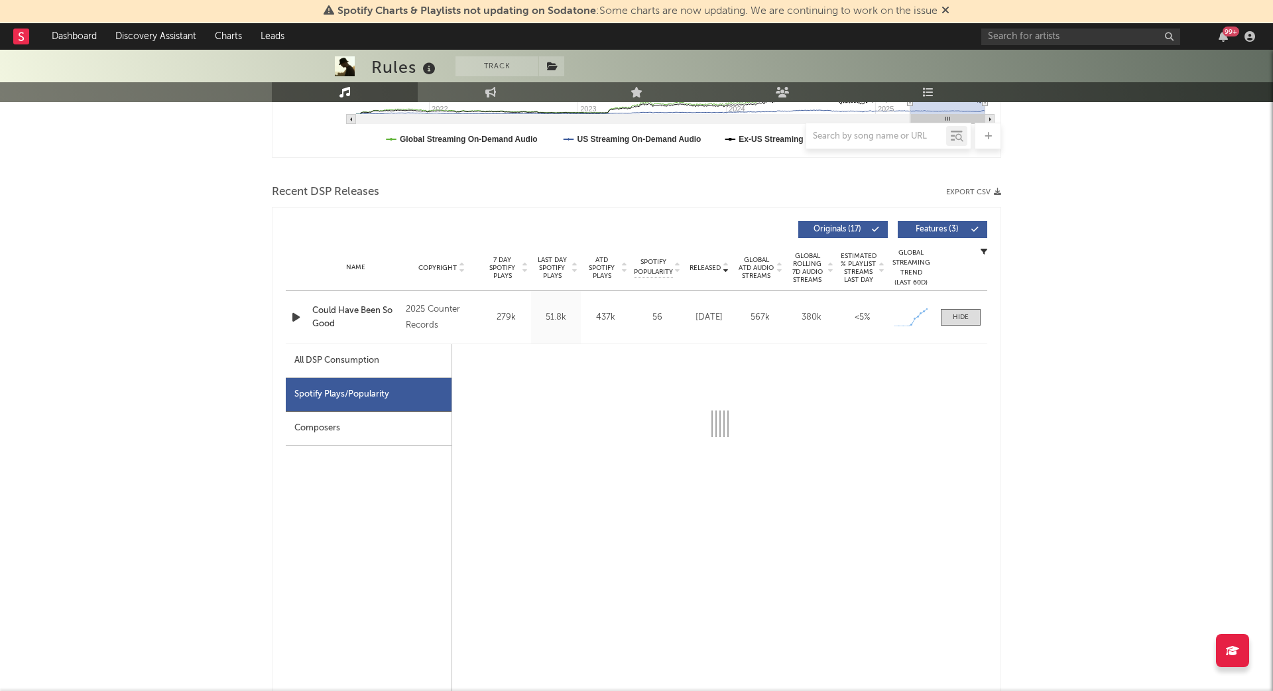
select select "1w"
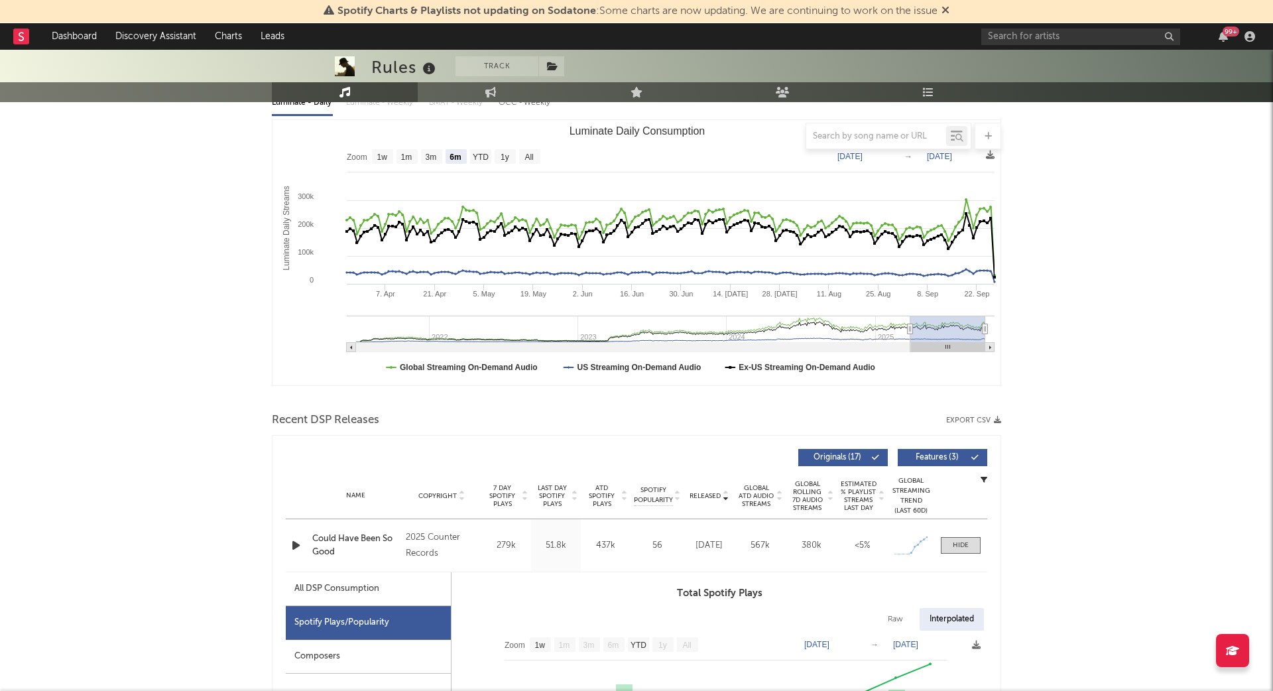
scroll to position [0, 0]
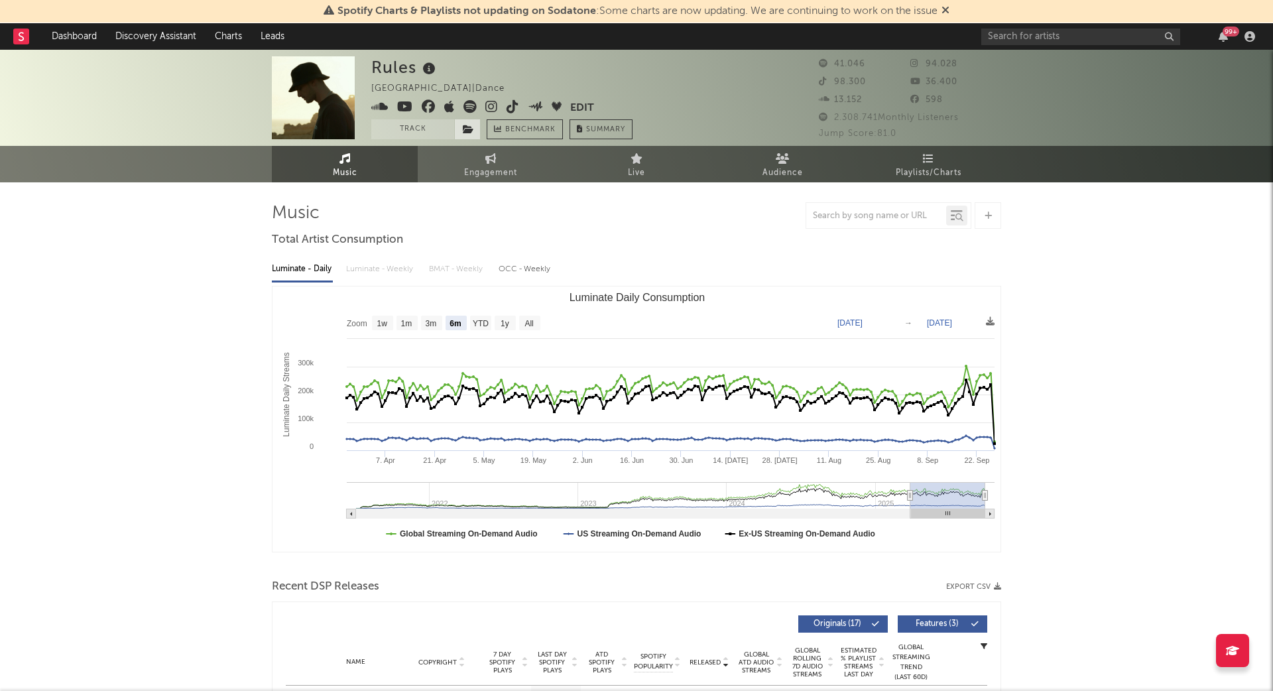
click at [477, 133] on span at bounding box center [467, 129] width 27 height 20
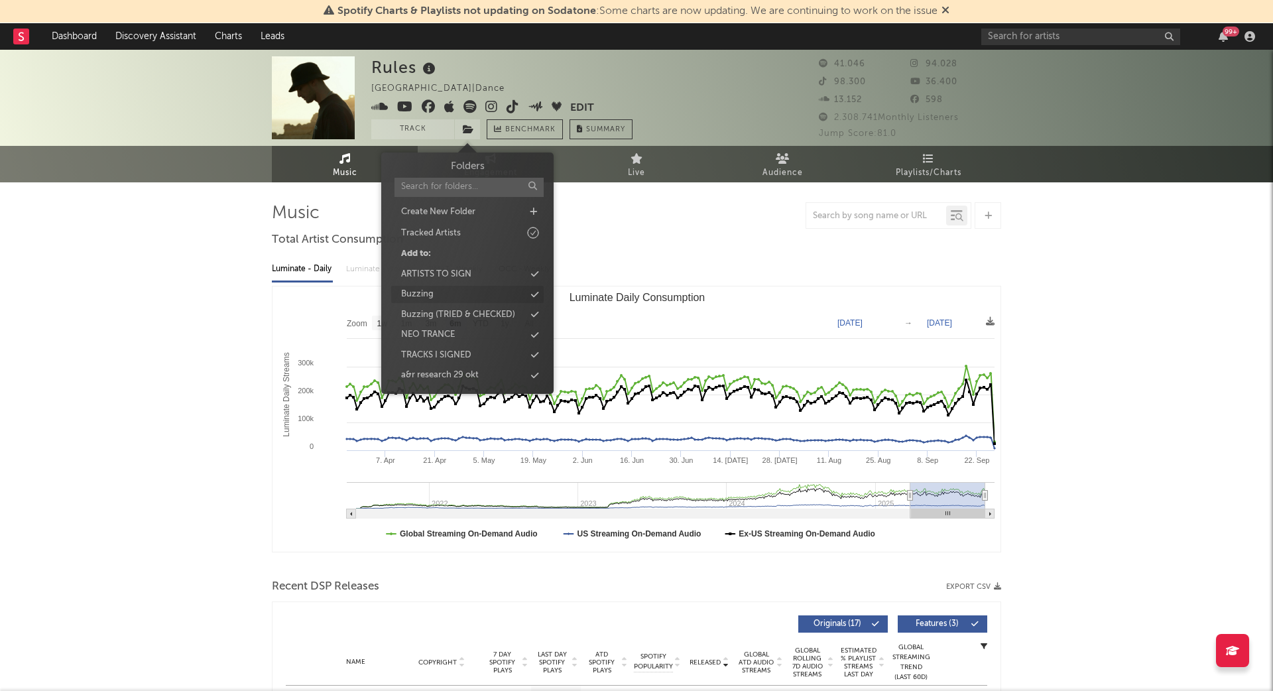
click at [440, 295] on div "Buzzing" at bounding box center [467, 294] width 152 height 17
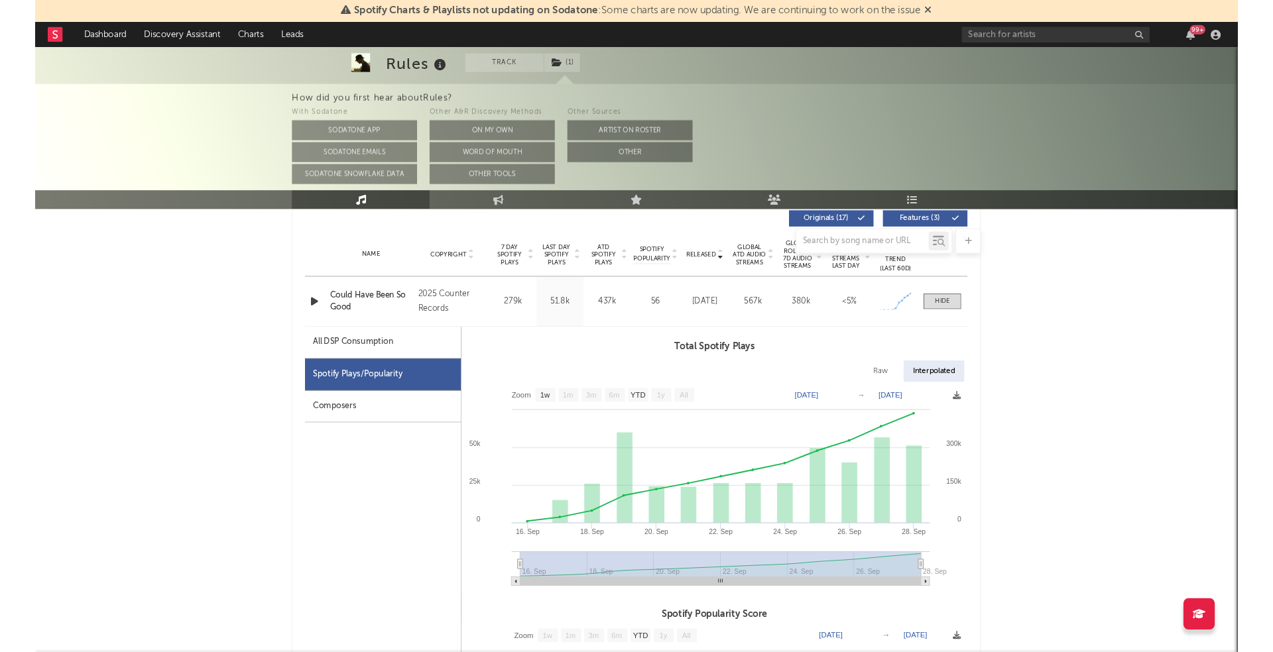
scroll to position [515, 0]
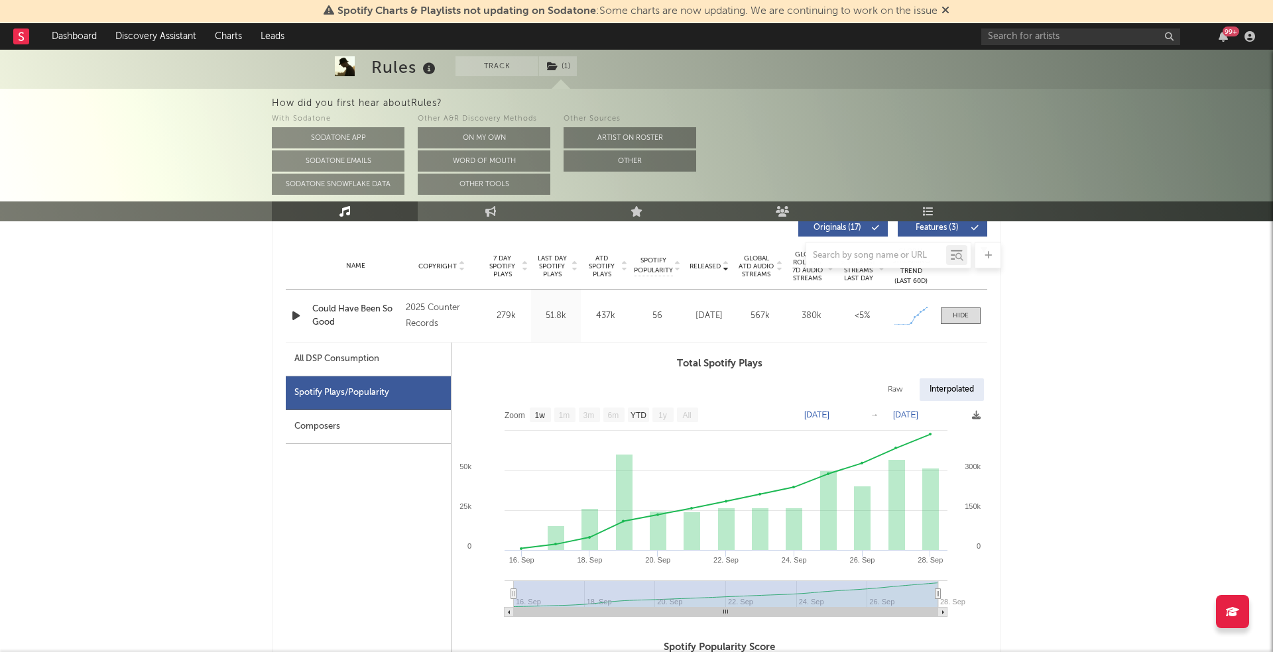
click at [295, 312] on icon "button" at bounding box center [296, 316] width 14 height 17
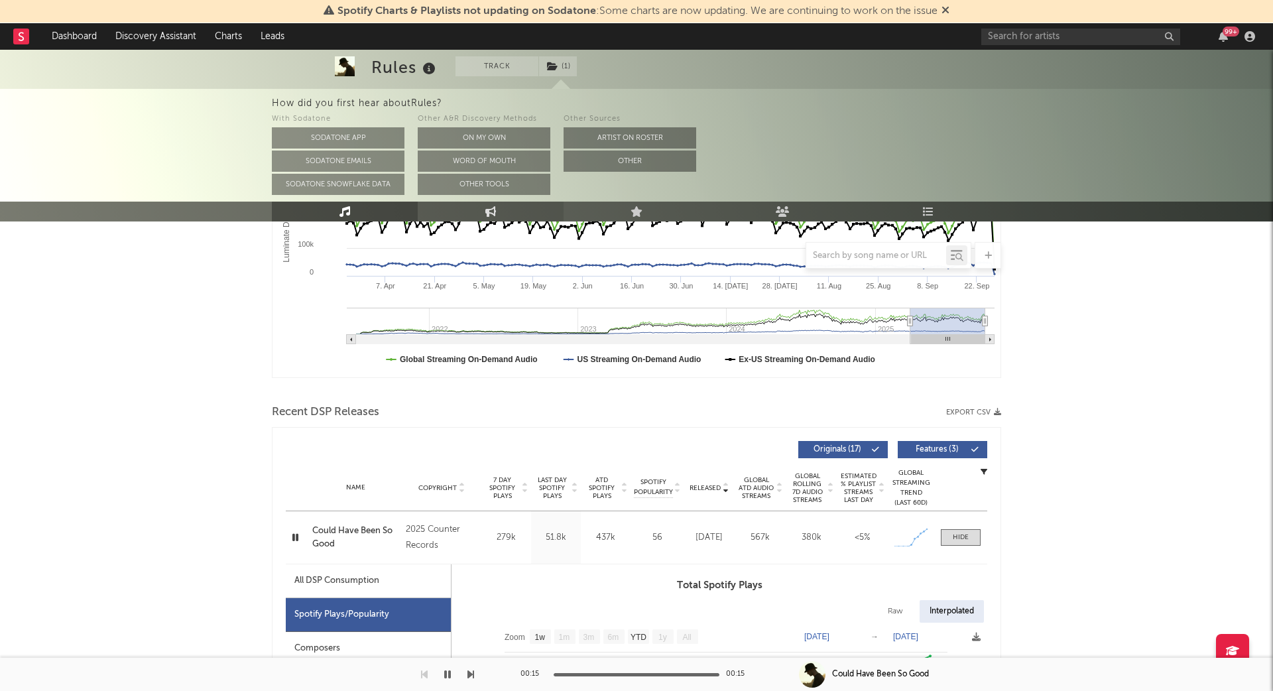
scroll to position [0, 0]
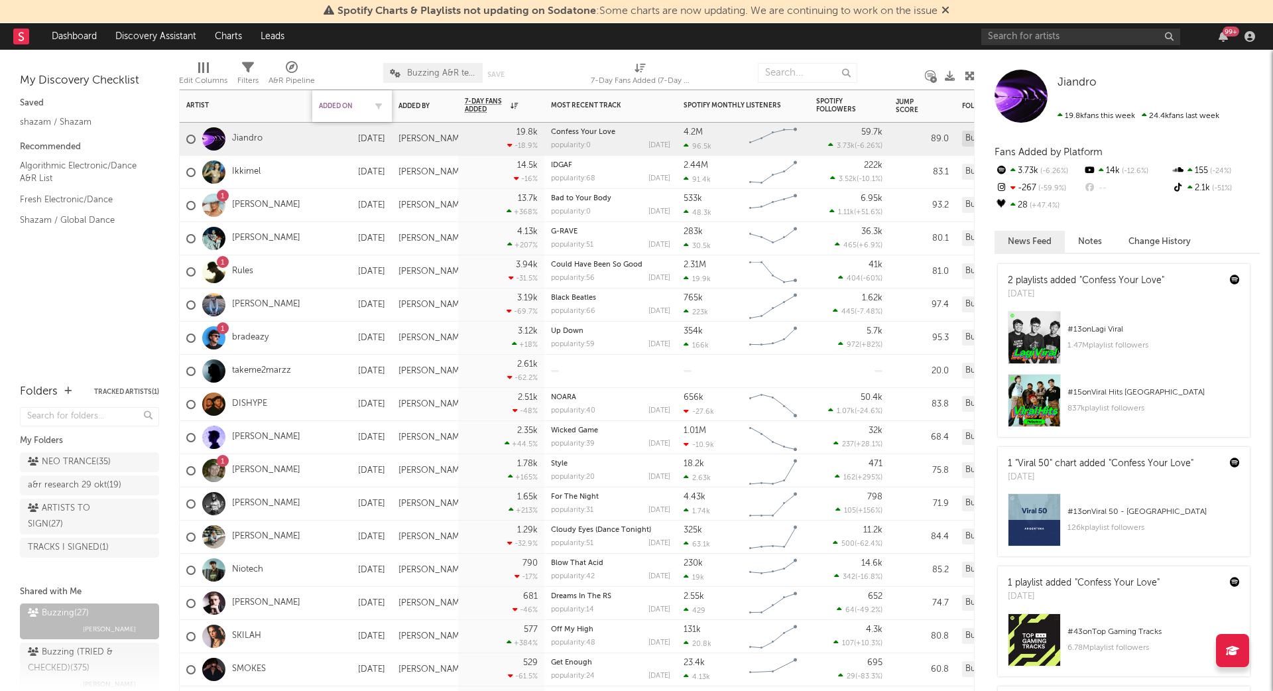
click at [338, 106] on div "Added On" at bounding box center [342, 106] width 46 height 8
